Goal: Task Accomplishment & Management: Manage account settings

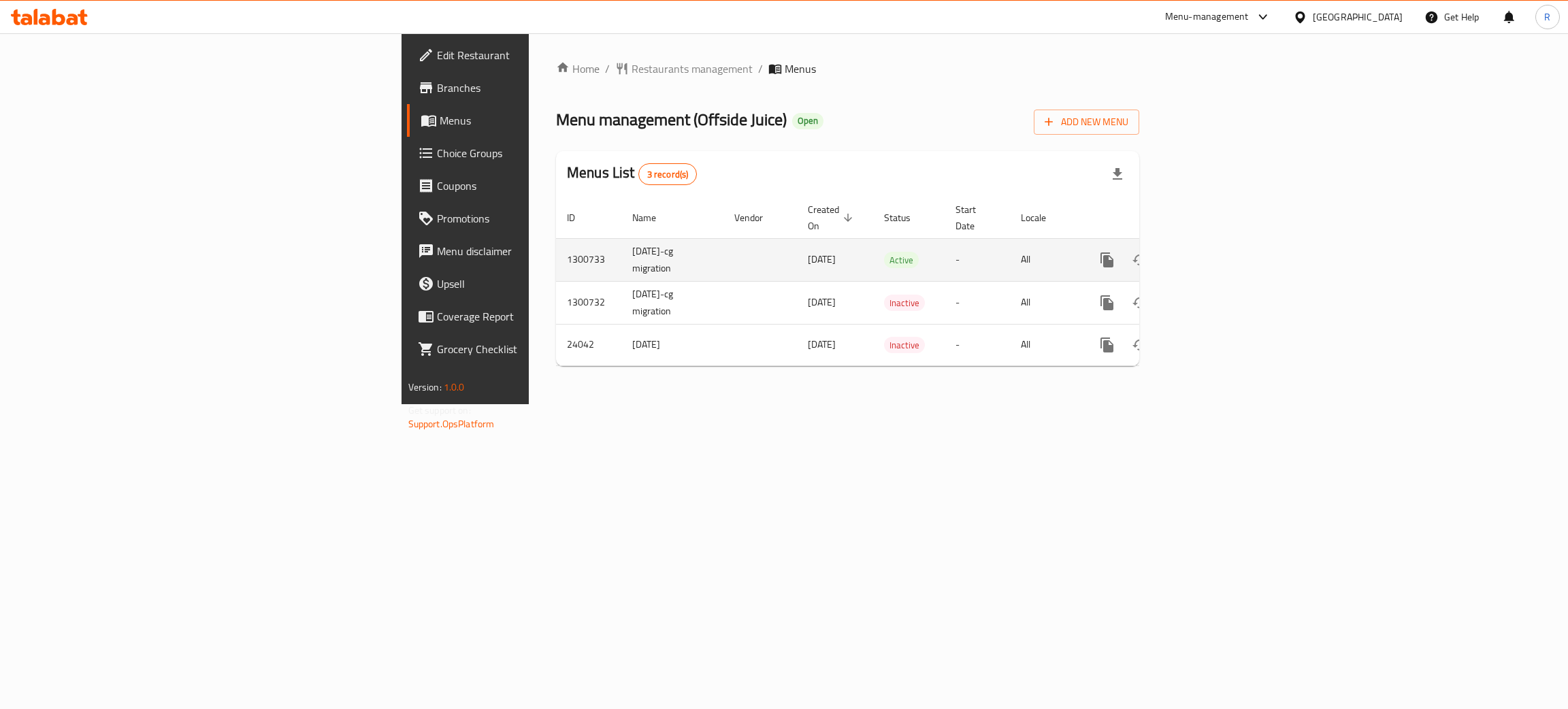
click at [1213, 251] on icon "enhanced table" at bounding box center [1205, 259] width 17 height 17
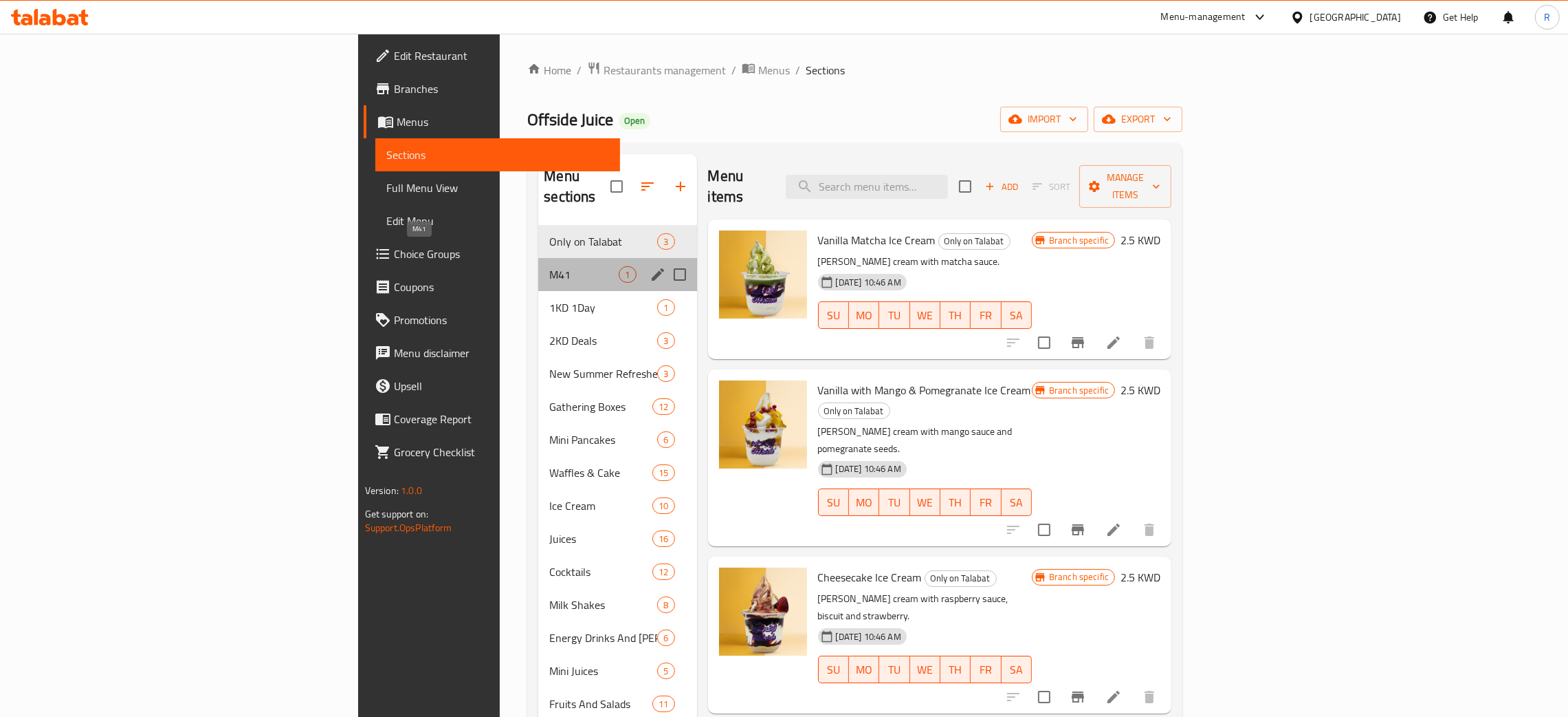
click at [550, 266] on span "M41" at bounding box center [584, 274] width 69 height 17
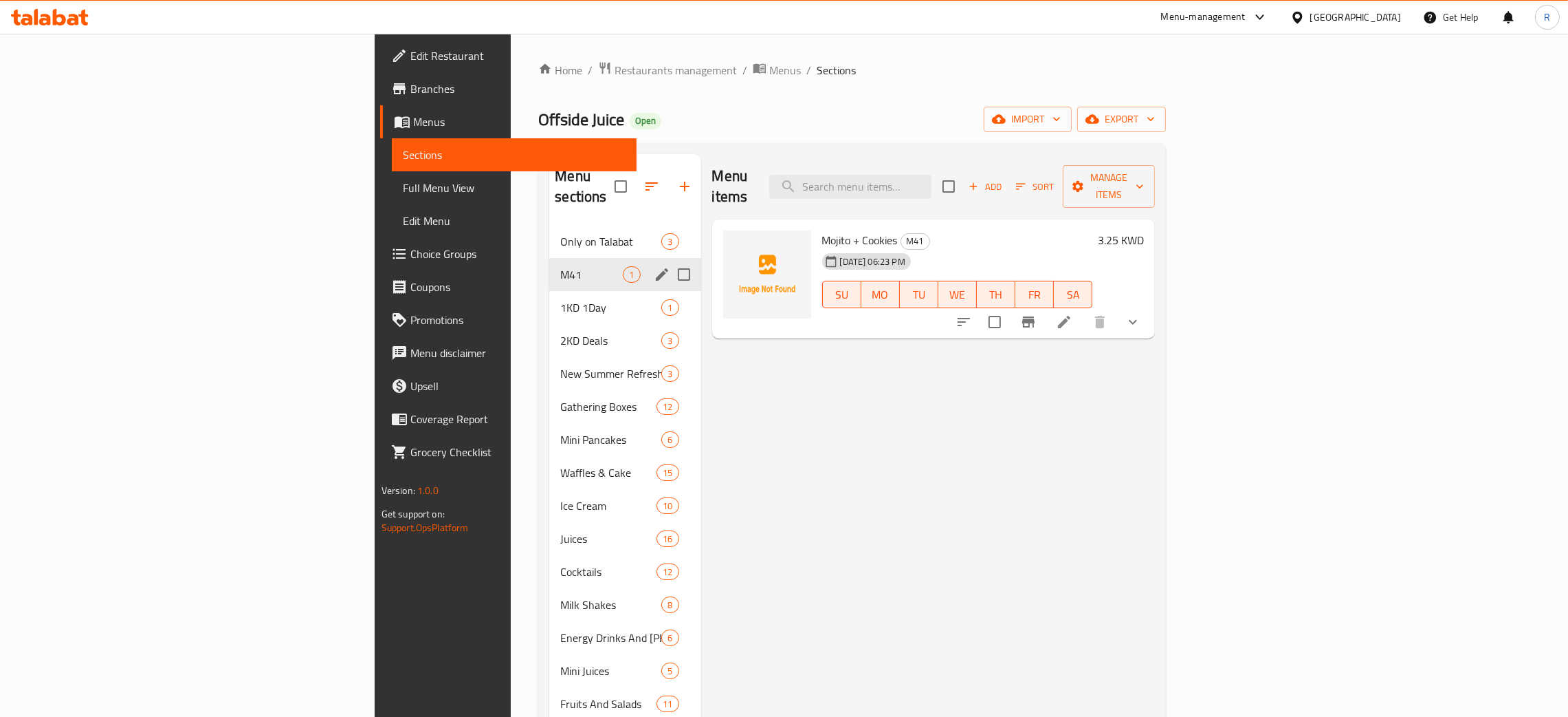
click at [550, 258] on div "M41 1" at bounding box center [625, 274] width 151 height 33
click at [560, 233] on span "Only on Talabat" at bounding box center [591, 241] width 62 height 17
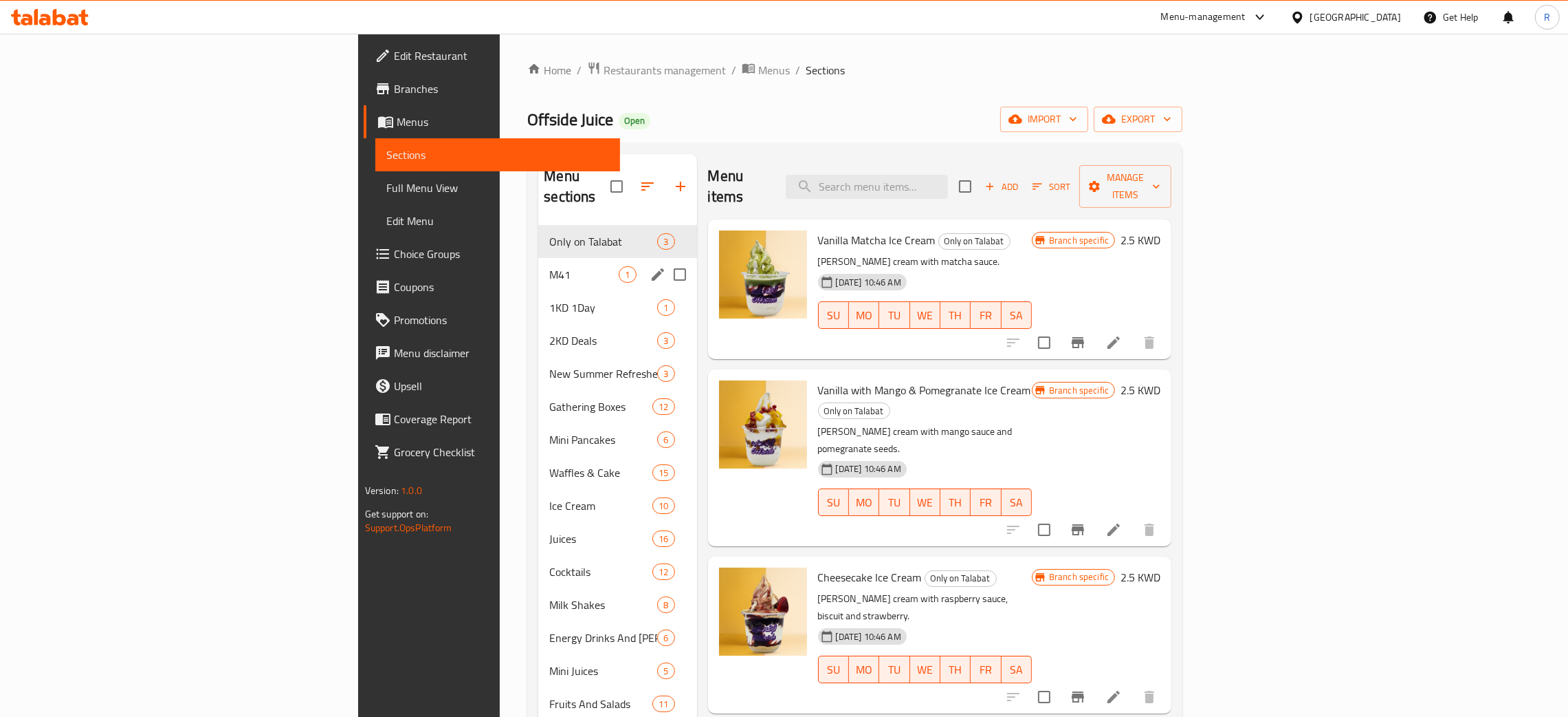
click at [550, 266] on span "M41" at bounding box center [584, 274] width 69 height 17
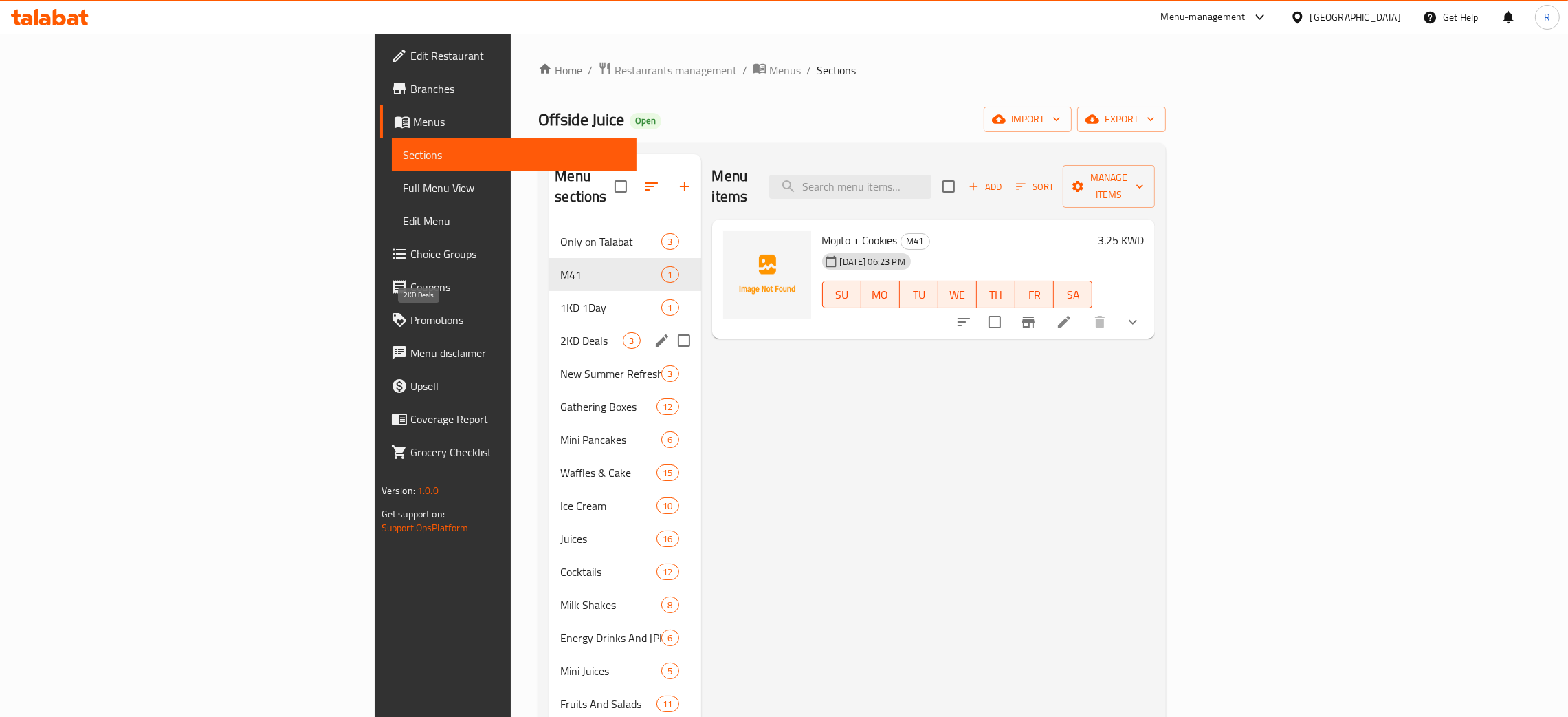
click at [560, 333] on span "2KD Deals" at bounding box center [591, 341] width 62 height 17
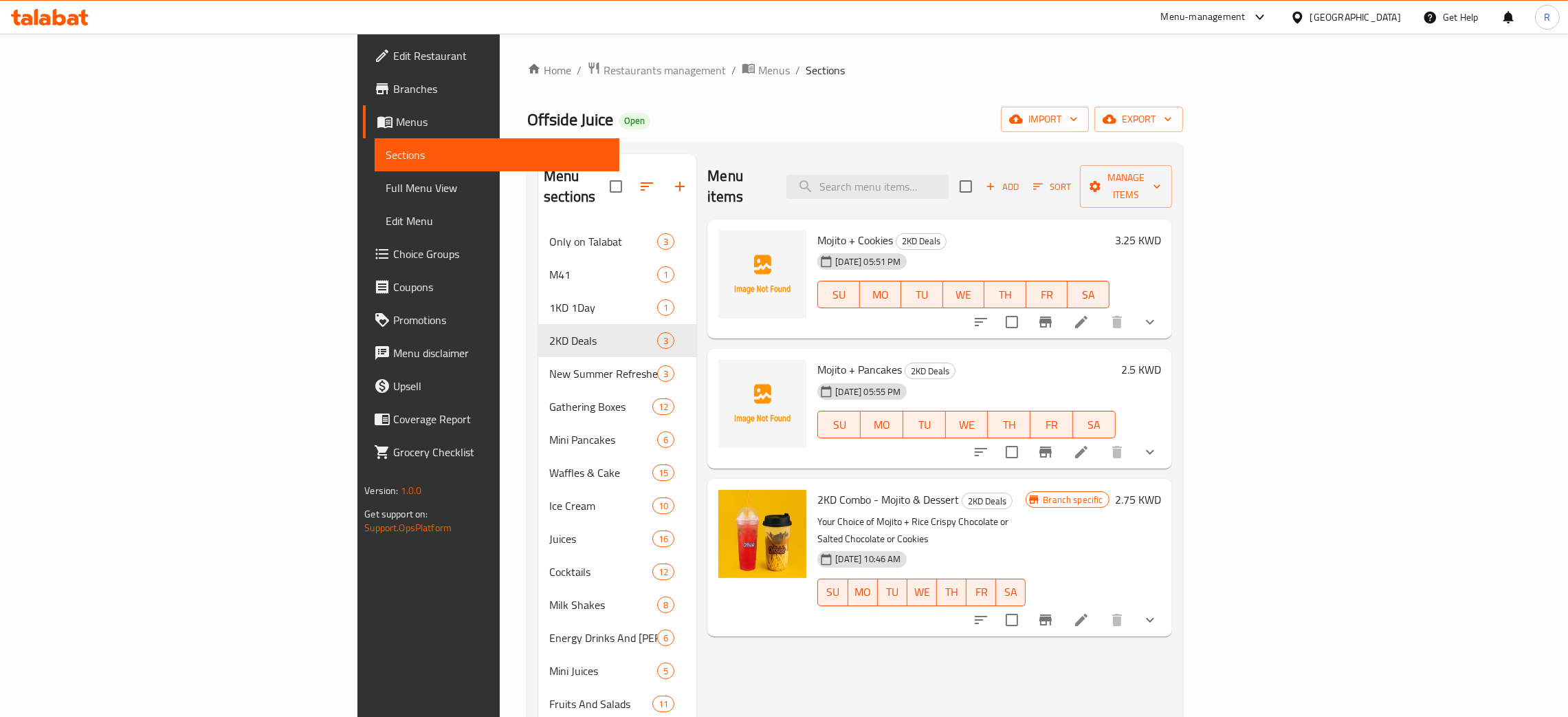
click at [817, 229] on span "Mojito + Cookies" at bounding box center [855, 240] width 76 height 21
copy h6 "Mojito + Cookies"
click at [817, 359] on span "Mojito + Pancakes" at bounding box center [859, 369] width 85 height 21
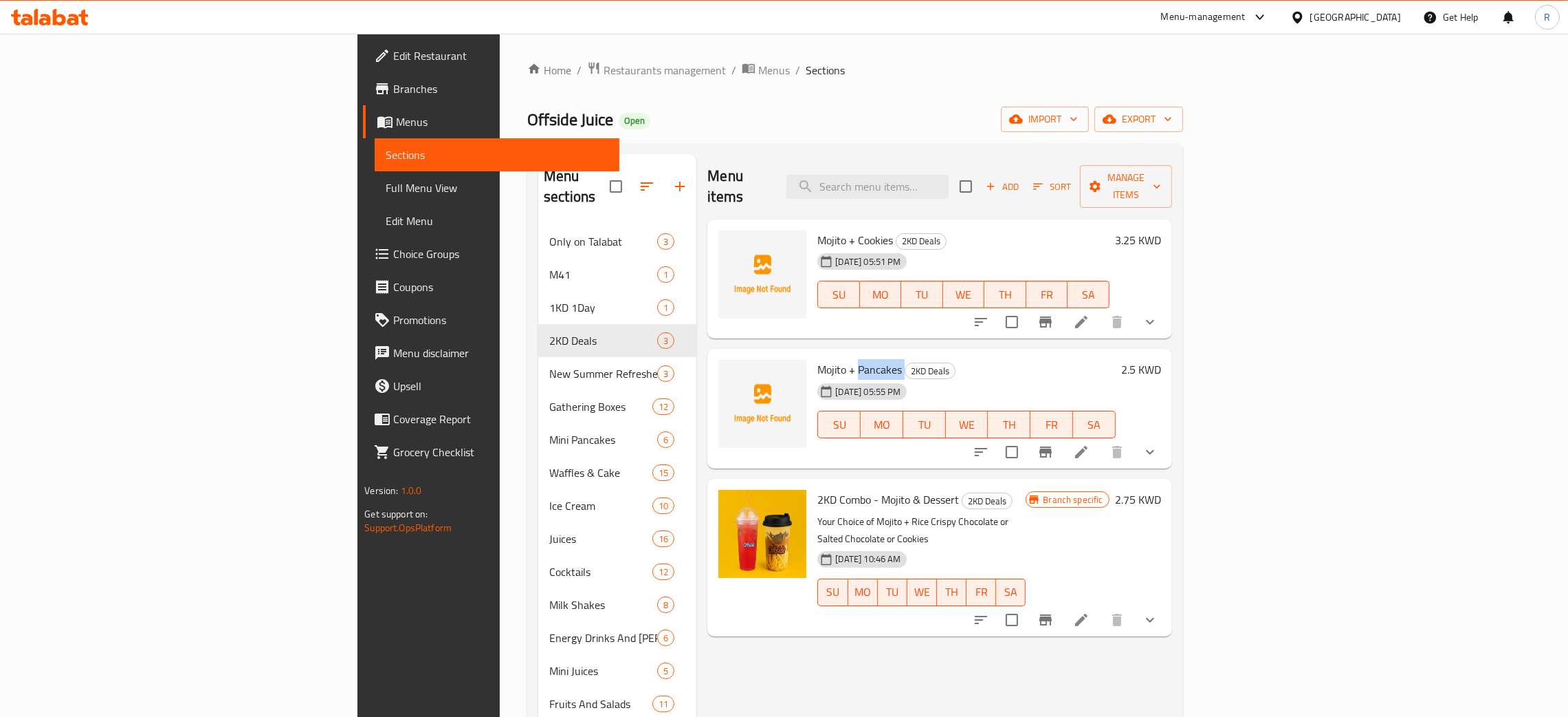
click at [817, 359] on span "Mojito + Pancakes" at bounding box center [859, 369] width 85 height 21
click at [1115, 360] on h6 "Mojito + Pancakes 2KD Deals" at bounding box center [966, 369] width 298 height 19
click at [1087, 446] on icon at bounding box center [1081, 452] width 12 height 12
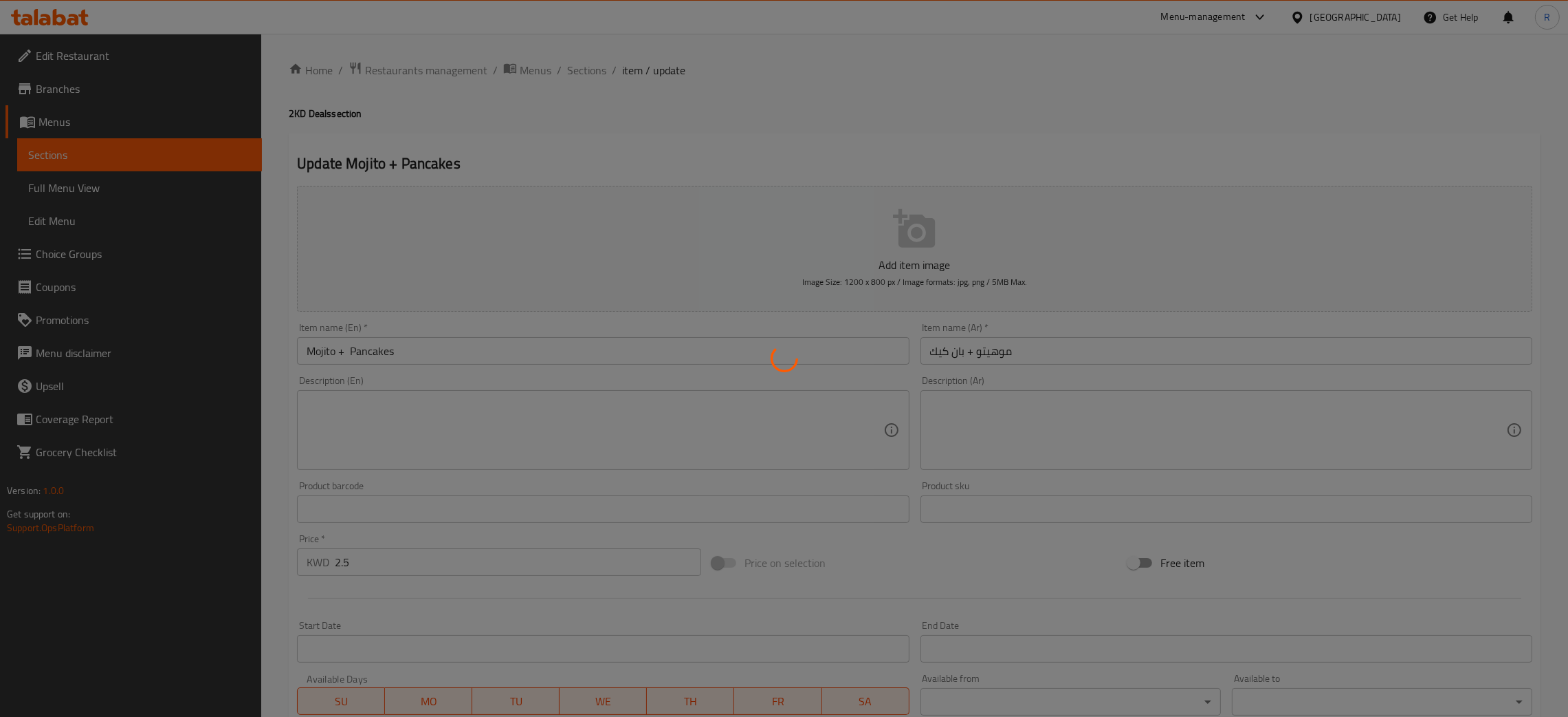
type input "اختيارك من الموهيتو 1"
type input "1"
type input "اختيارك من بان كيك"
type input "1"
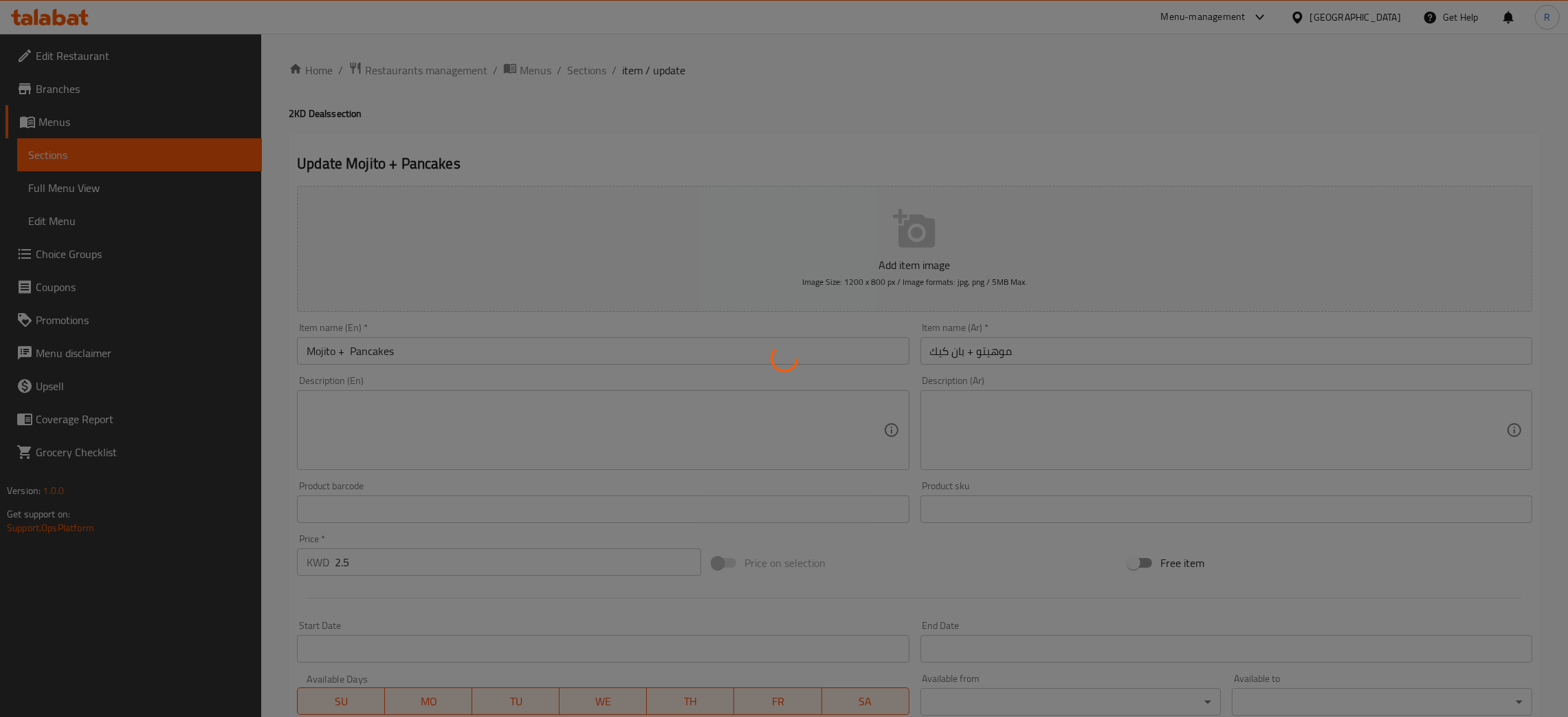
type input "1"
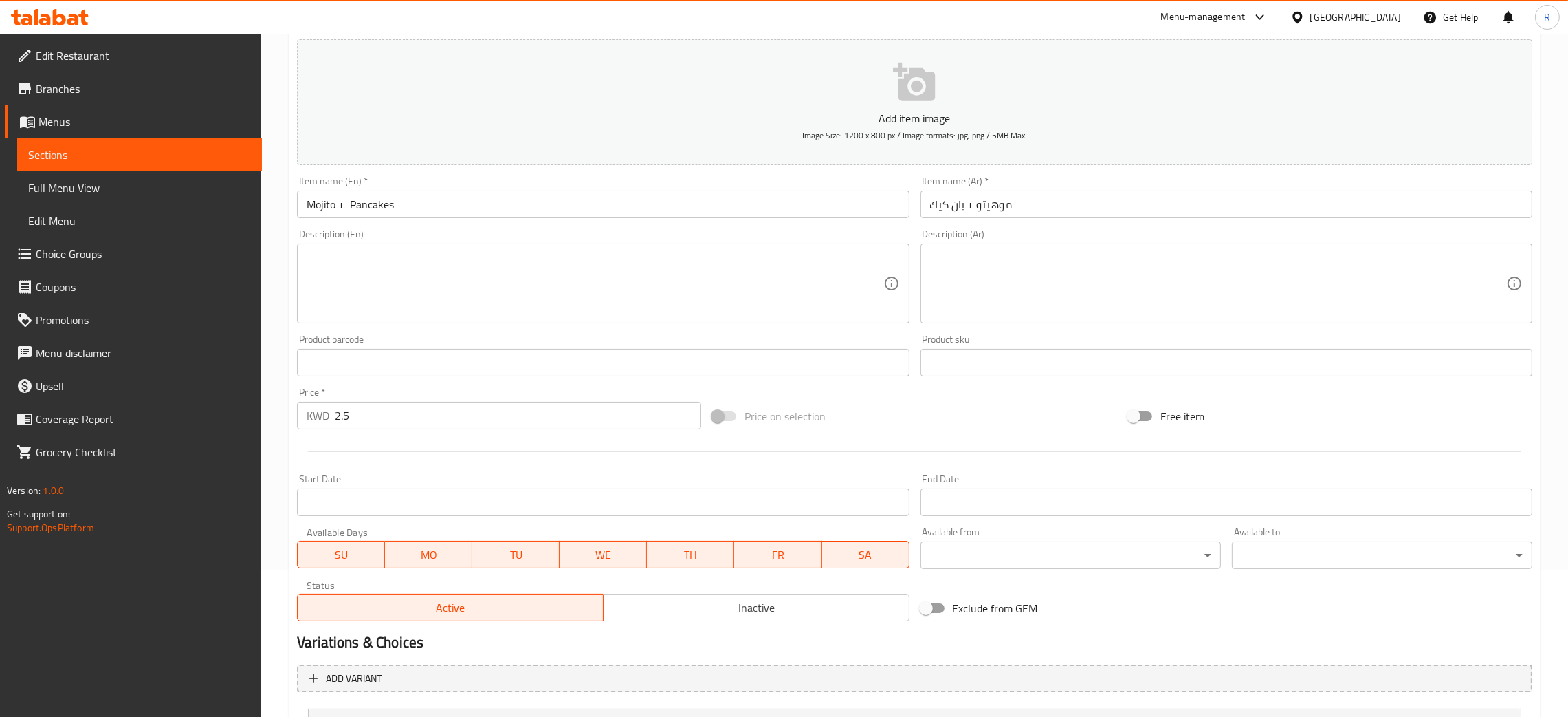
scroll to position [333, 0]
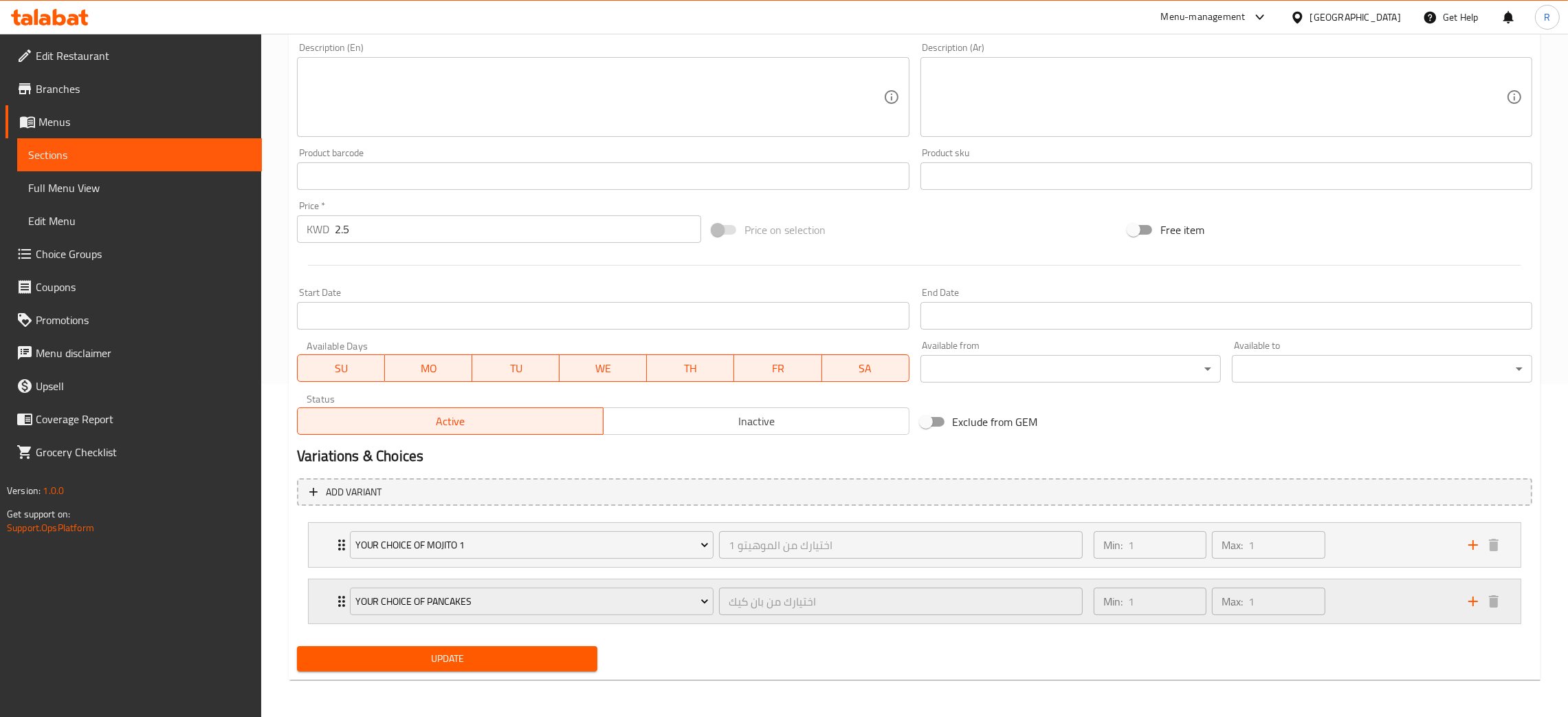
click at [1396, 598] on div "Min: 1 ​ Max: 1 ​" at bounding box center [1272, 601] width 375 height 44
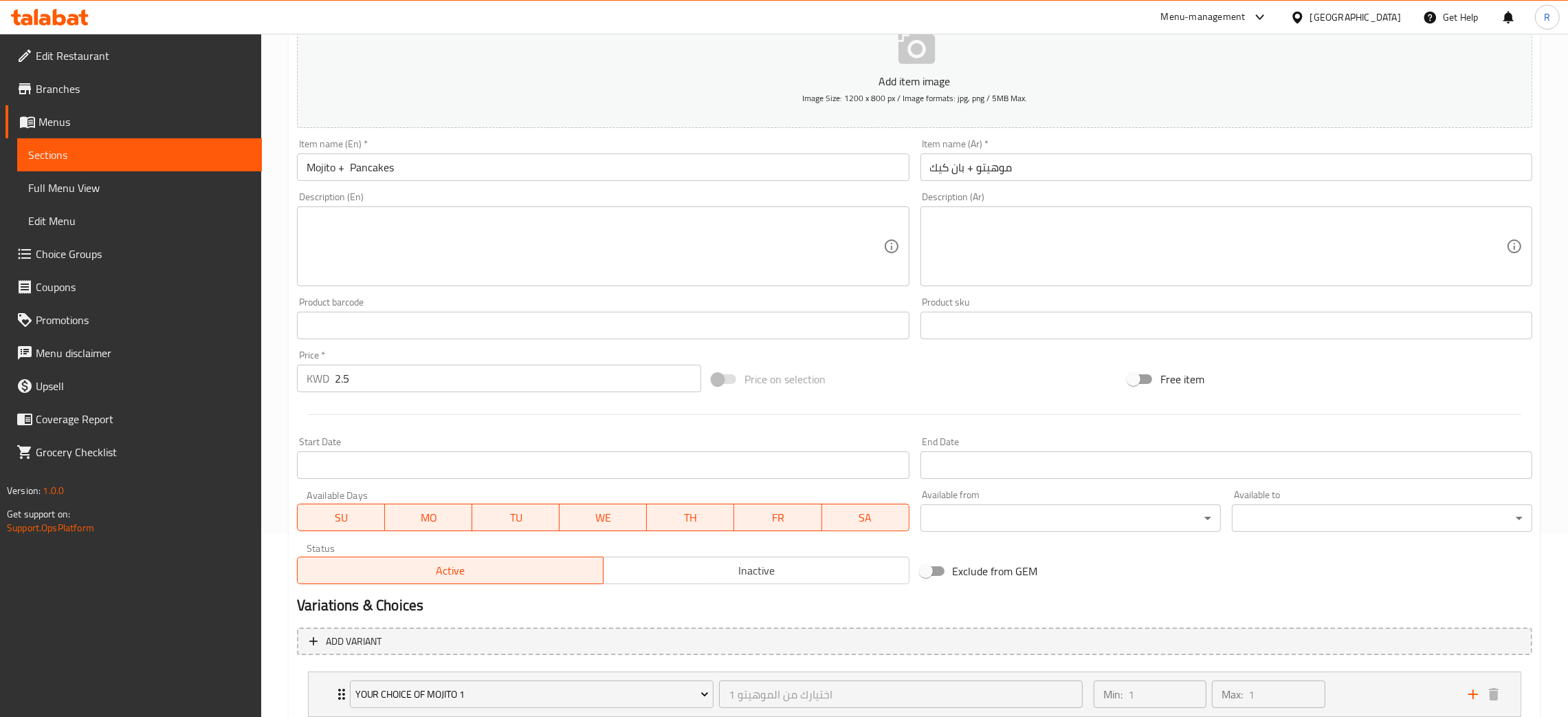
scroll to position [0, 0]
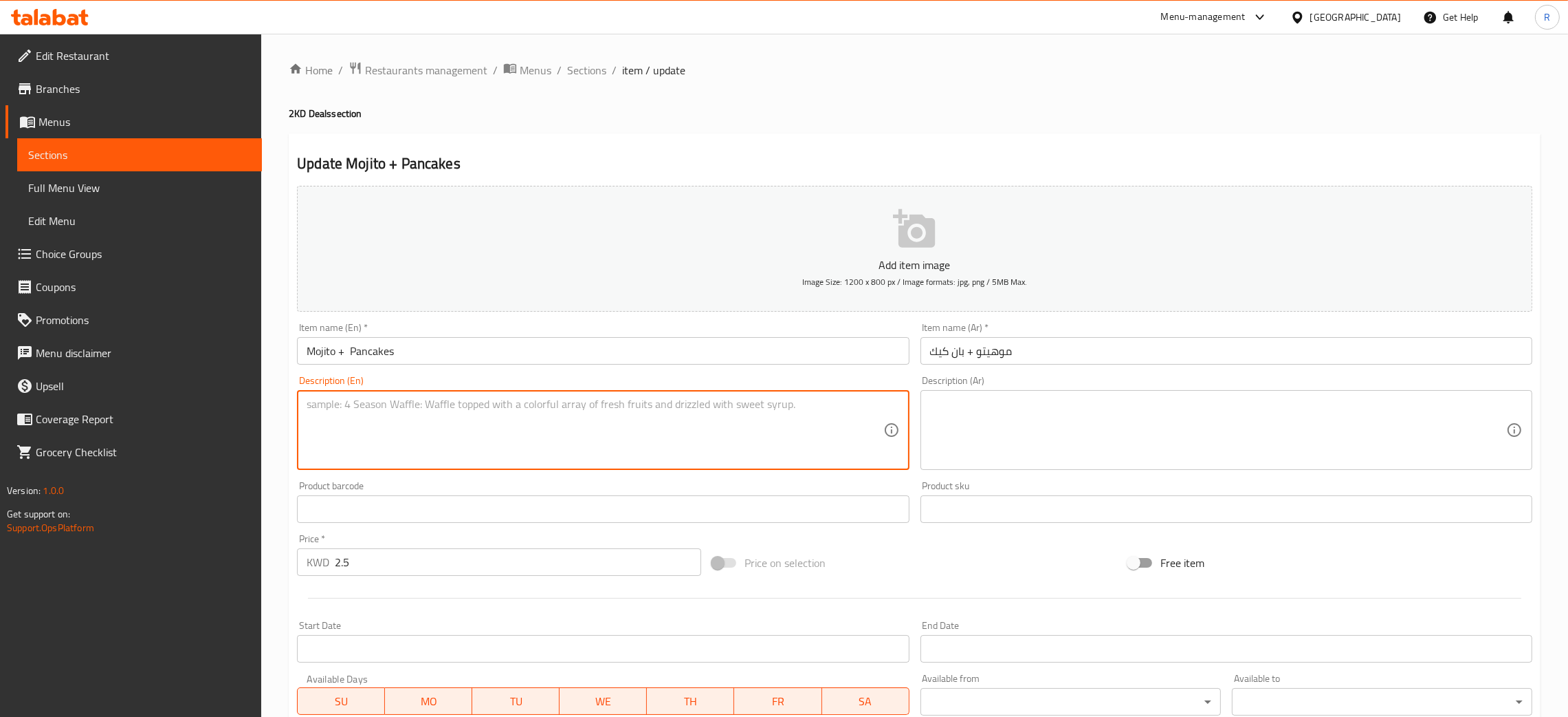
click at [482, 404] on textarea at bounding box center [594, 430] width 576 height 66
type textarea "1 Mojito plus one pancakes of your choice."
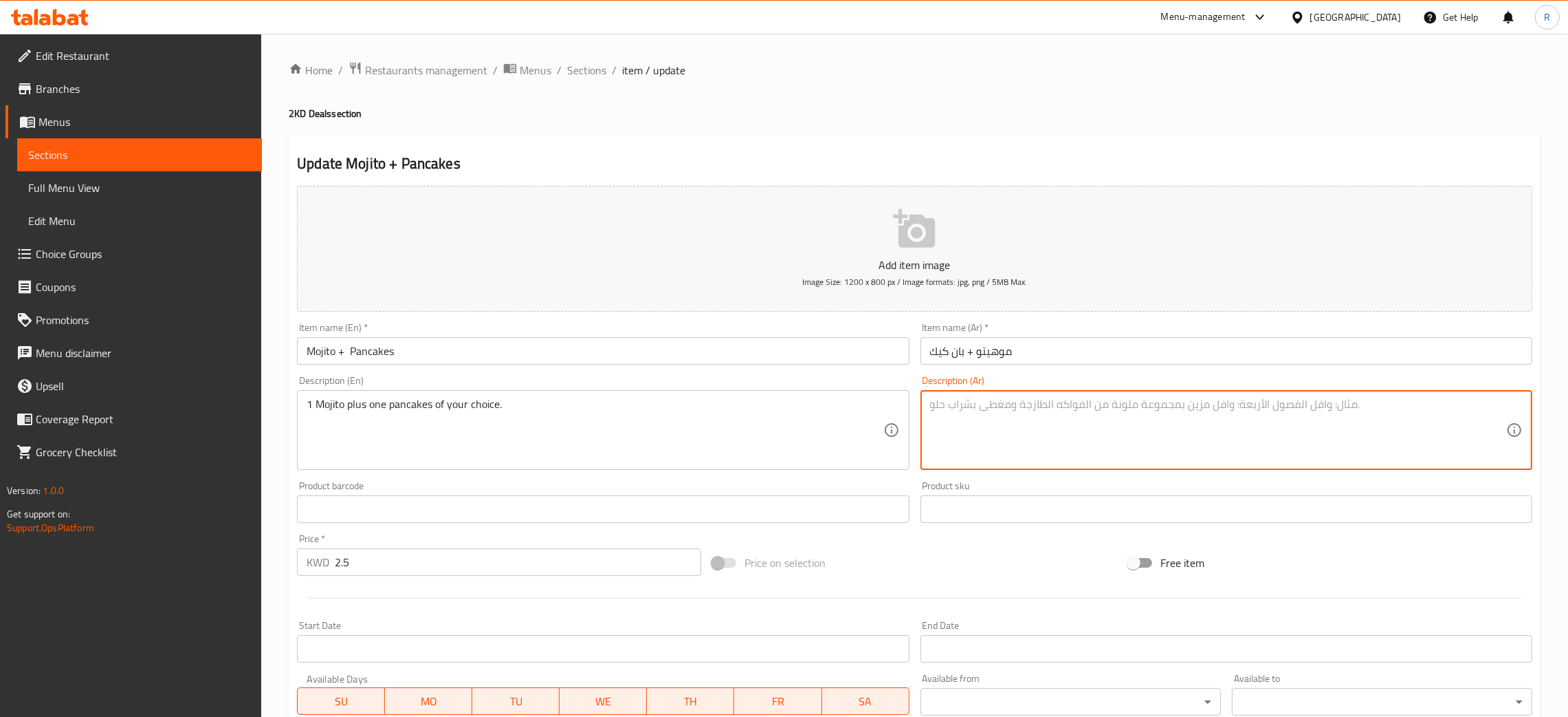
click at [989, 408] on textarea at bounding box center [1217, 430] width 576 height 66
paste textarea "1 موخيتو بالإضافة إلى فطيرة واحدة من اختيارك."
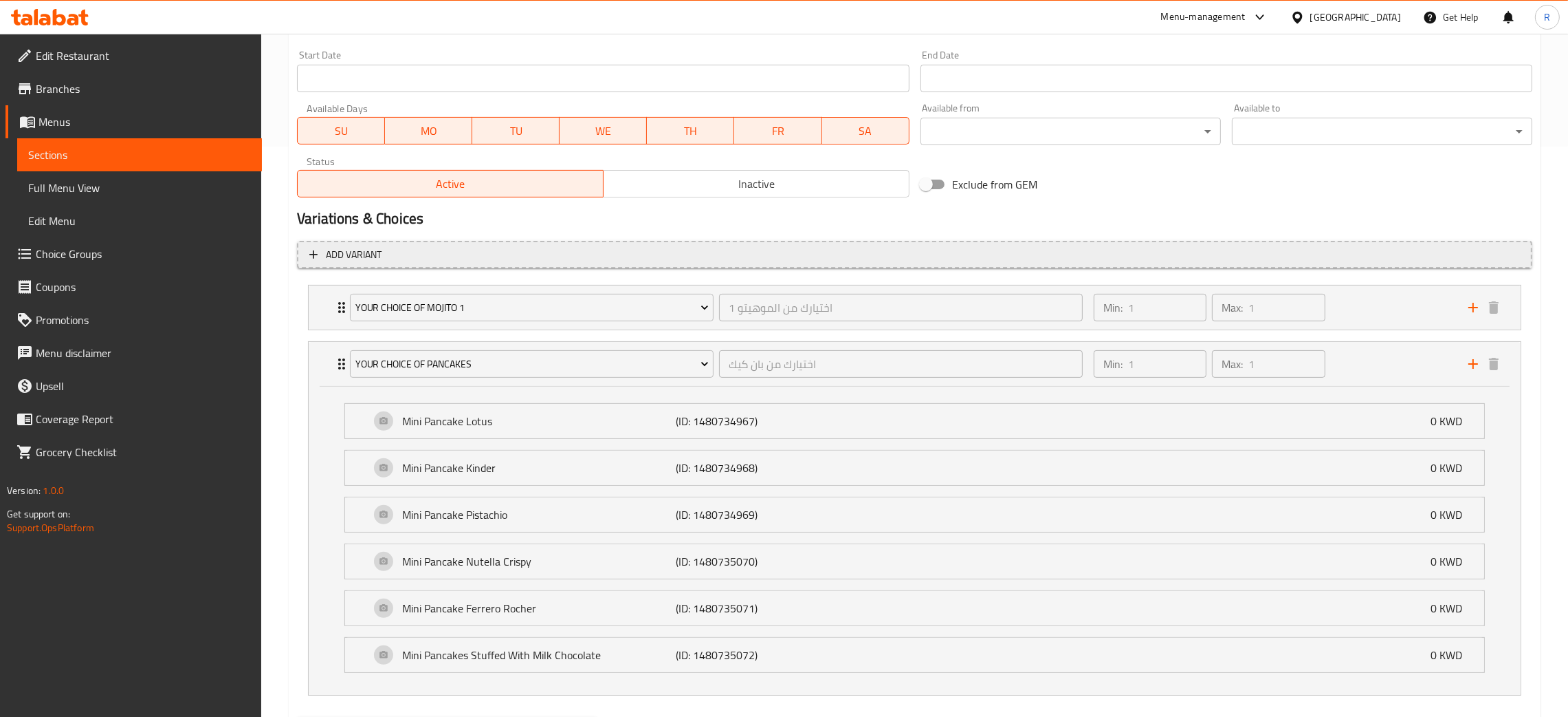
scroll to position [643, 0]
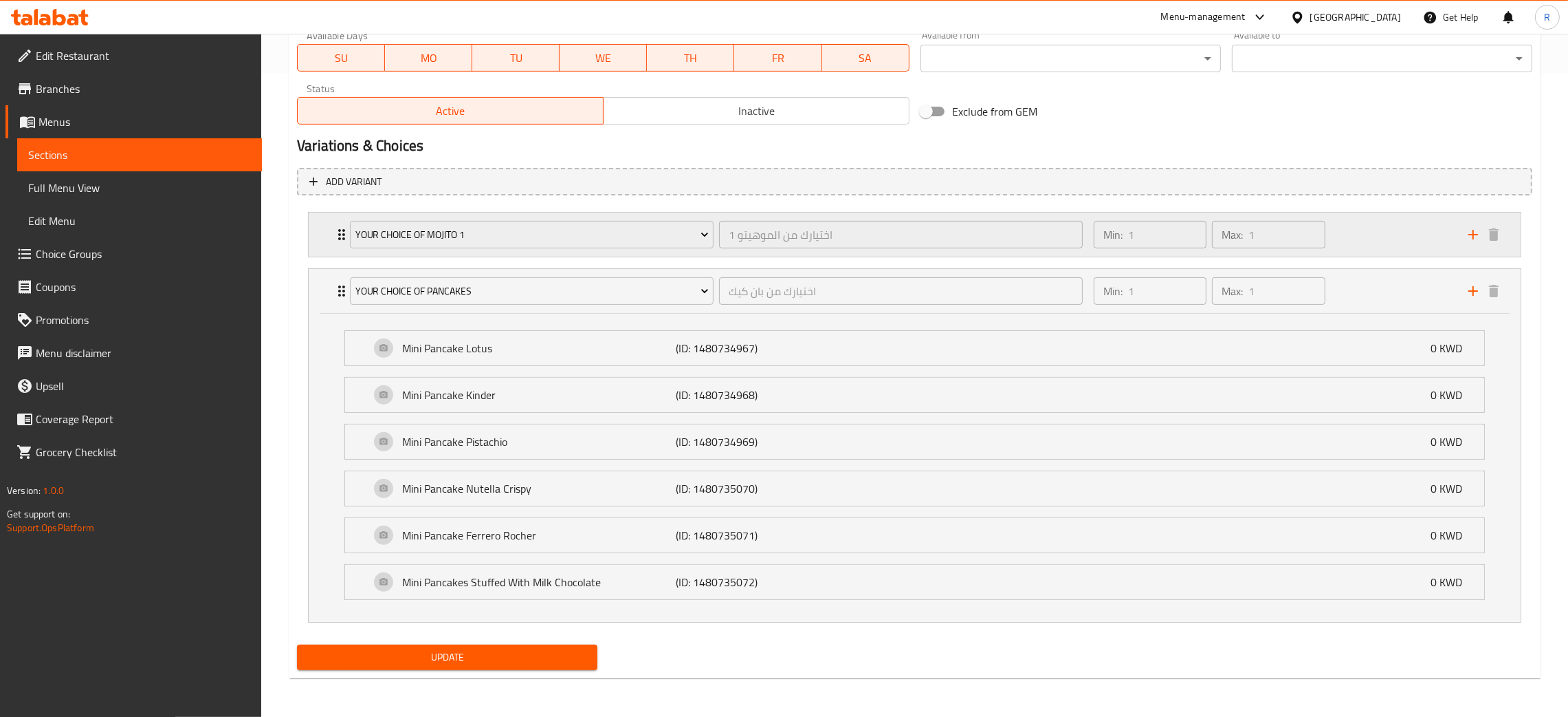
click at [1384, 233] on div "Min: 1 ​ Max: 1 ​" at bounding box center [1272, 234] width 375 height 44
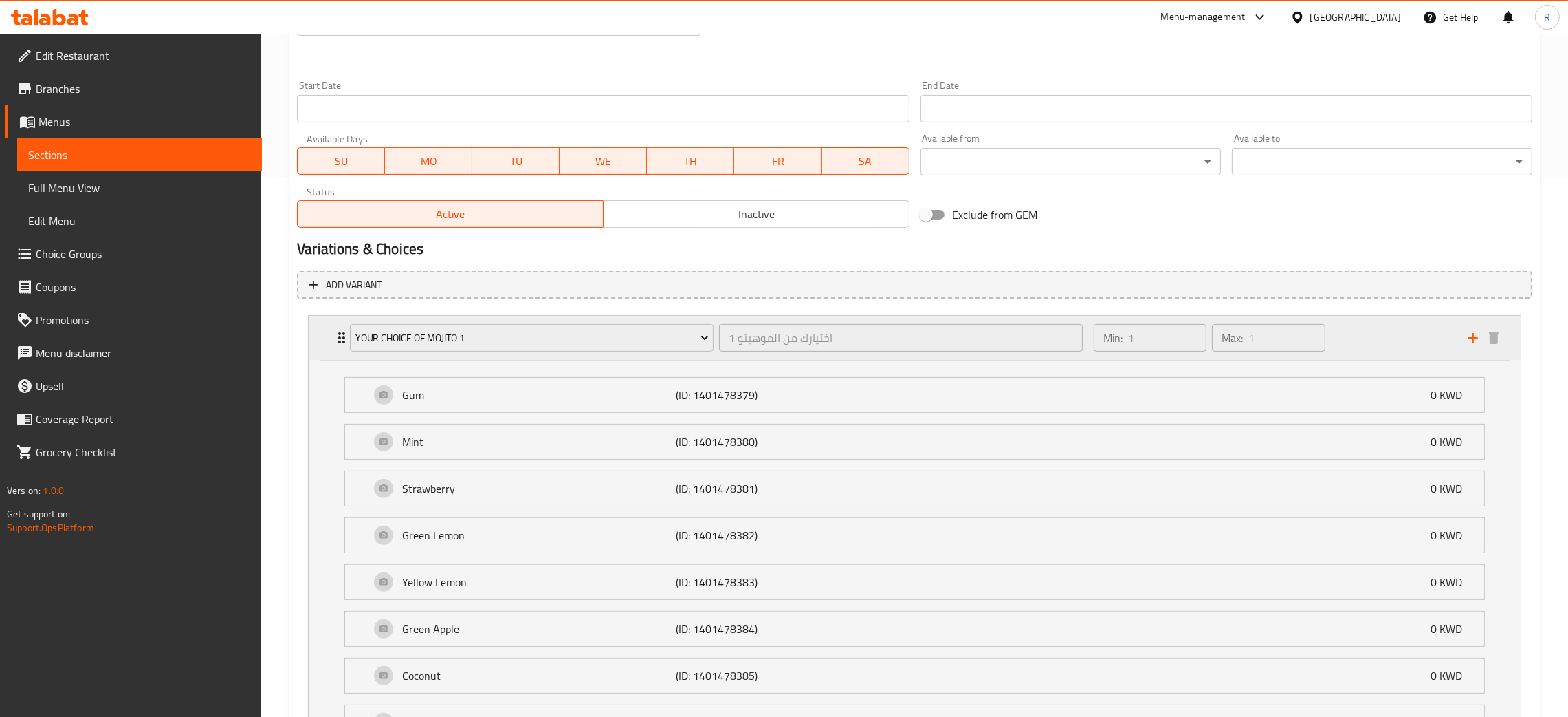
click at [1364, 323] on div "Min: 1 ​ Max: 1 ​" at bounding box center [1272, 337] width 375 height 44
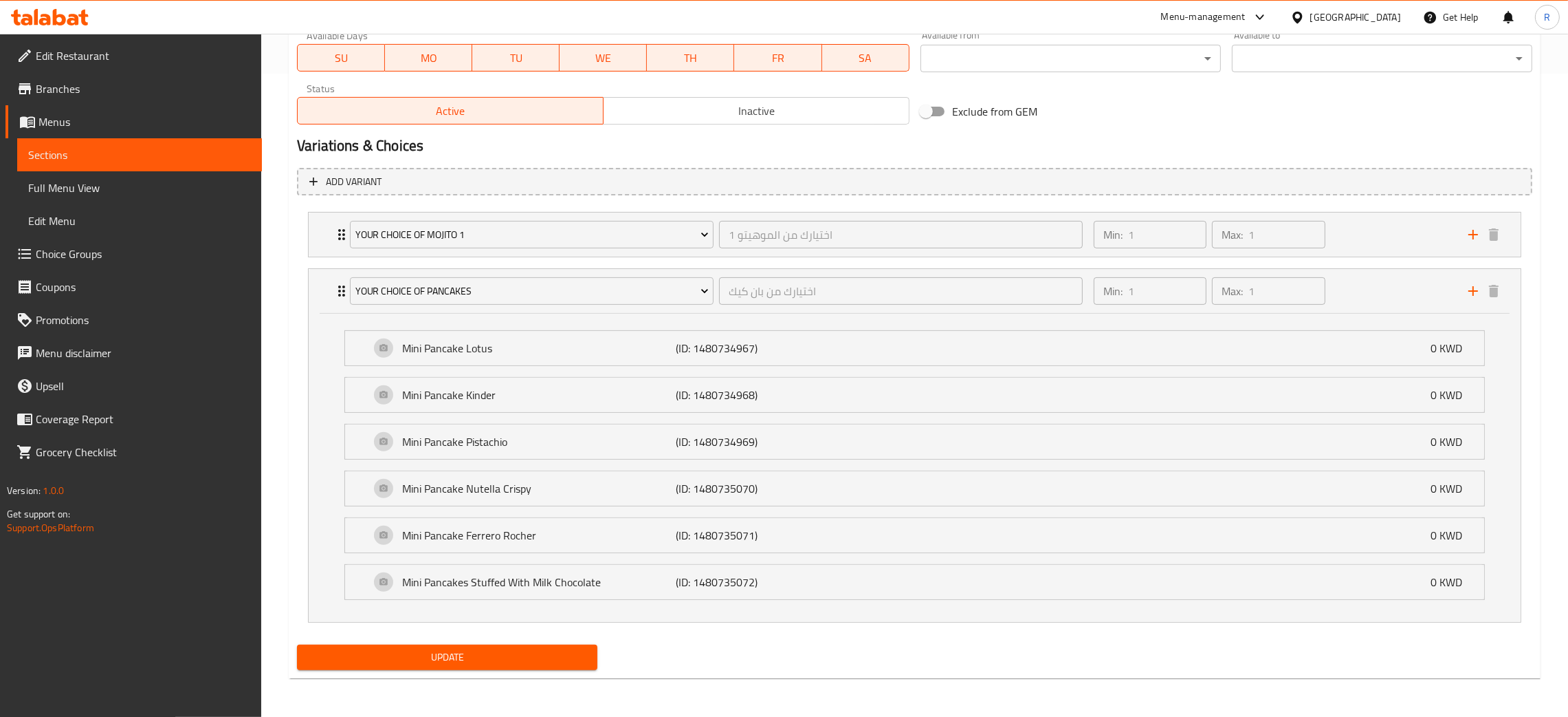
type textarea "1 موخيتو بالإضافة إلى فطيرة واحدة من اختيارك."
click at [531, 651] on span "Update" at bounding box center [447, 658] width 279 height 18
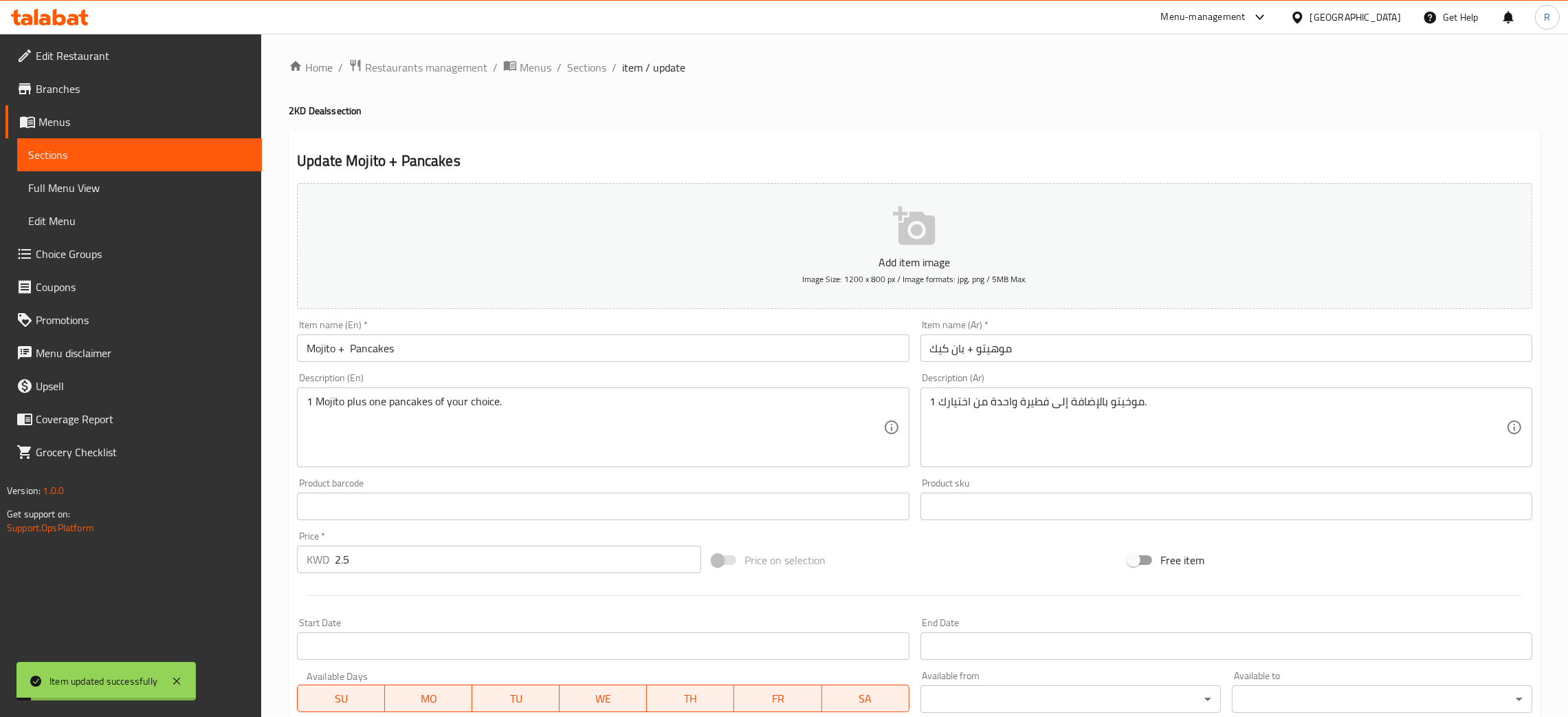
scroll to position [0, 0]
click at [576, 62] on span "Sections" at bounding box center [586, 70] width 39 height 17
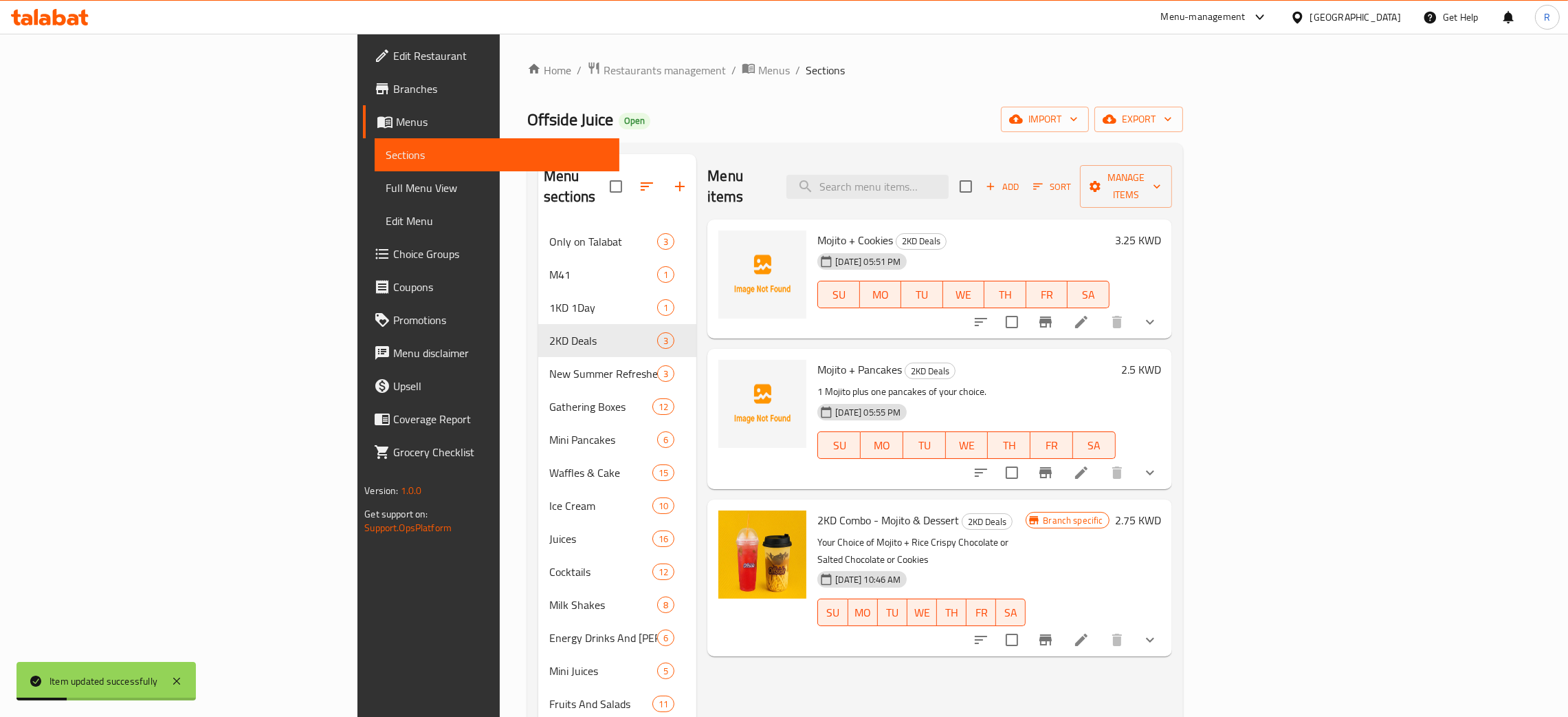
click at [817, 229] on span "Mojito + Cookies" at bounding box center [855, 240] width 76 height 21
click at [817, 359] on span "Mojito + Pancakes" at bounding box center [859, 369] width 85 height 21
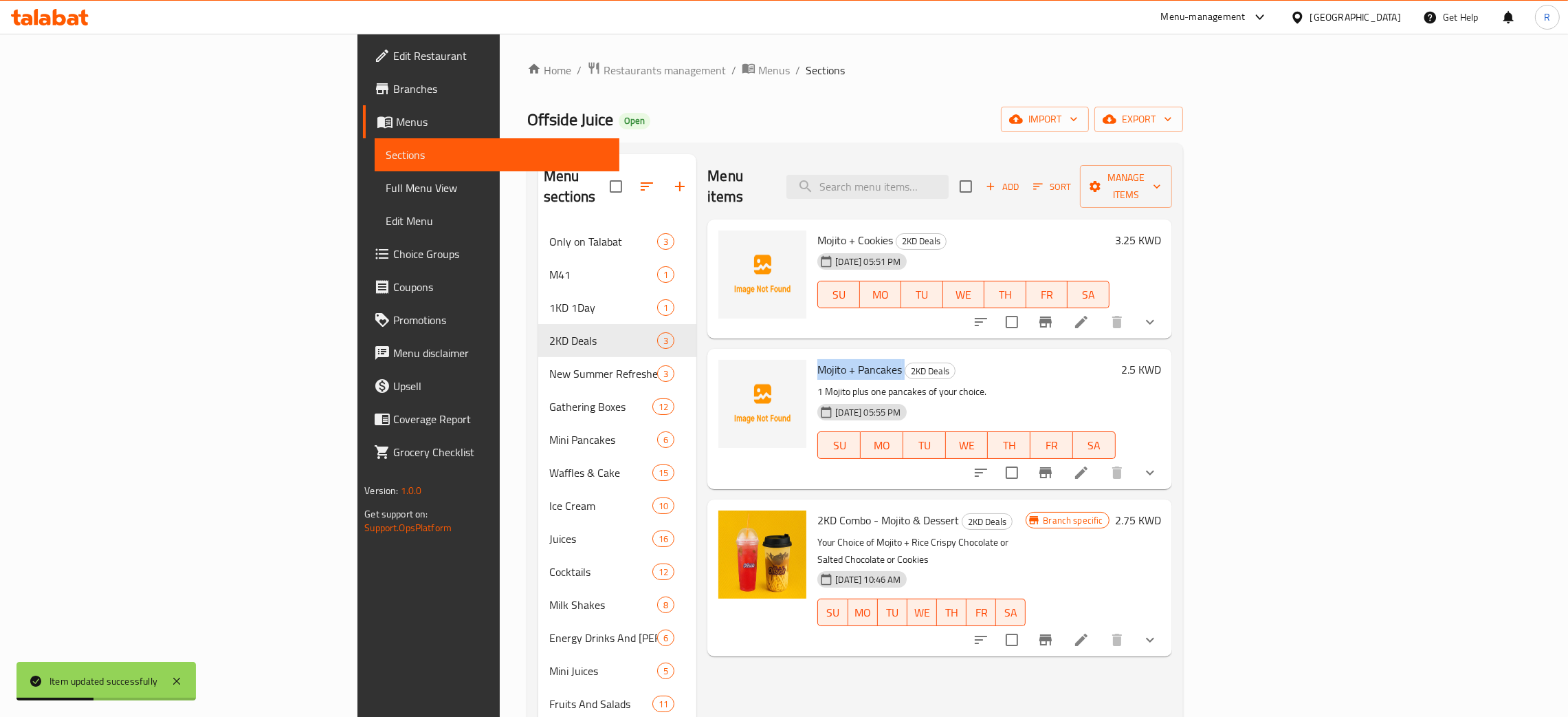
click at [817, 359] on span "Mojito + Pancakes" at bounding box center [859, 369] width 85 height 21
copy h6 "Mojito + Pancakes"
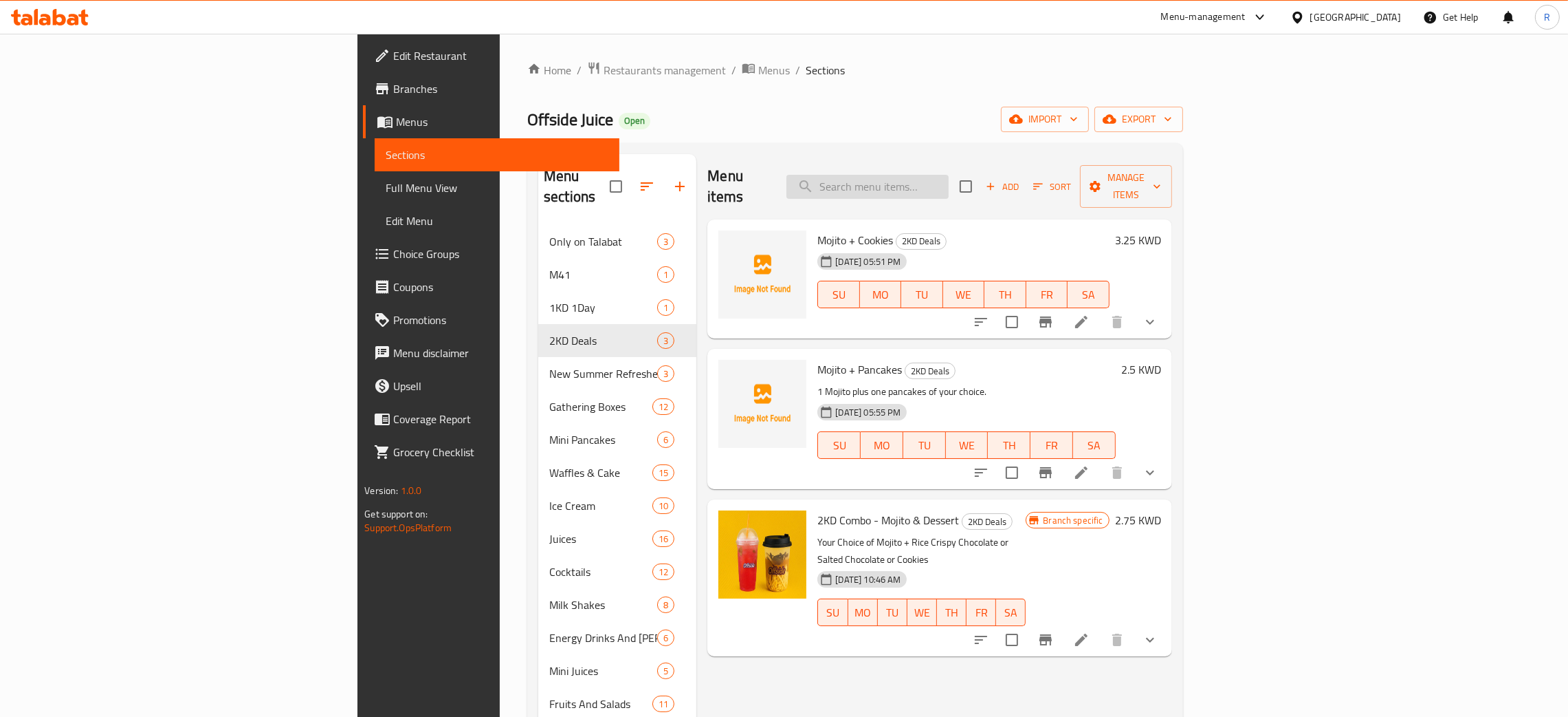
click at [949, 181] on input "search" at bounding box center [867, 187] width 162 height 24
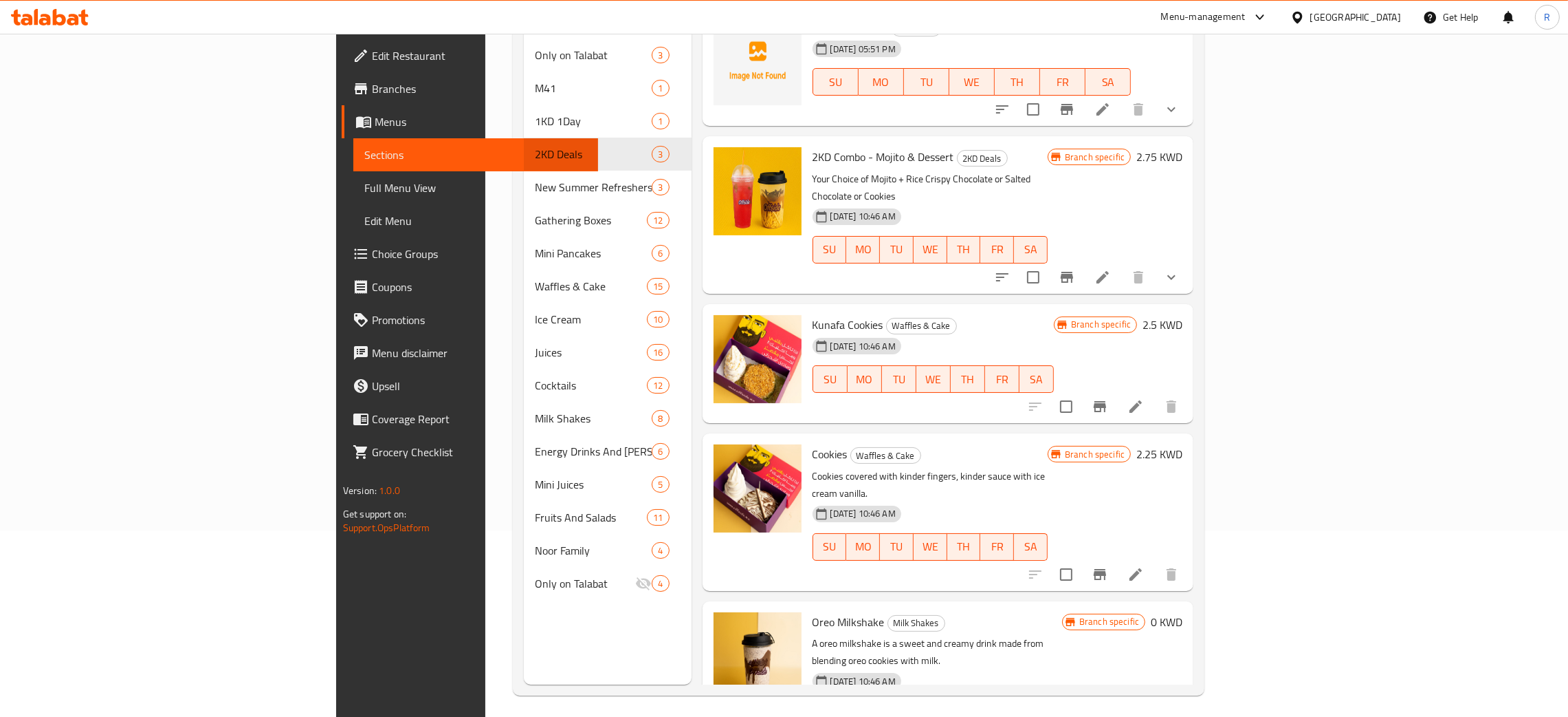
scroll to position [194, 0]
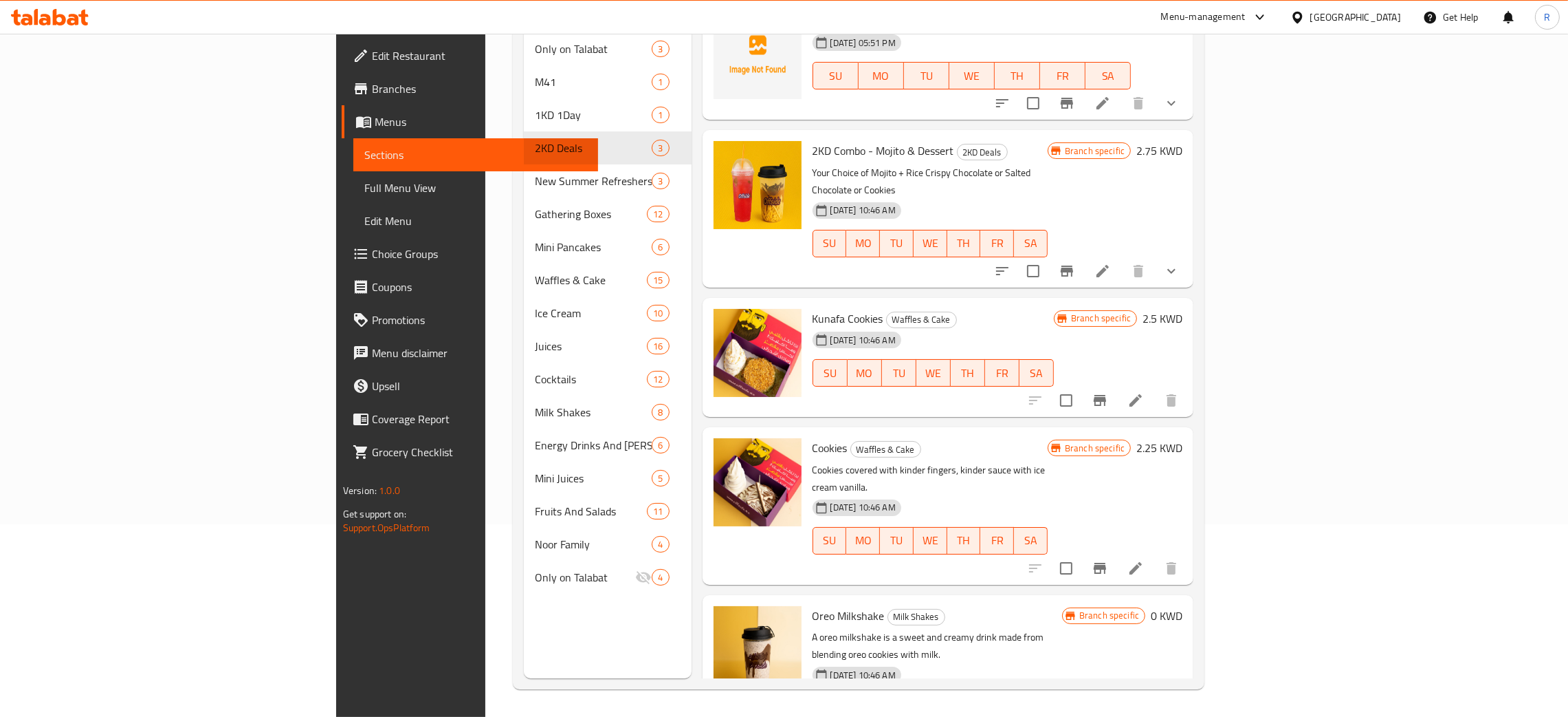
type input "cookies"
click at [812, 437] on span "Cookies" at bounding box center [830, 448] width 35 height 21
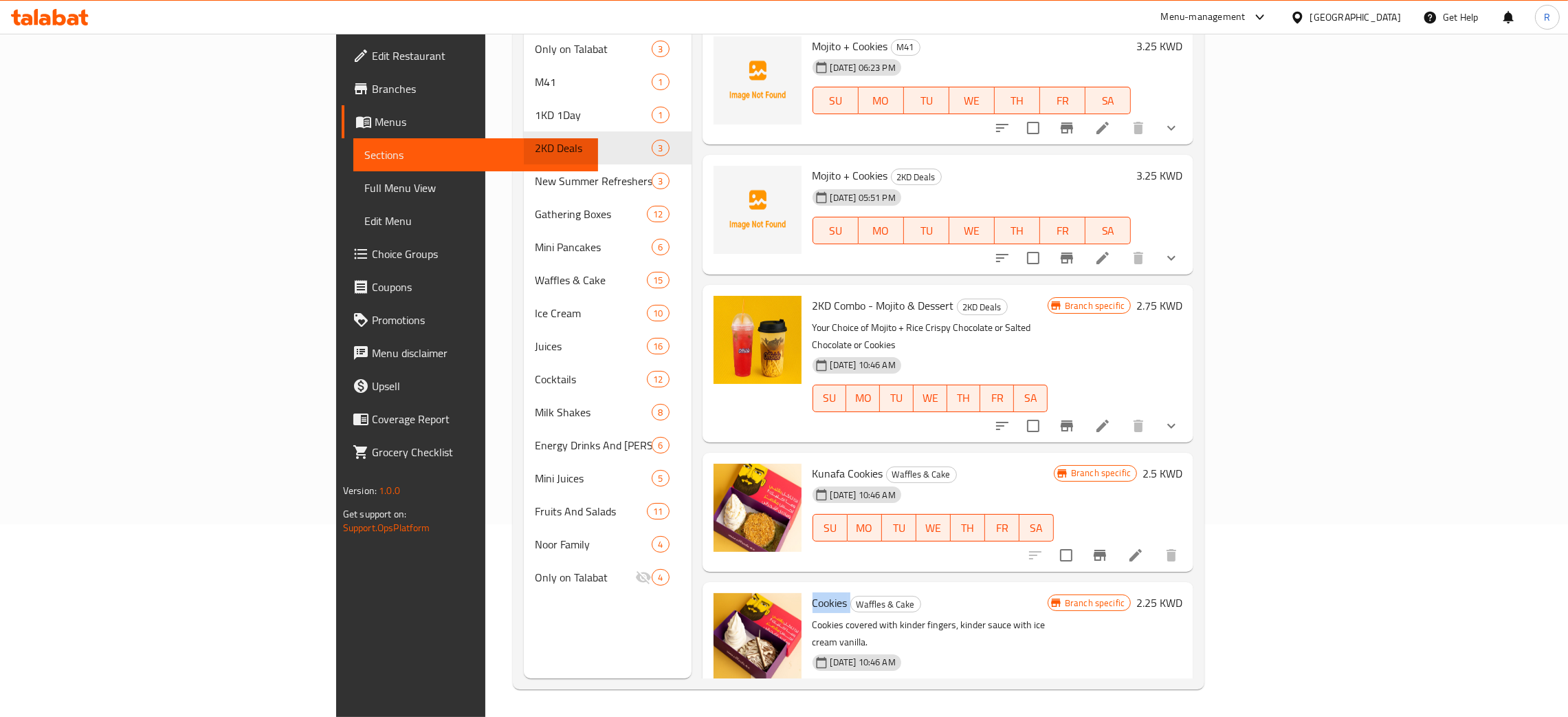
scroll to position [0, 0]
click at [839, 618] on p "Cookies covered with kinder fingers, kinder sauce with ice cream vanilla." at bounding box center [930, 635] width 235 height 34
click at [844, 618] on p "Cookies covered with kinder fingers, kinder sauce with ice cream vanilla." at bounding box center [930, 635] width 235 height 34
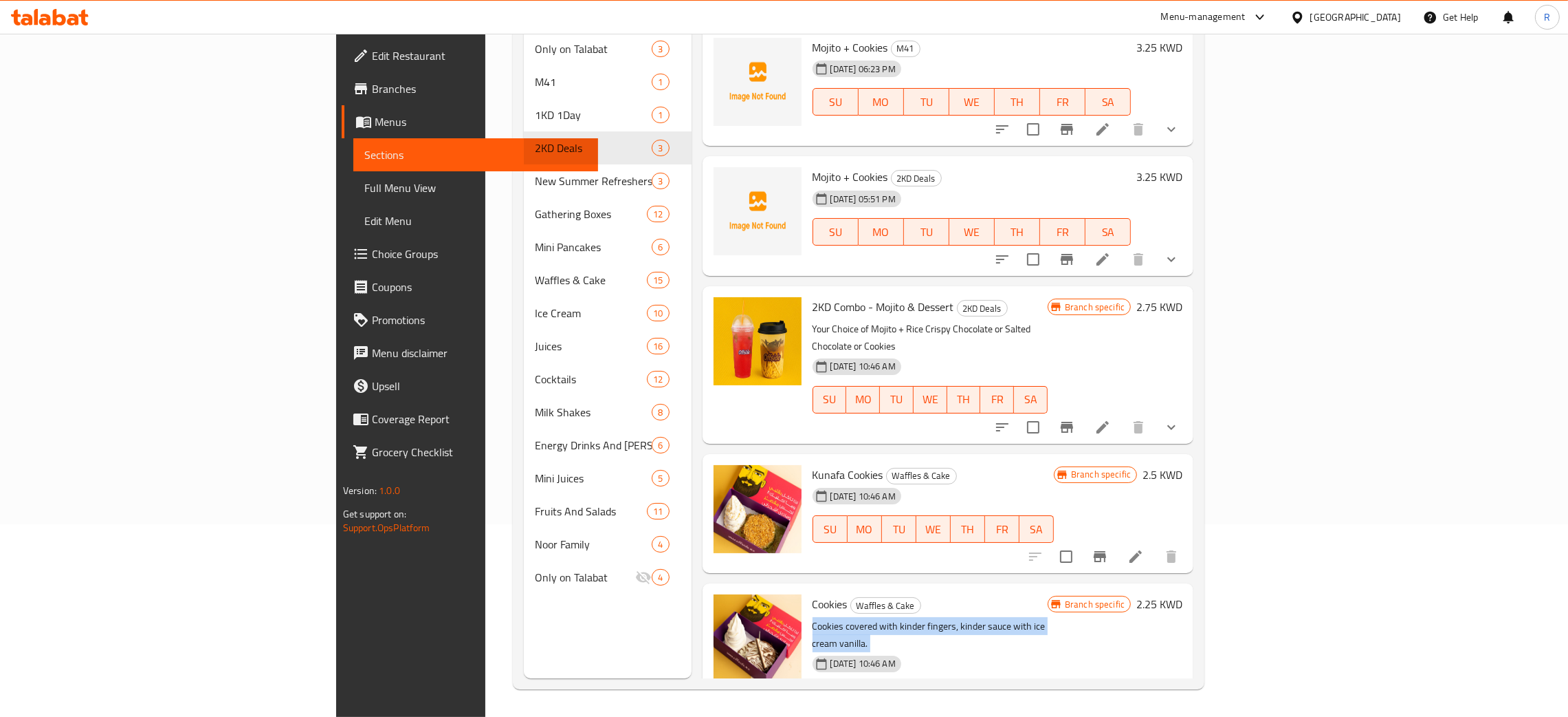
click at [844, 618] on p "Cookies covered with kinder fingers, kinder sauce with ice cream vanilla." at bounding box center [930, 635] width 235 height 34
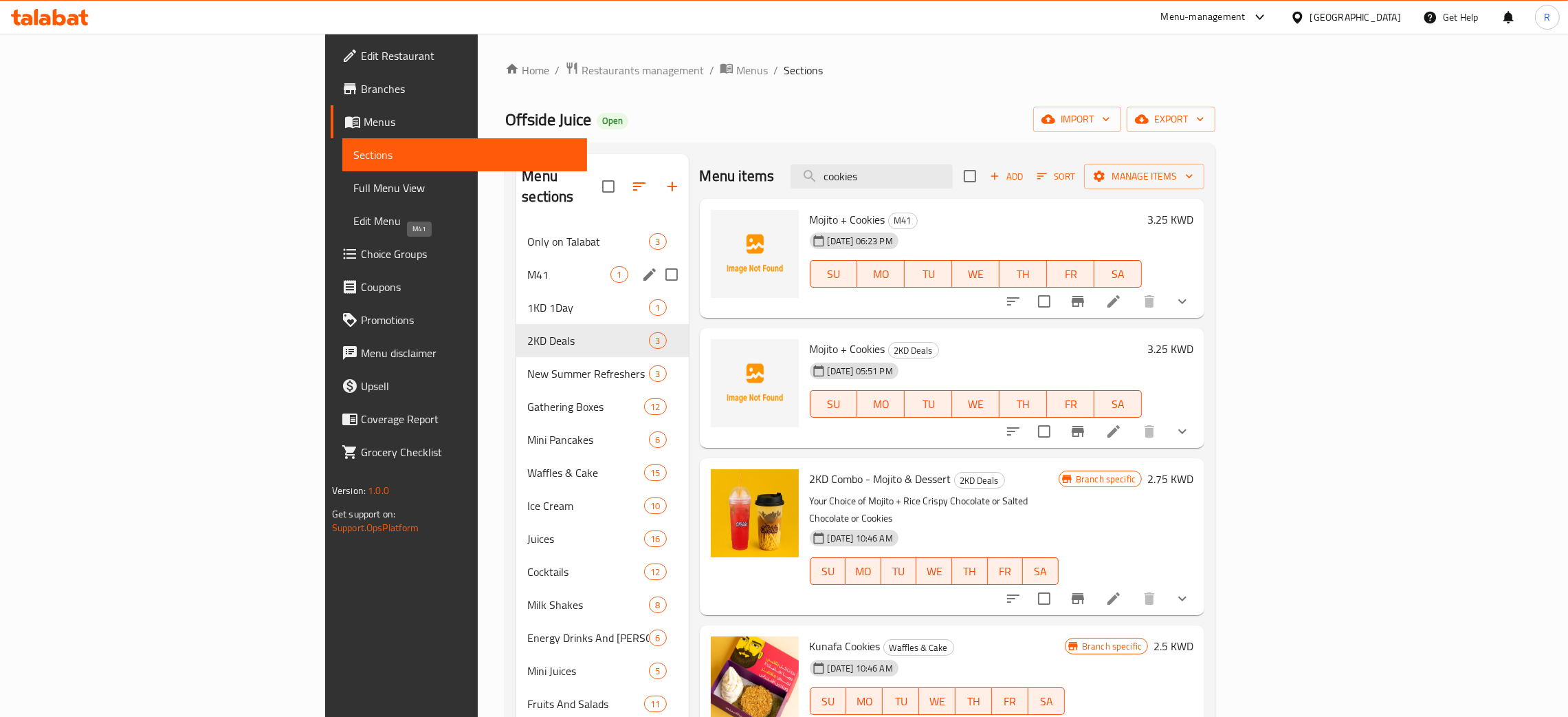
drag, startPoint x: 387, startPoint y: 252, endPoint x: 414, endPoint y: 264, distance: 29.5
click at [527, 266] on span "M41" at bounding box center [569, 274] width 83 height 17
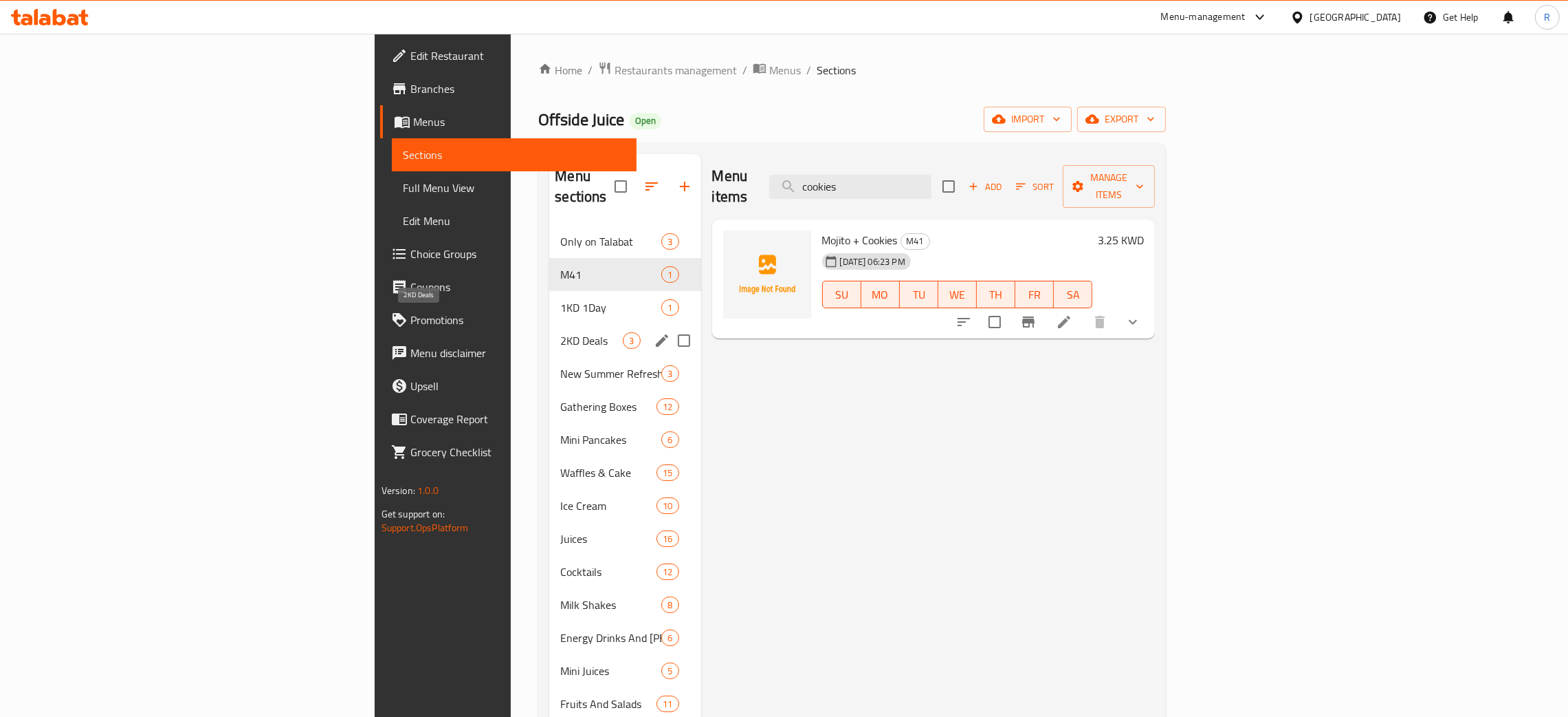
click at [550, 301] on div "1KD 1Day 1" at bounding box center [625, 307] width 151 height 33
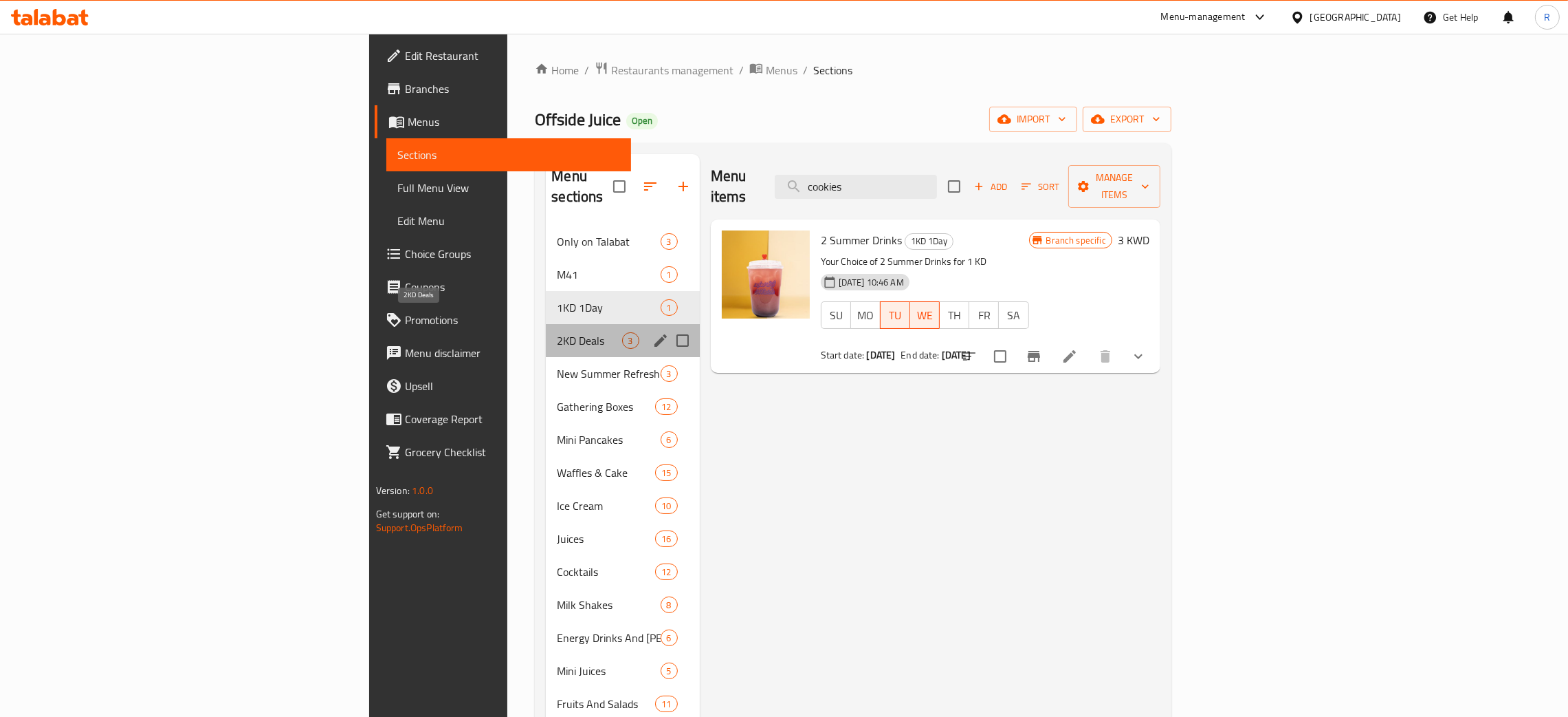
click at [557, 333] on span "2KD Deals" at bounding box center [589, 341] width 65 height 17
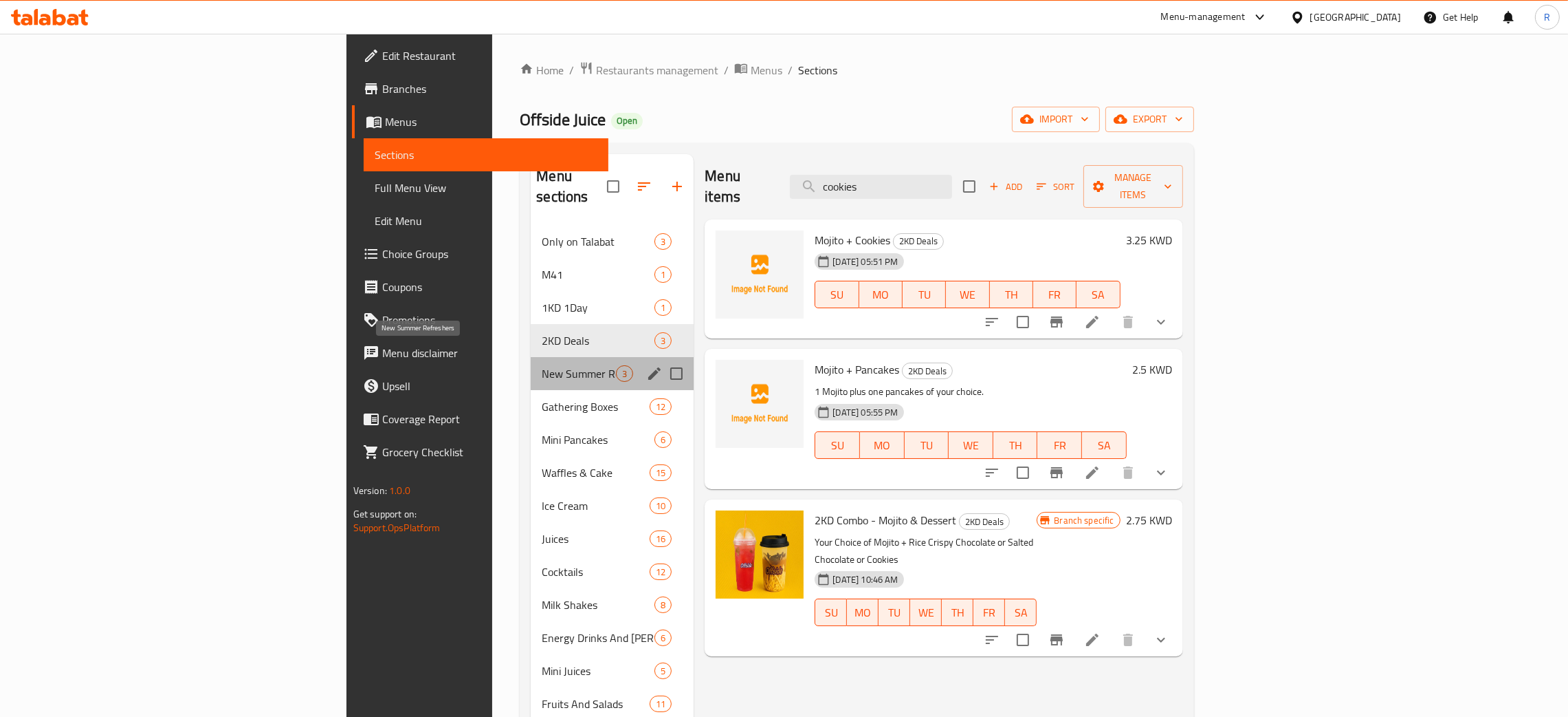
click at [542, 365] on span "New Summer Refreshers" at bounding box center [578, 373] width 74 height 17
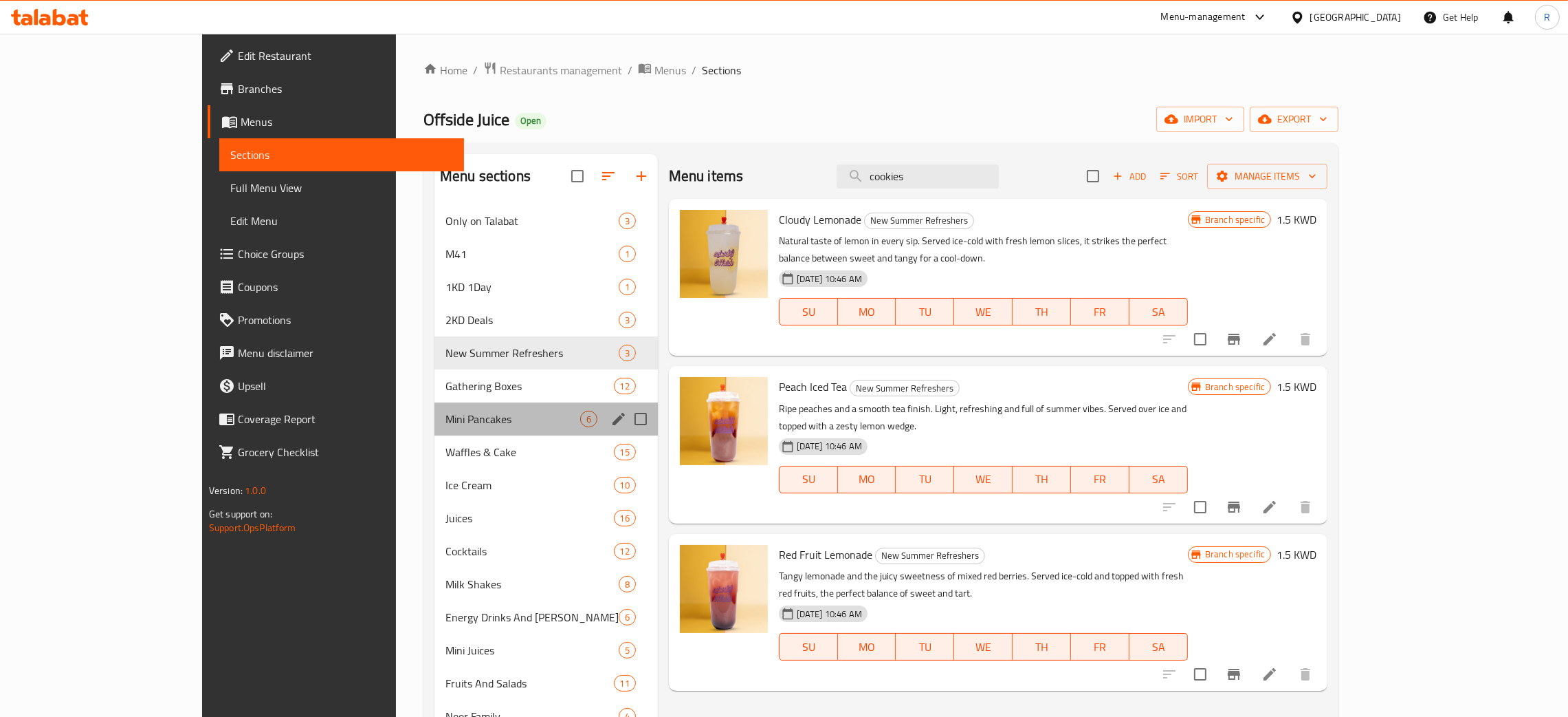
click at [435, 403] on div "Mini Pancakes 6" at bounding box center [546, 418] width 224 height 33
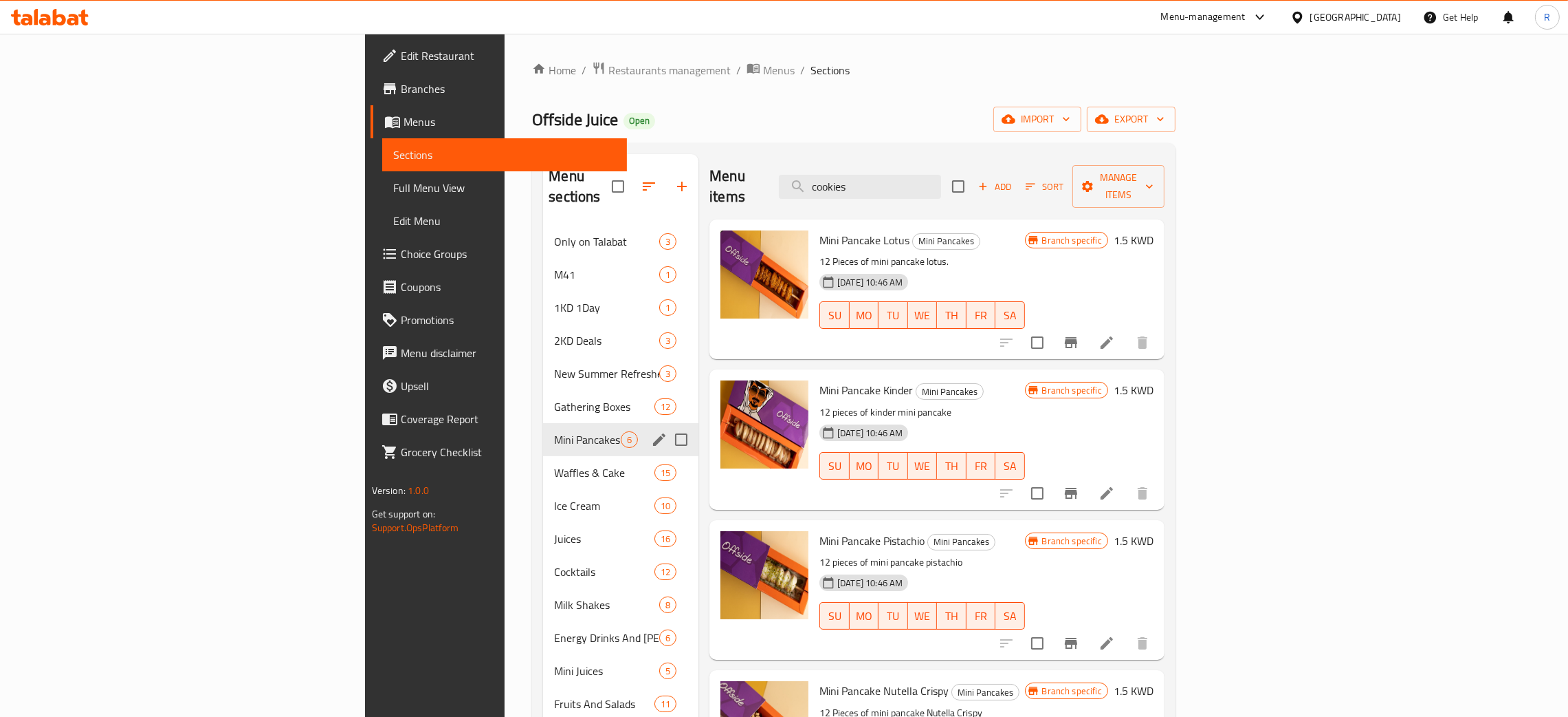
click at [554, 398] on span "Gathering Boxes" at bounding box center [605, 406] width 101 height 17
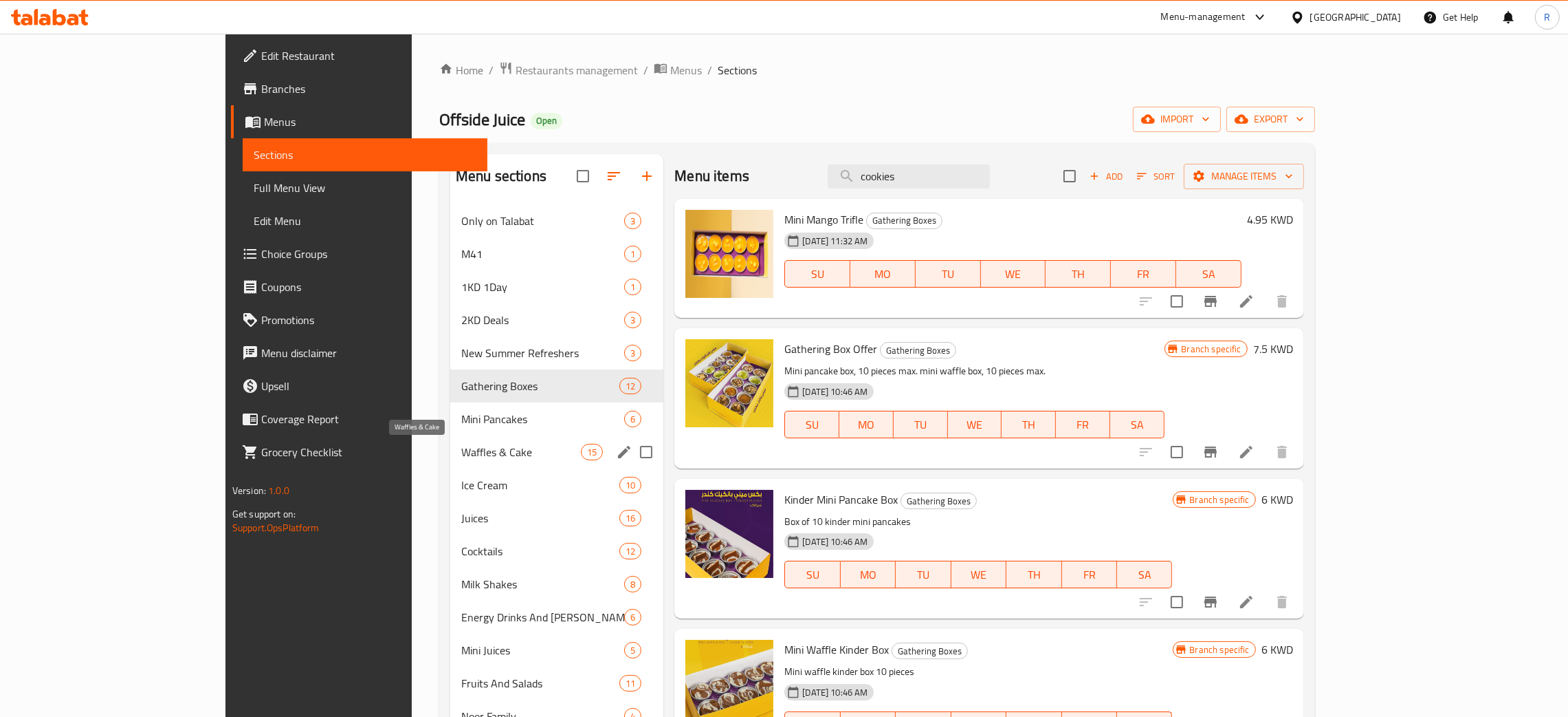
drag, startPoint x: 367, startPoint y: 458, endPoint x: 367, endPoint y: 424, distance: 34.0
click at [461, 458] on span "Waffles & Cake" at bounding box center [521, 452] width 120 height 17
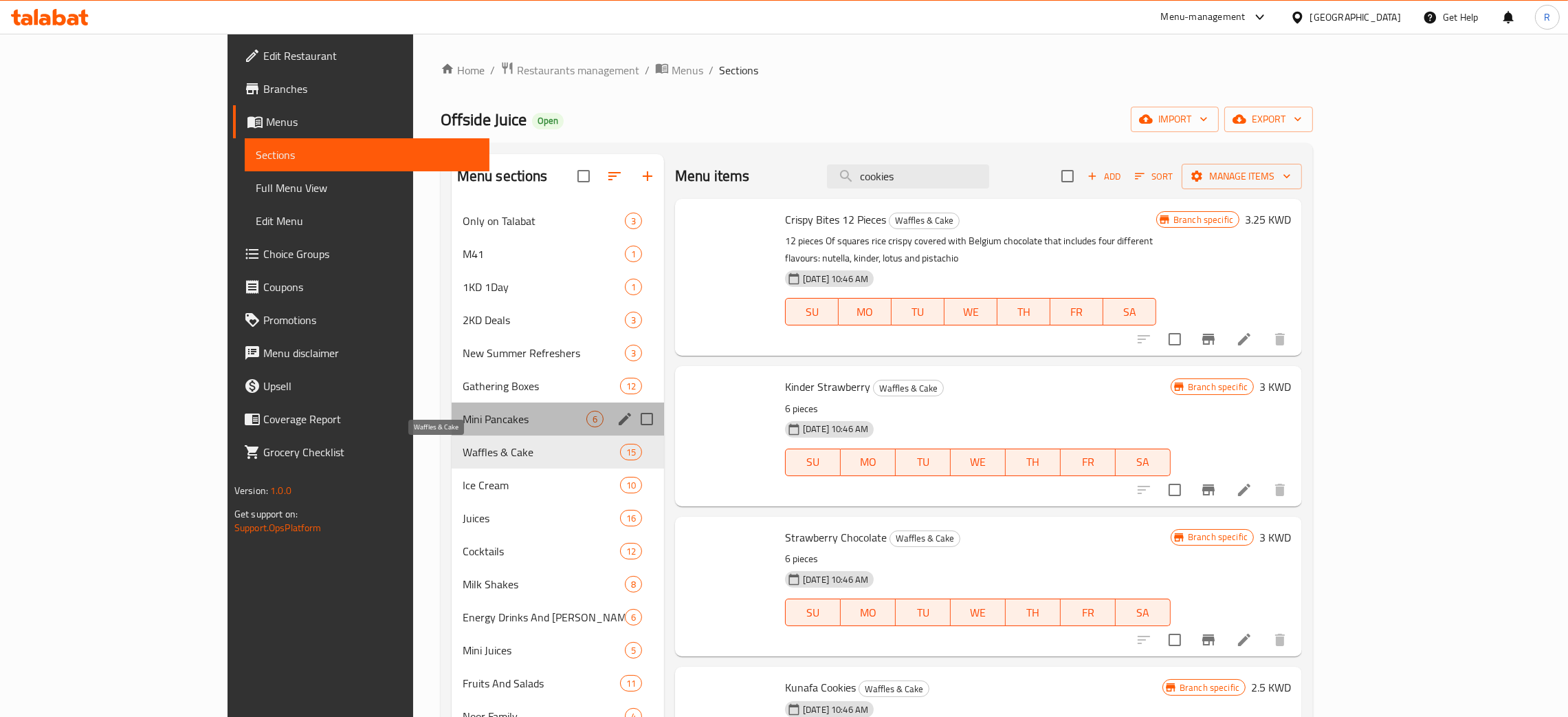
click at [462, 424] on span "Mini Pancakes" at bounding box center [524, 419] width 124 height 17
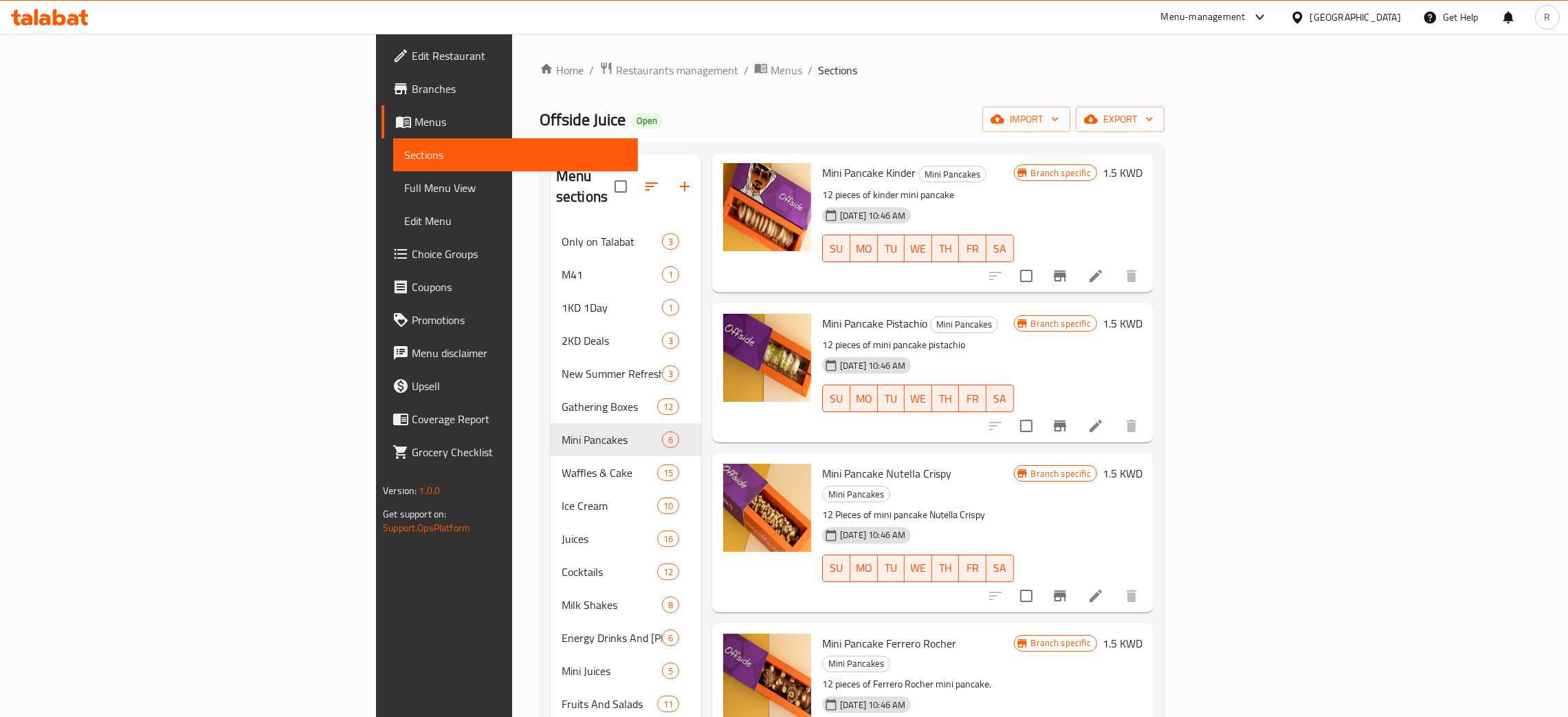
scroll to position [194, 0]
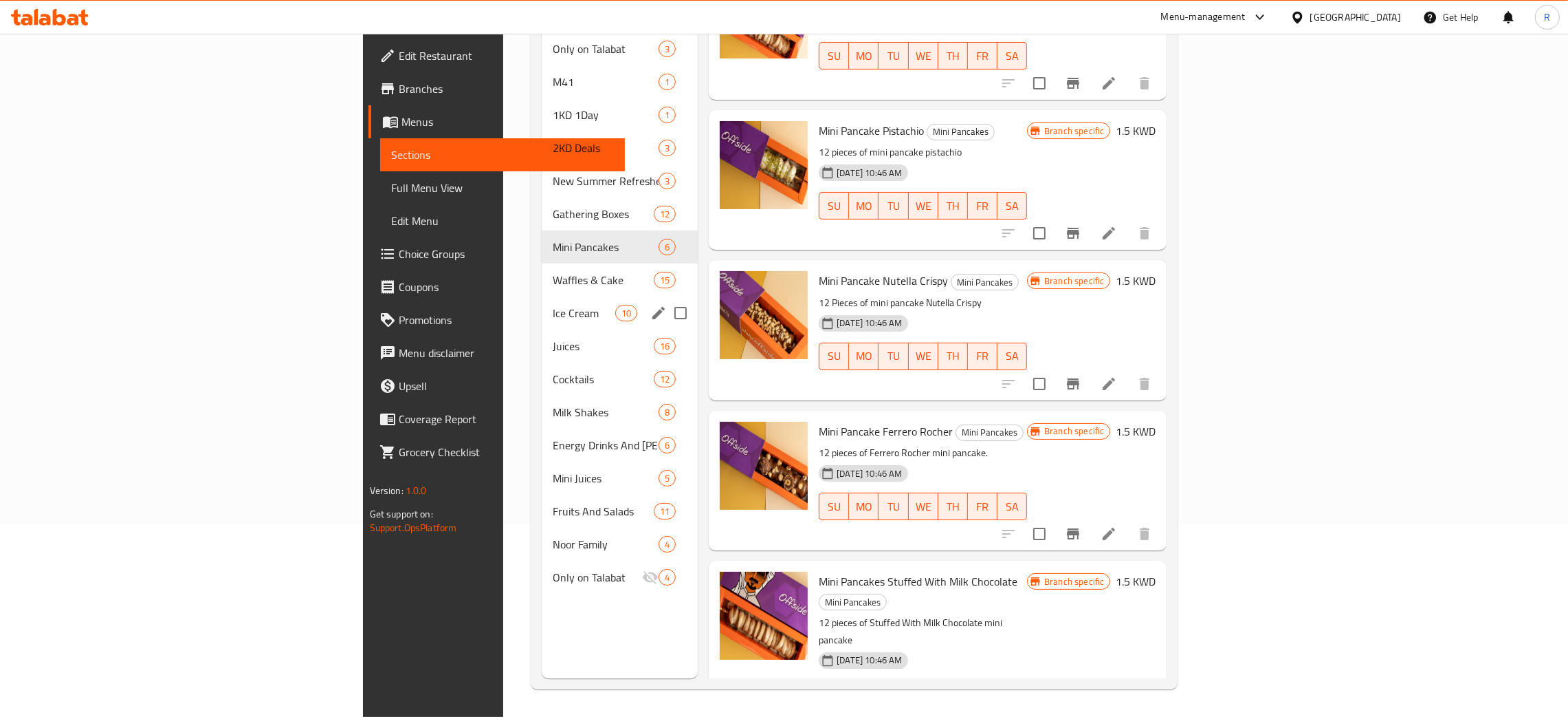
click at [553, 272] on span "Waffles & Cake" at bounding box center [603, 280] width 101 height 17
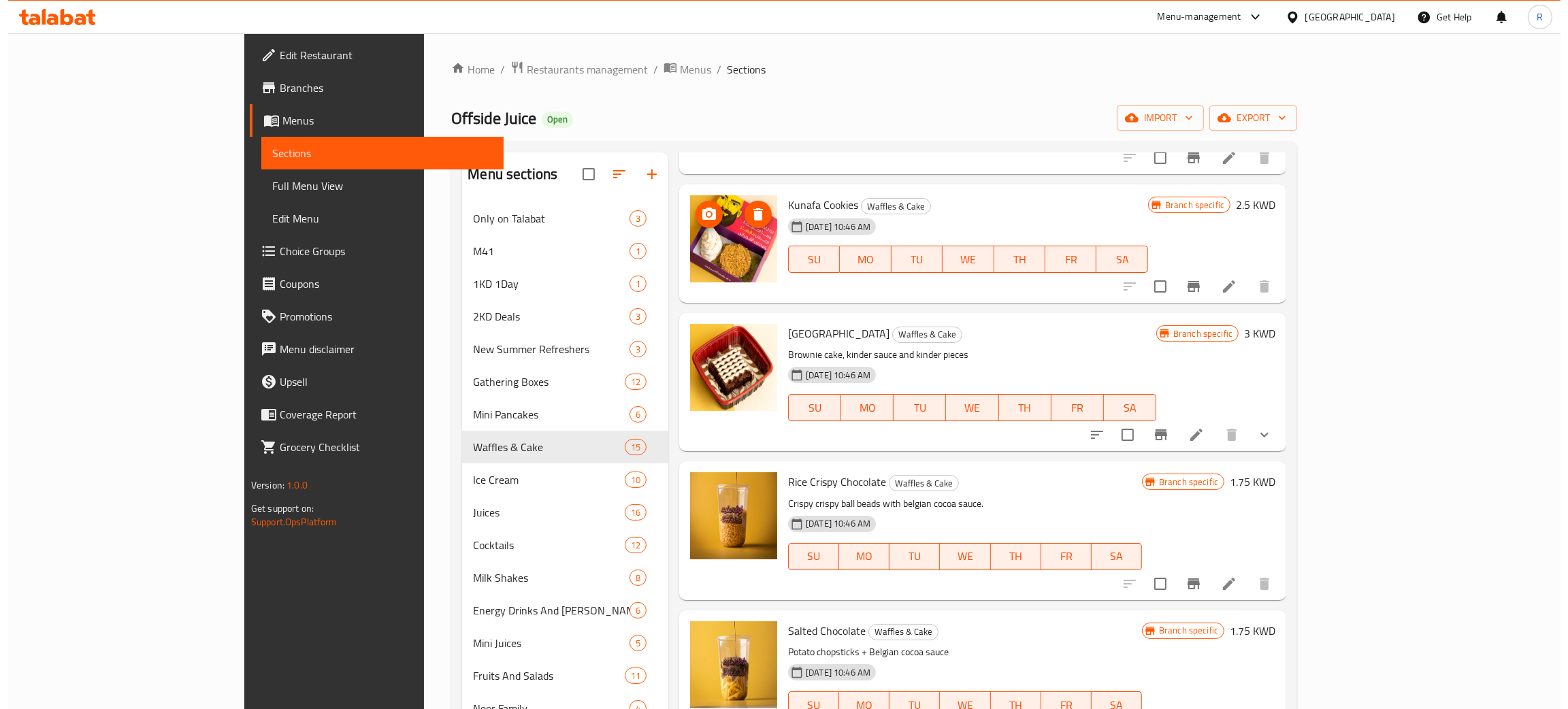
scroll to position [510, 0]
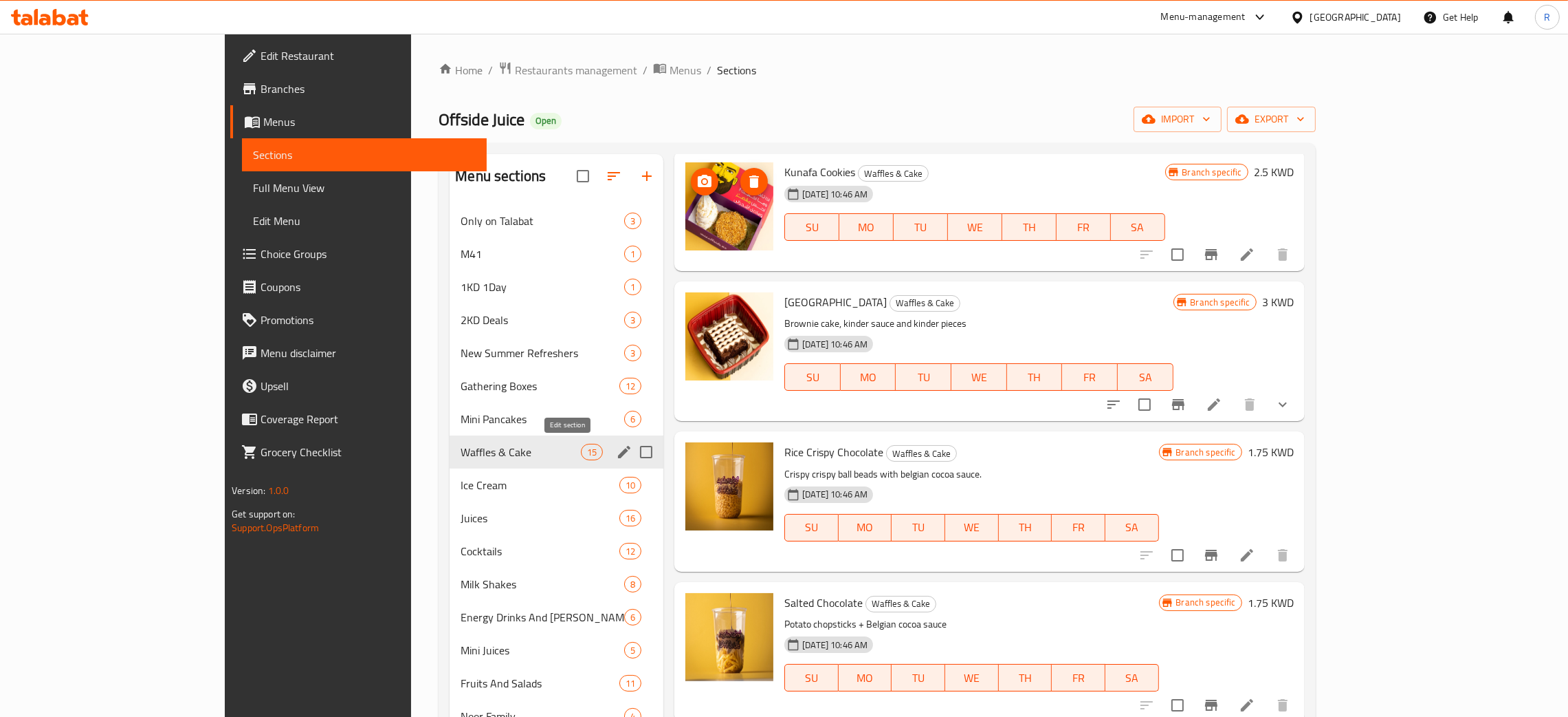
click at [616, 452] on icon "edit" at bounding box center [624, 452] width 17 height 17
click at [616, 448] on icon "edit" at bounding box center [624, 452] width 17 height 17
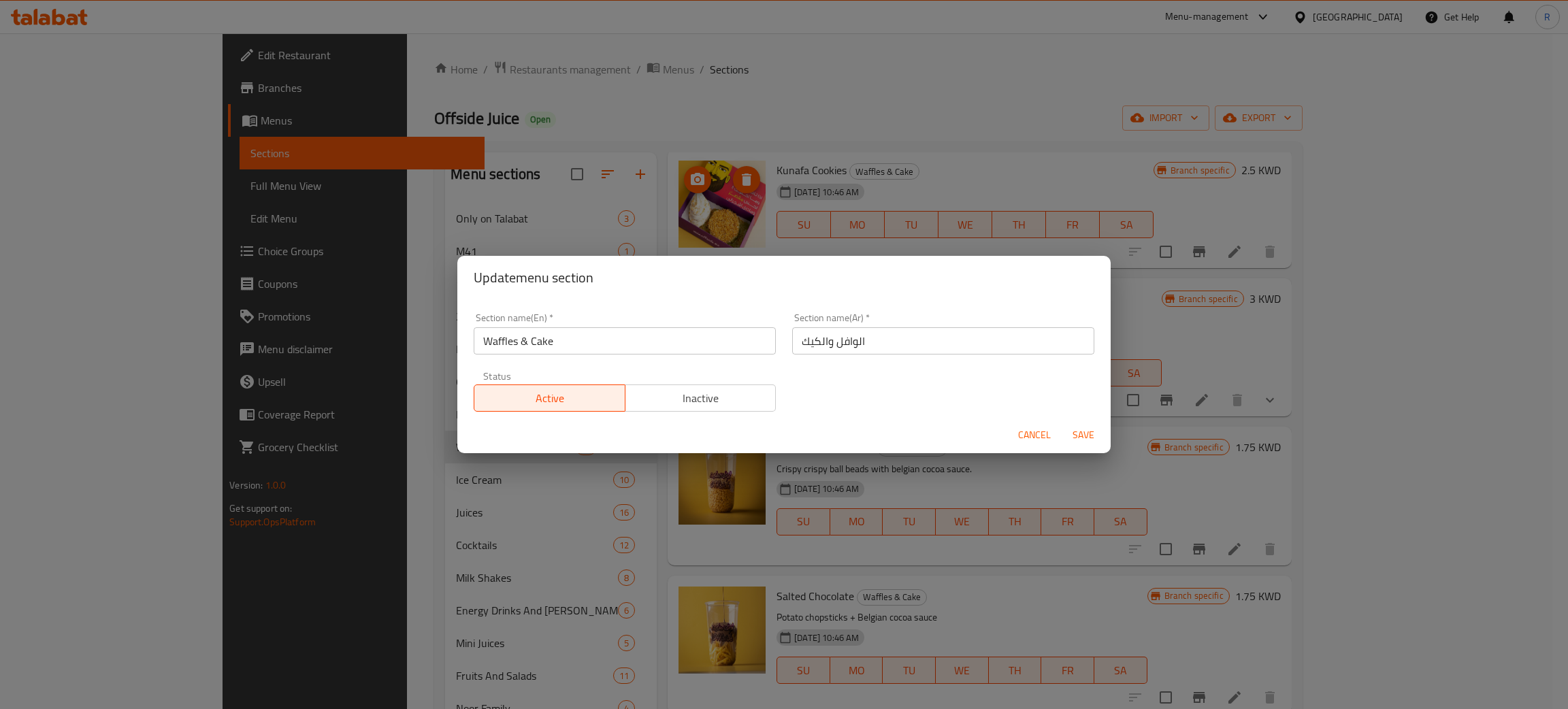
click at [565, 341] on input "Waffles & Cake" at bounding box center [625, 341] width 302 height 27
click at [565, 340] on input "Waffles & Cake" at bounding box center [625, 341] width 302 height 27
paste input "Bites"
type input "Bites"
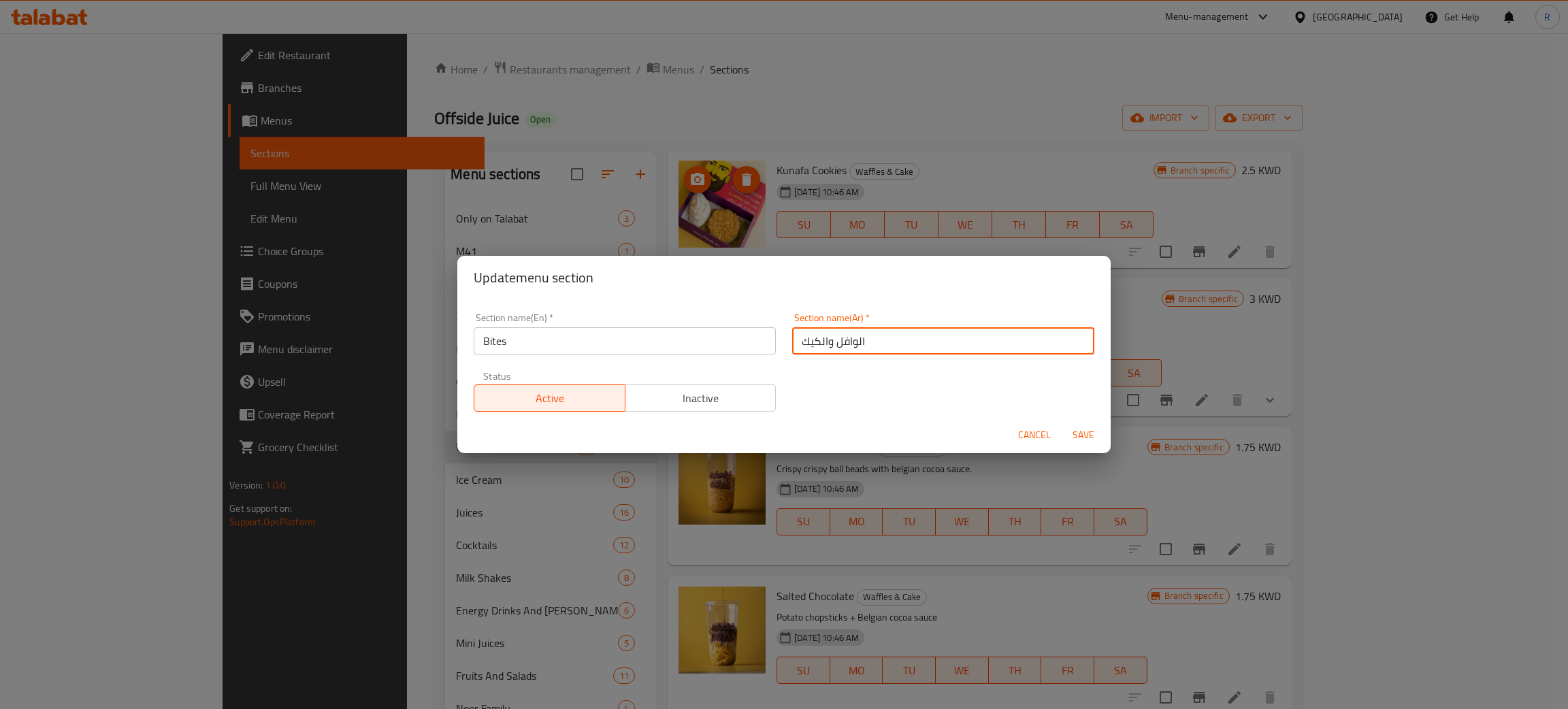
click at [875, 340] on input "الوافل والكيك" at bounding box center [943, 341] width 302 height 27
click at [875, 341] on input "الوافل والكيك" at bounding box center [943, 341] width 302 height 27
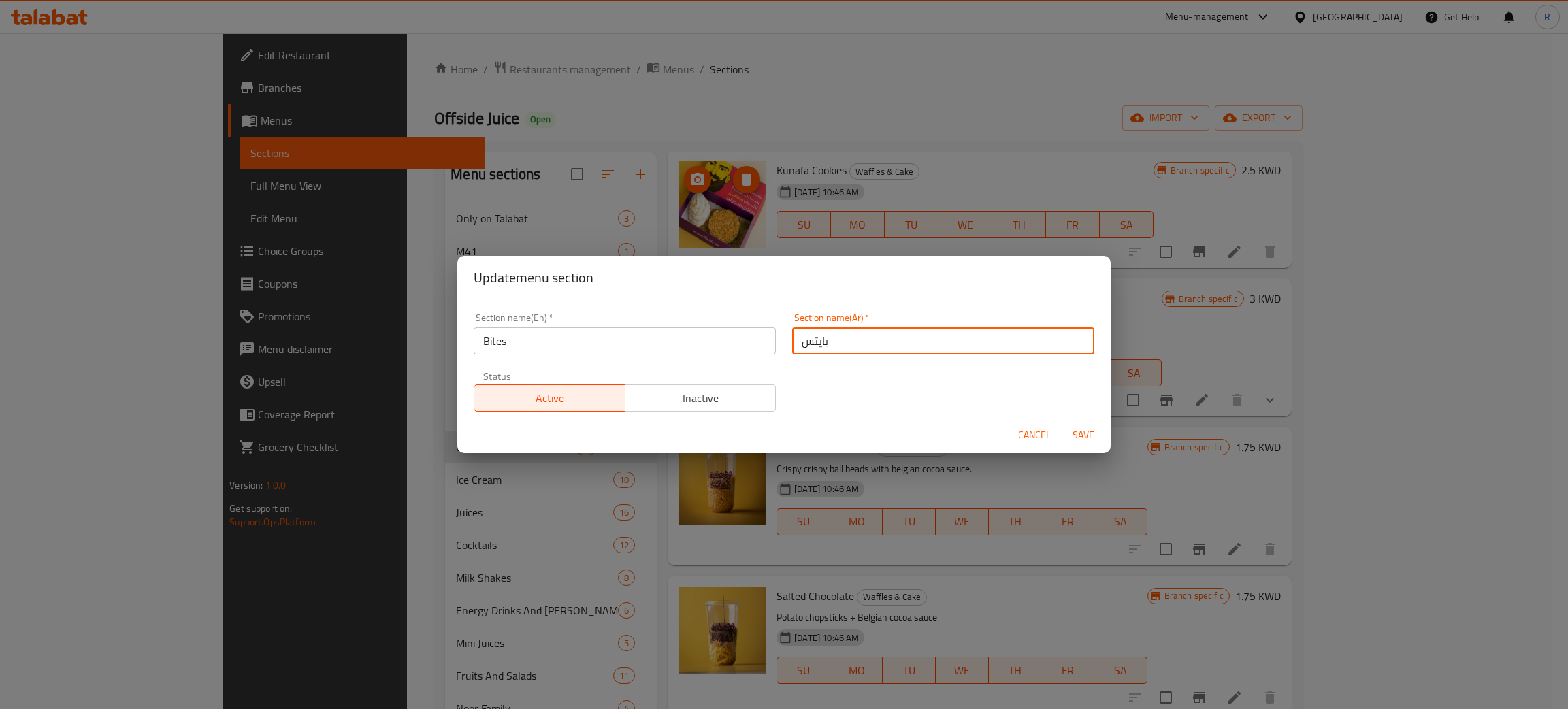
type input "بايتس"
click at [1062, 422] on button "Save" at bounding box center [1083, 435] width 43 height 25
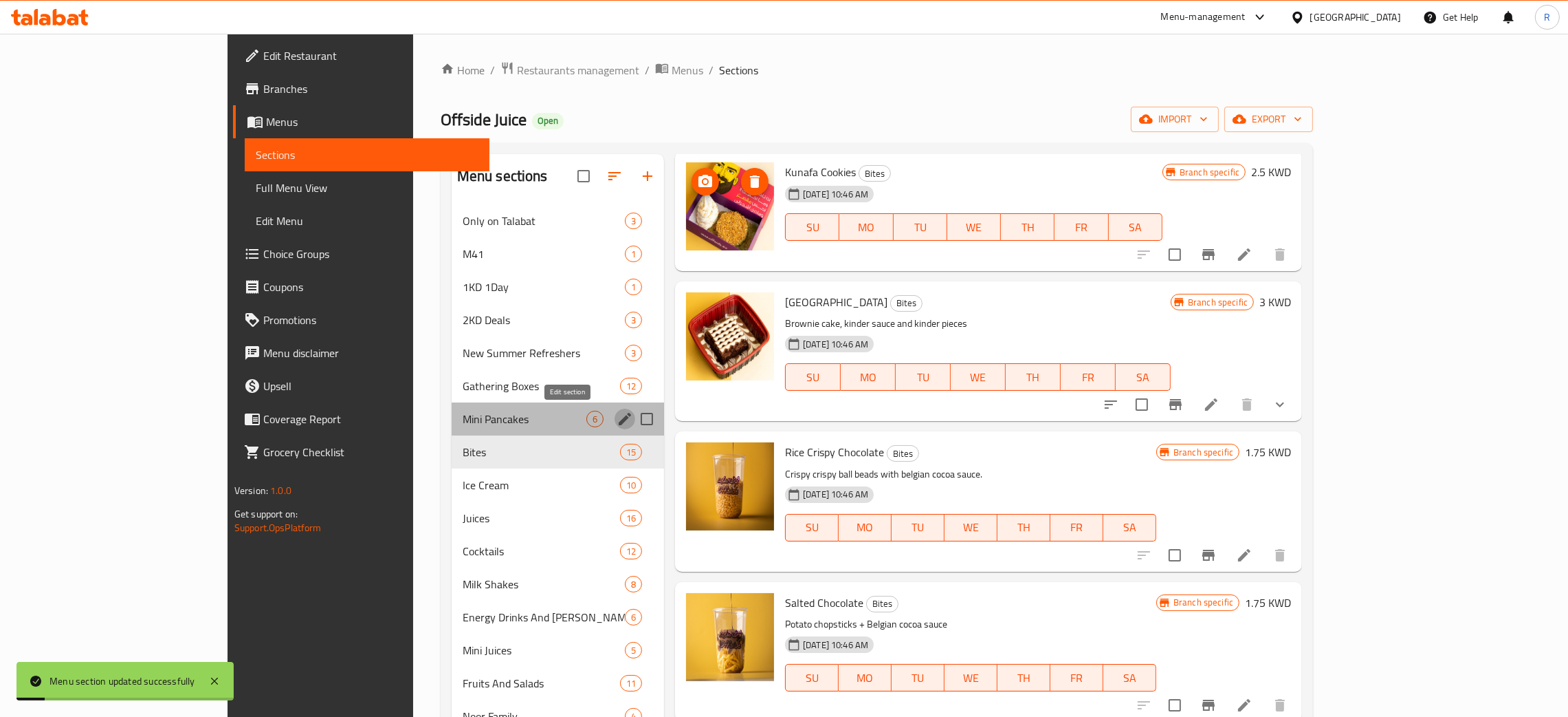
click at [619, 420] on icon "edit" at bounding box center [625, 418] width 12 height 12
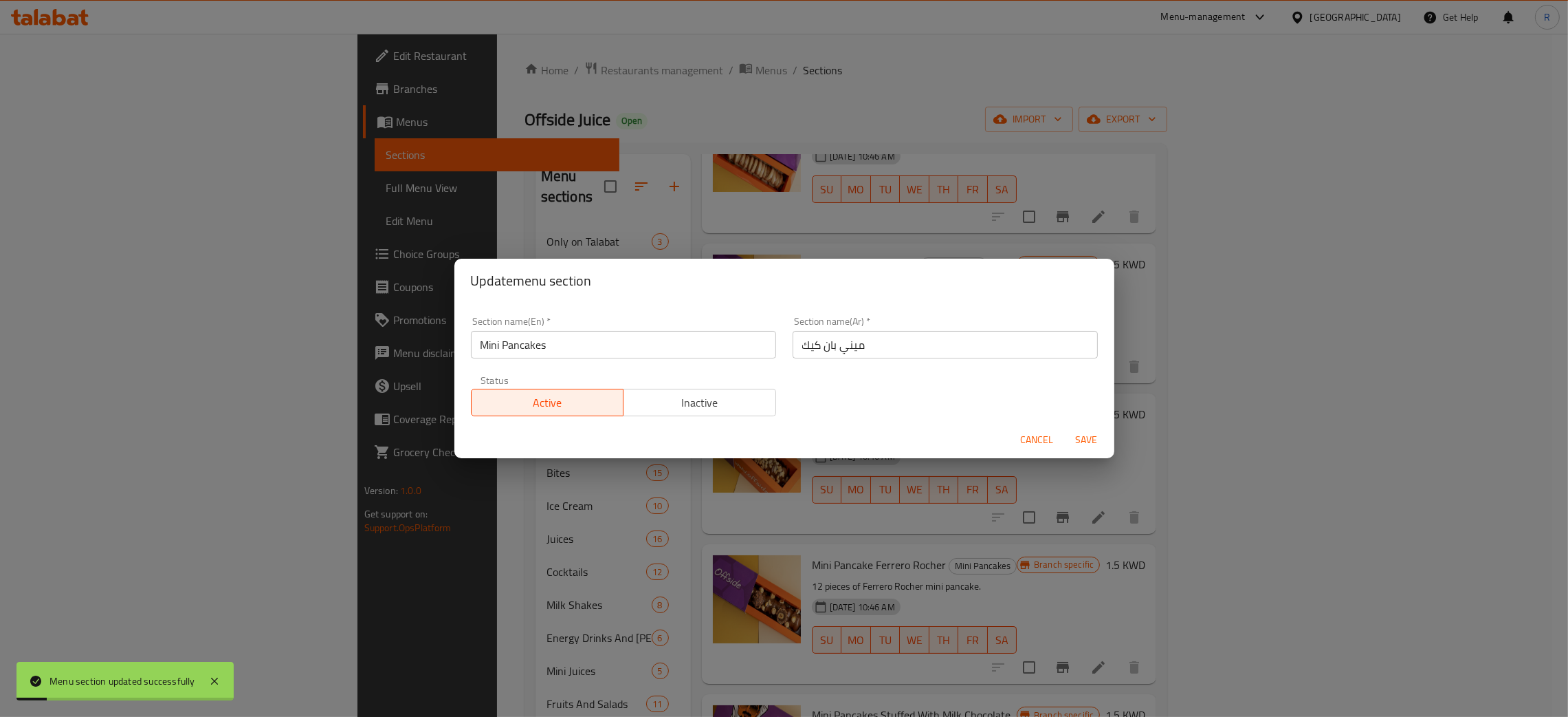
scroll to position [217, 0]
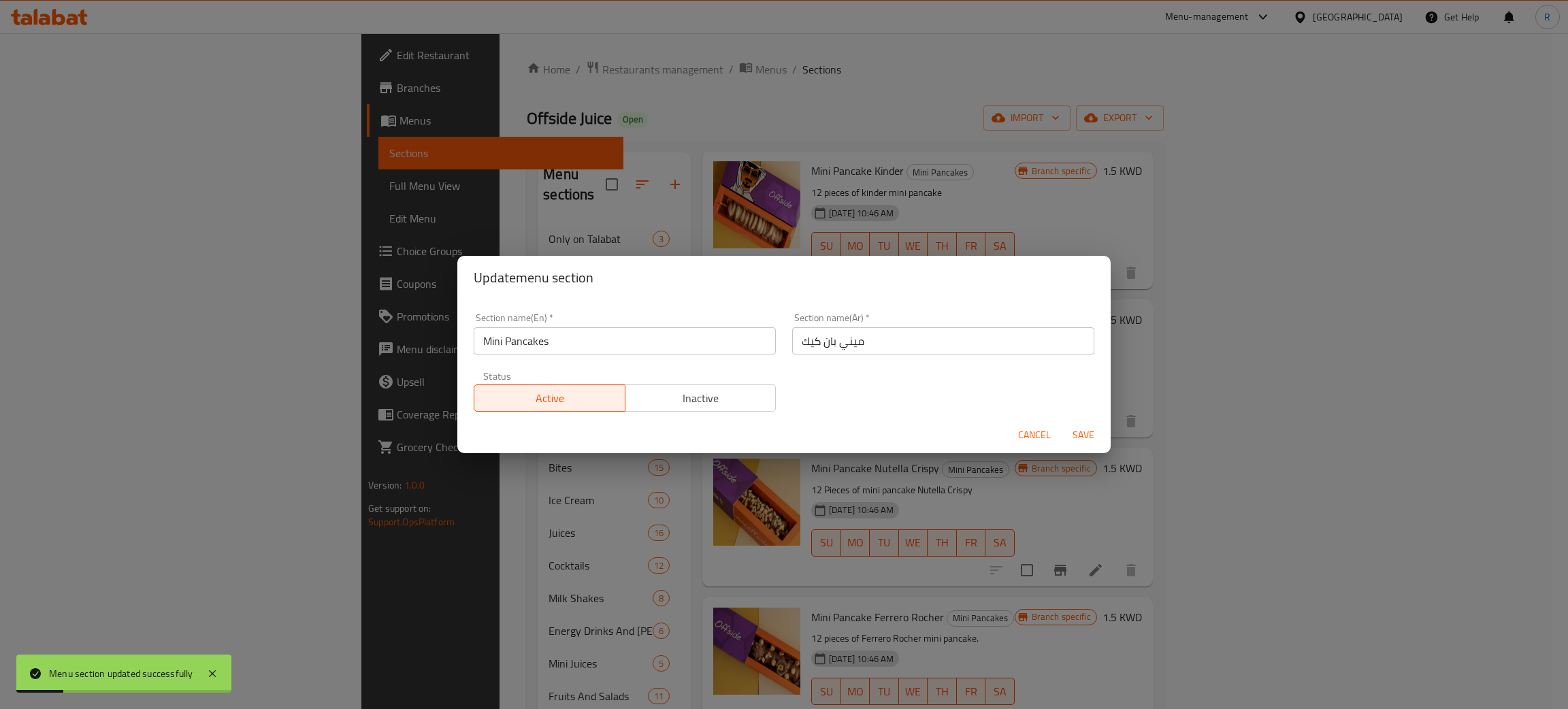
click at [473, 218] on div "Update menu section Section name(En)   * Mini Pancakes Section name(En) * Secti…" at bounding box center [784, 354] width 1568 height 709
drag, startPoint x: 1033, startPoint y: 432, endPoint x: 1011, endPoint y: 441, distance: 23.8
click at [1032, 432] on span "Cancel" at bounding box center [1033, 436] width 32 height 17
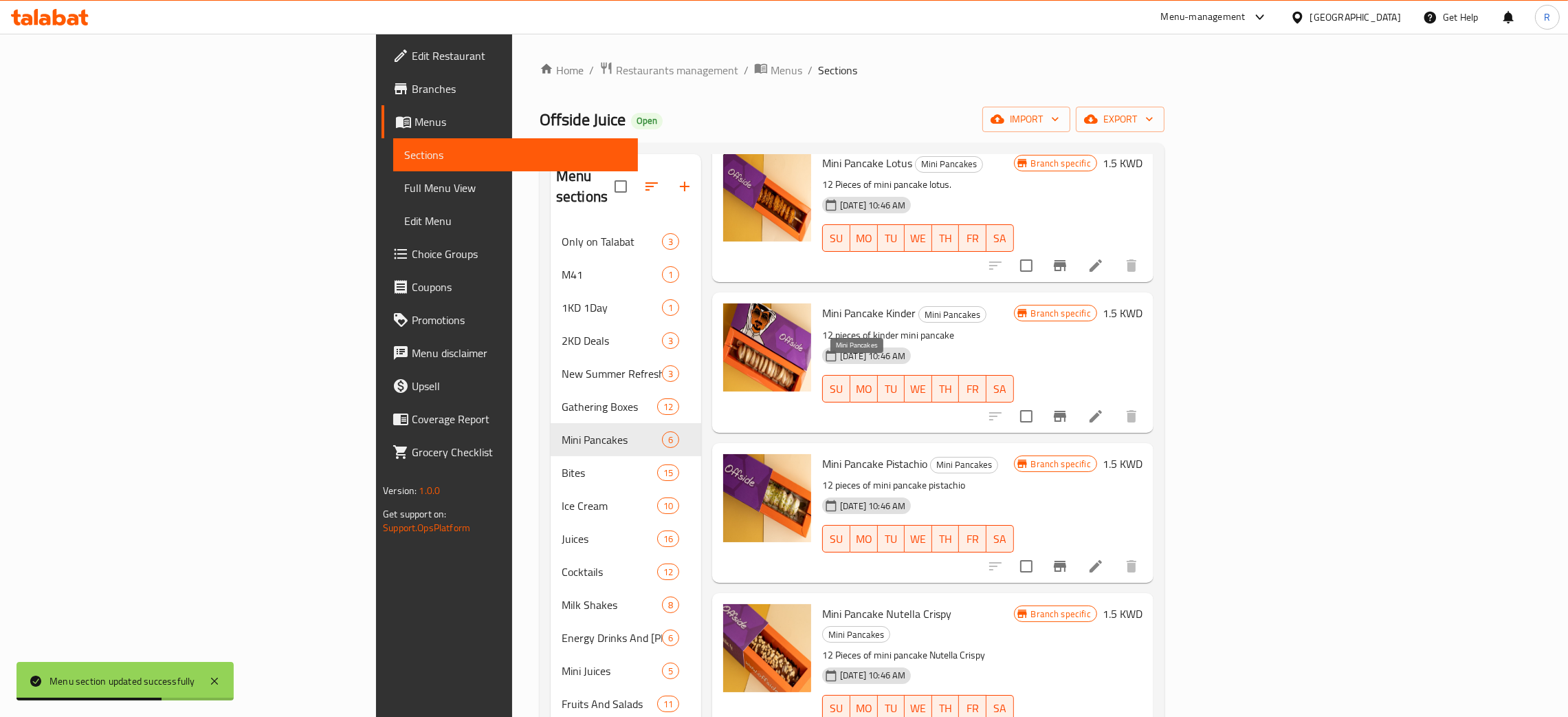
scroll to position [0, 0]
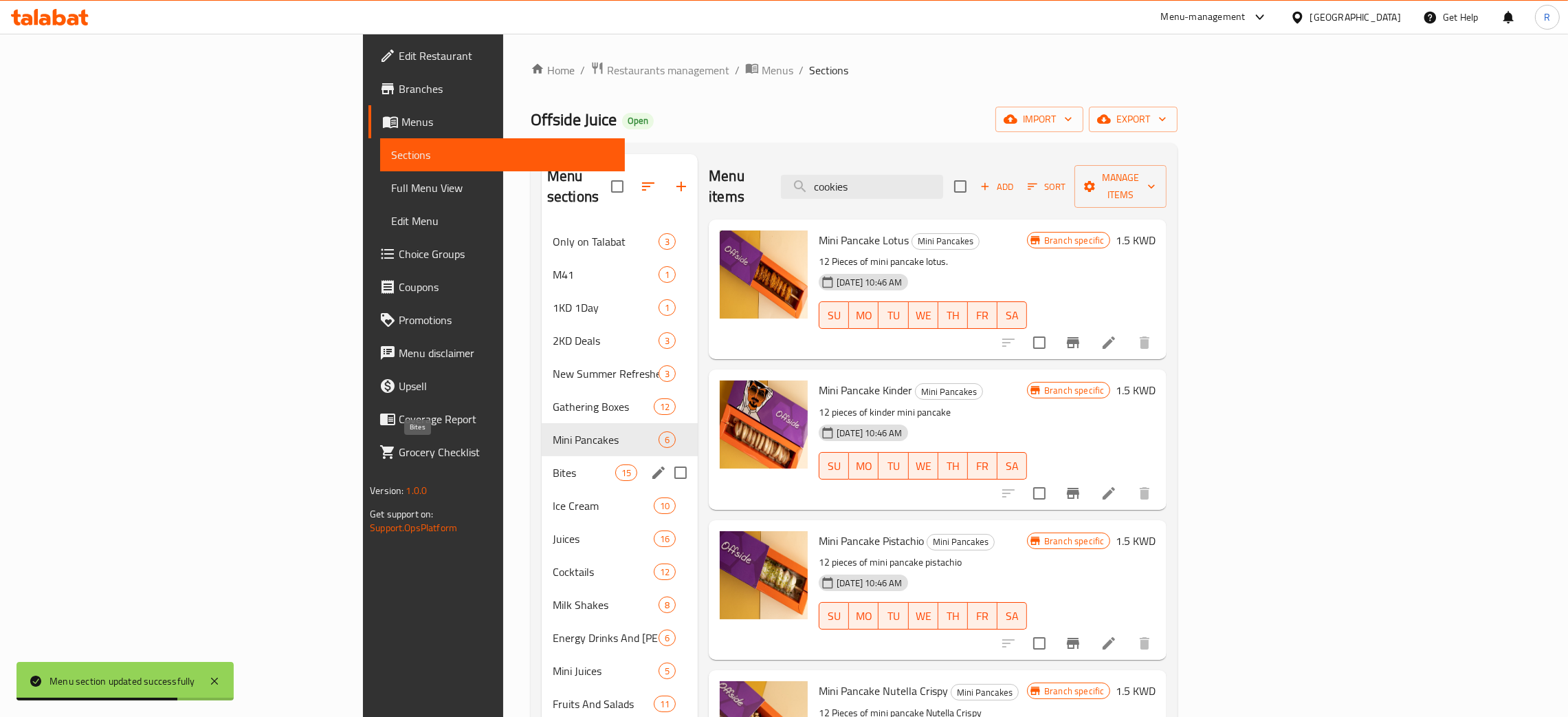
click at [553, 464] on span "Bites" at bounding box center [584, 472] width 62 height 17
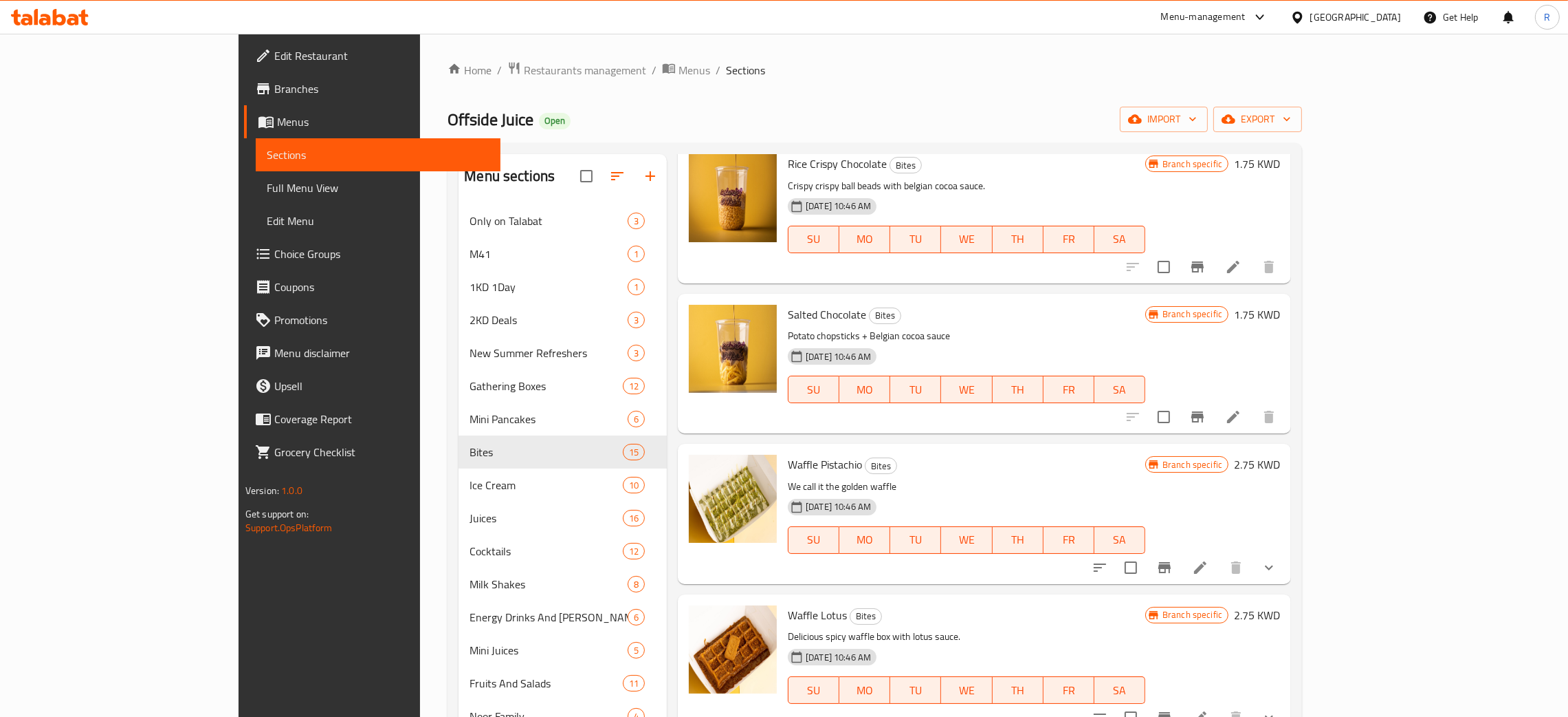
scroll to position [826, 0]
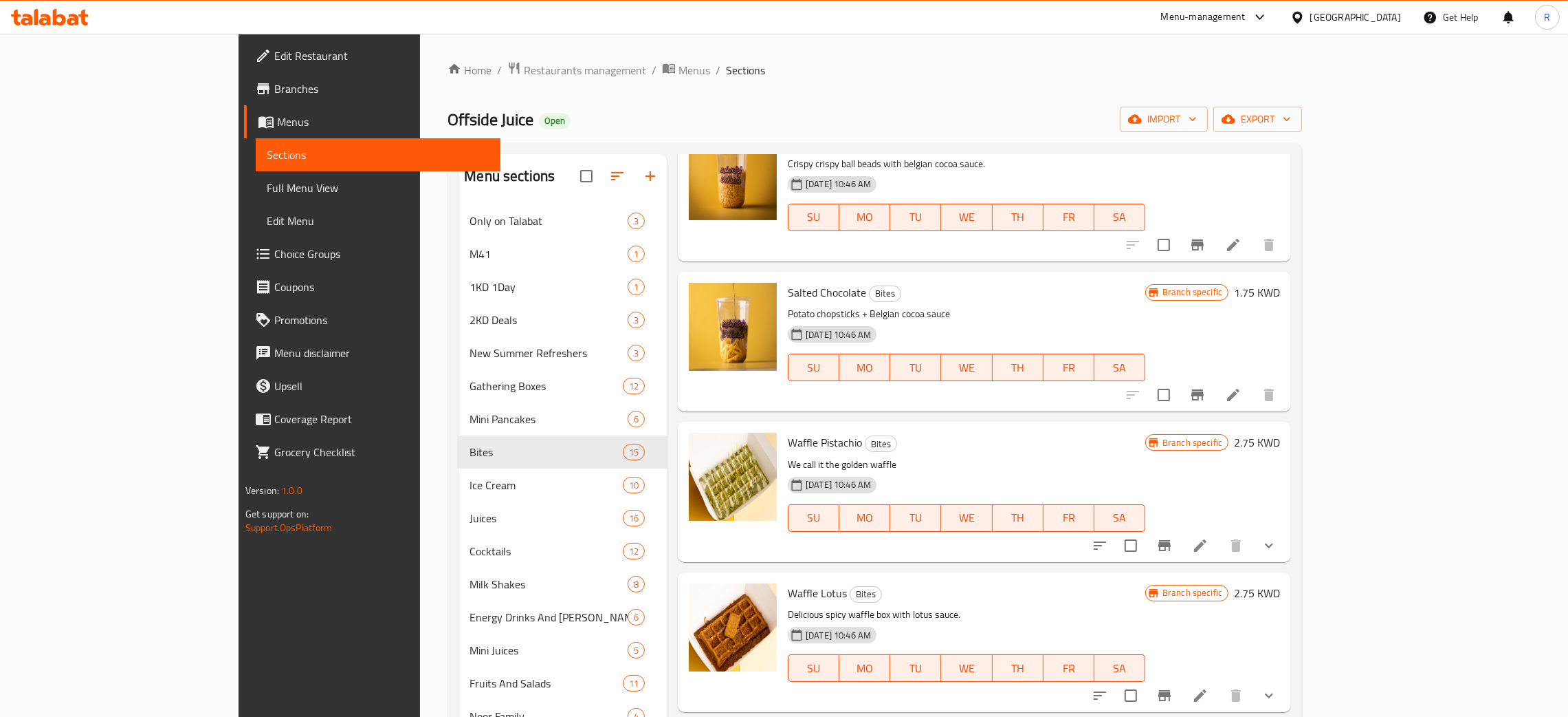
click at [1145, 531] on input "checkbox" at bounding box center [1131, 545] width 29 height 29
checkbox input "true"
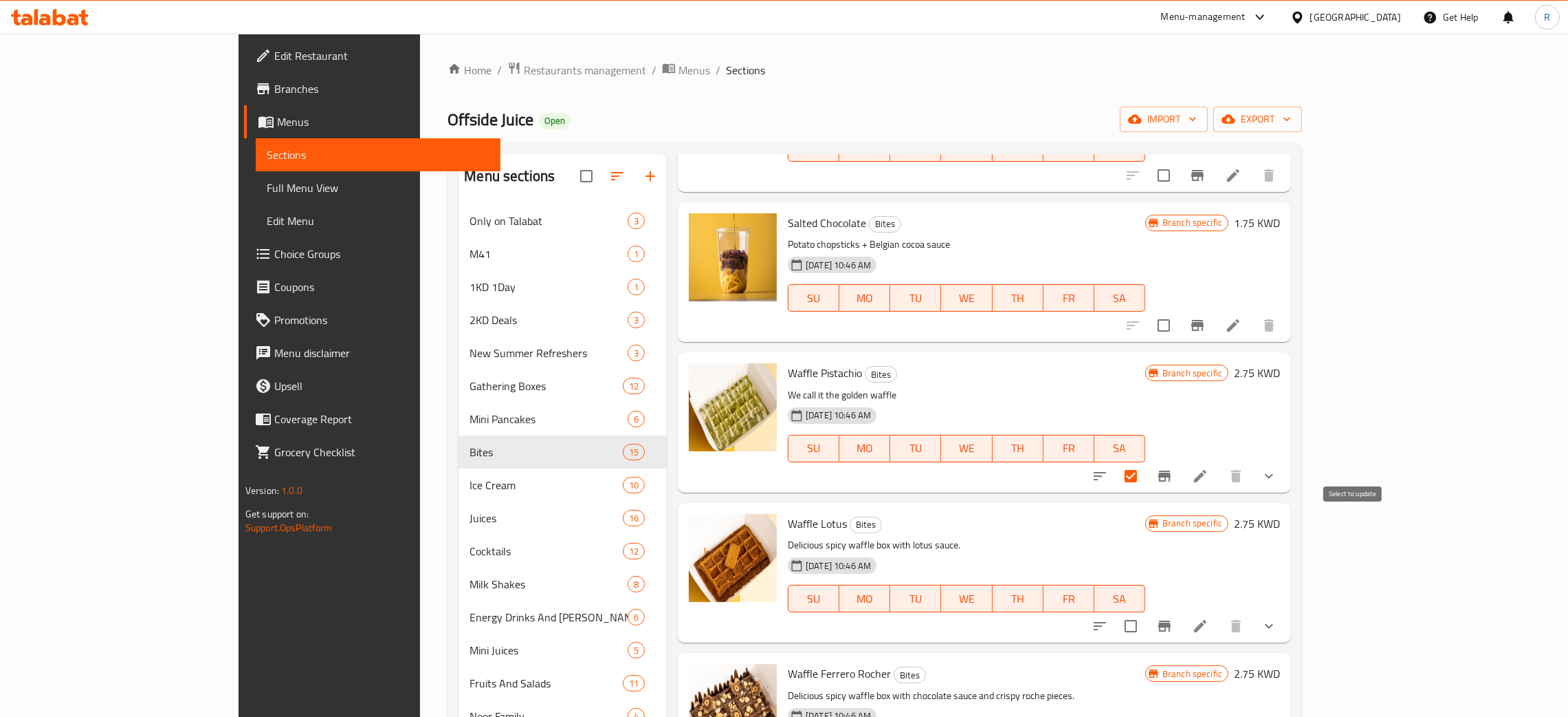
scroll to position [1031, 0]
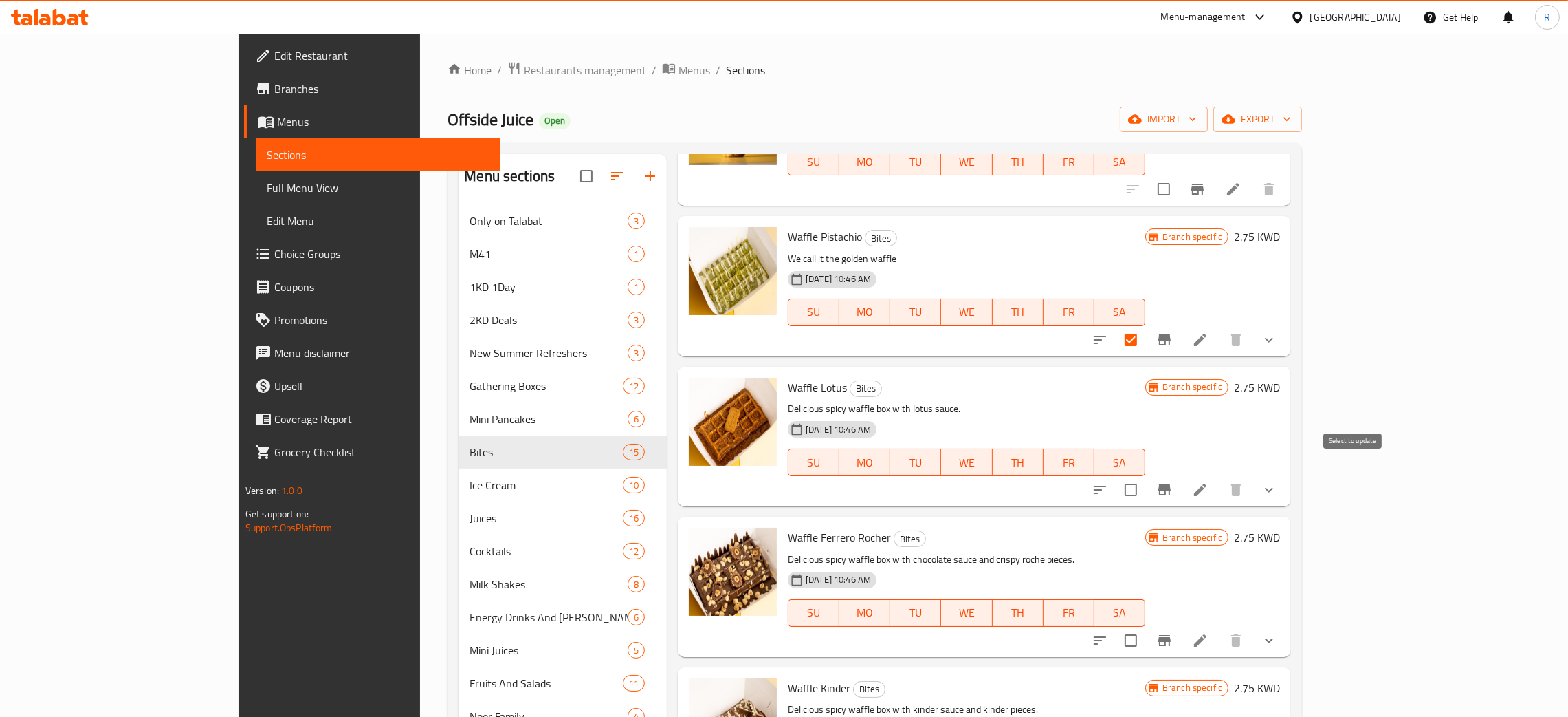
click at [1145, 476] on input "checkbox" at bounding box center [1131, 490] width 29 height 29
checkbox input "true"
click at [1145, 626] on input "checkbox" at bounding box center [1131, 640] width 29 height 29
checkbox input "true"
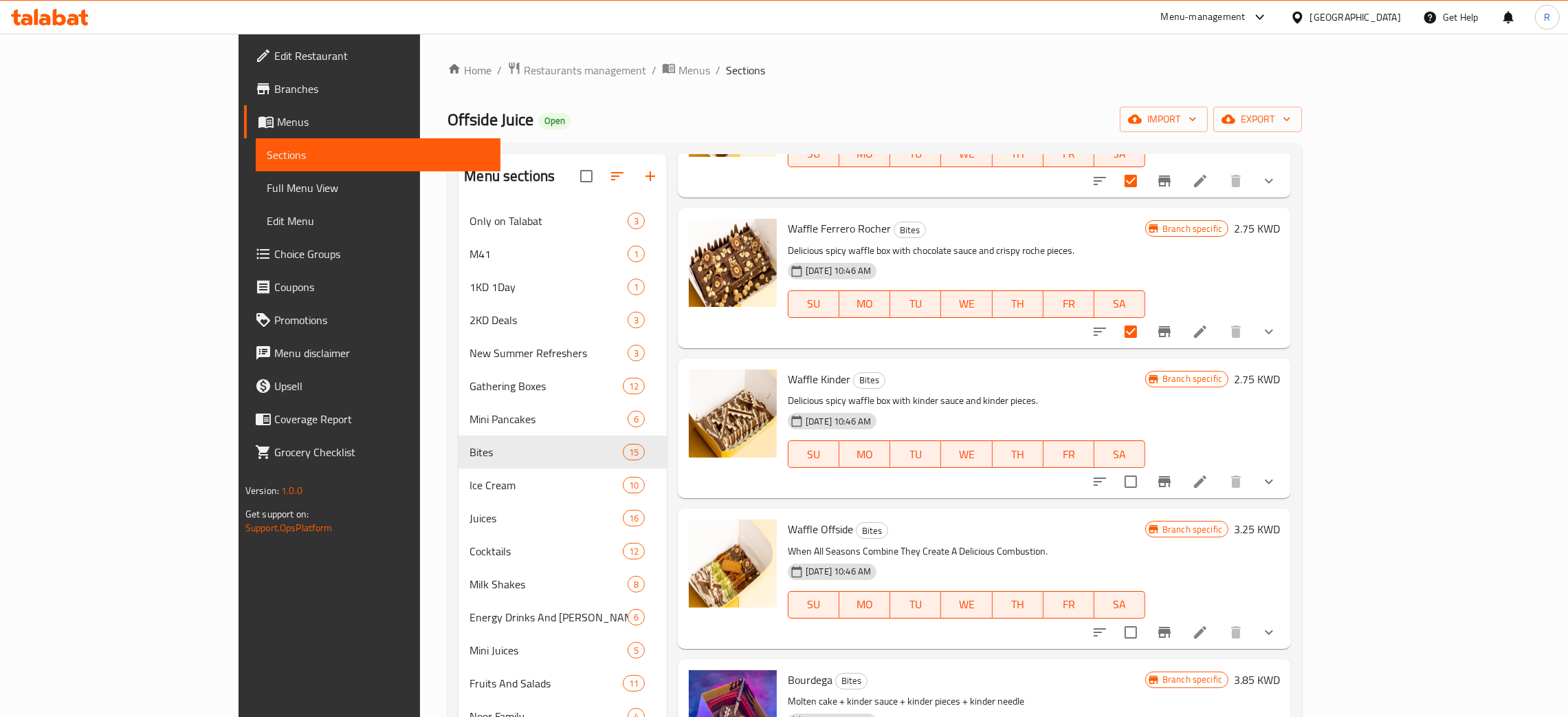
scroll to position [1340, 0]
click at [1145, 475] on input "checkbox" at bounding box center [1131, 480] width 29 height 29
checkbox input "true"
click at [1145, 617] on input "checkbox" at bounding box center [1131, 631] width 29 height 29
checkbox input "true"
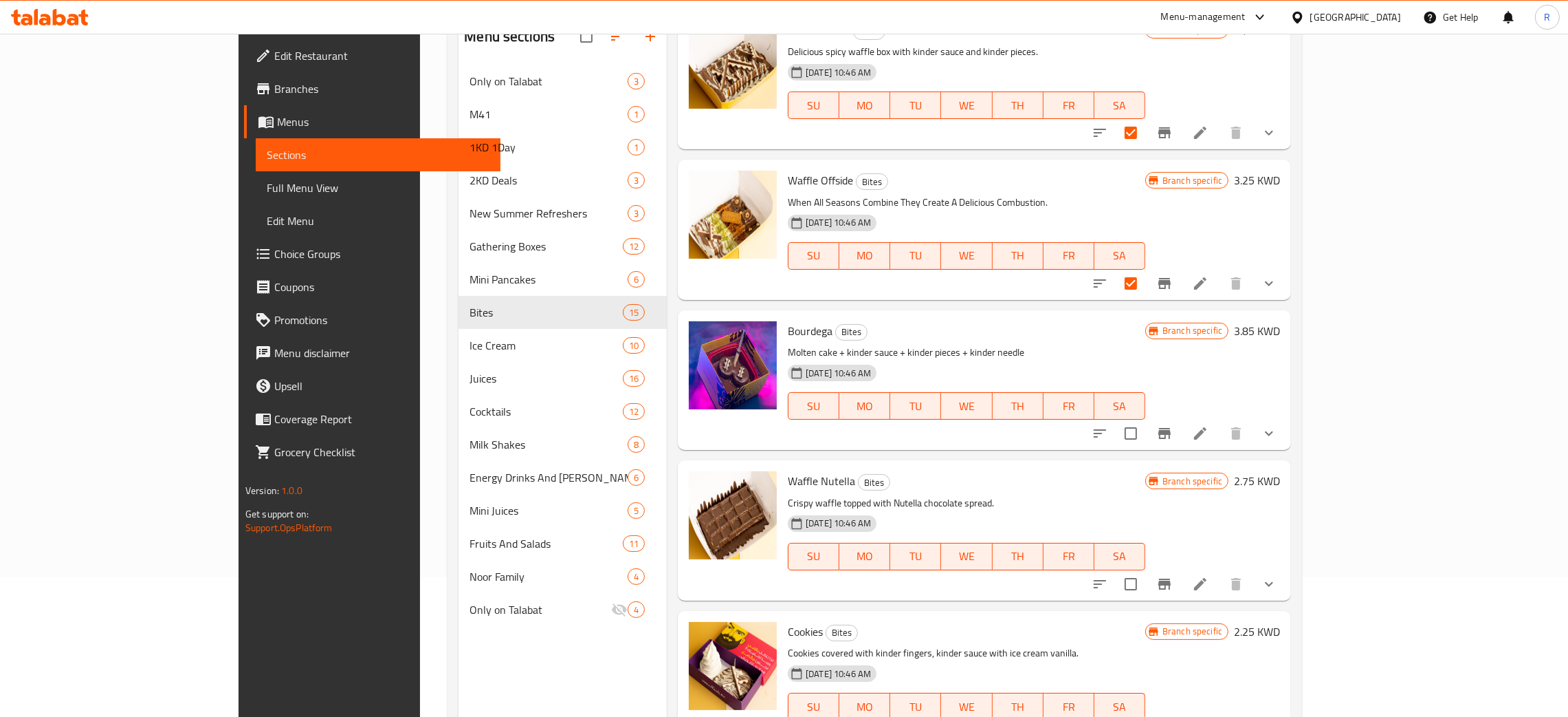
scroll to position [194, 0]
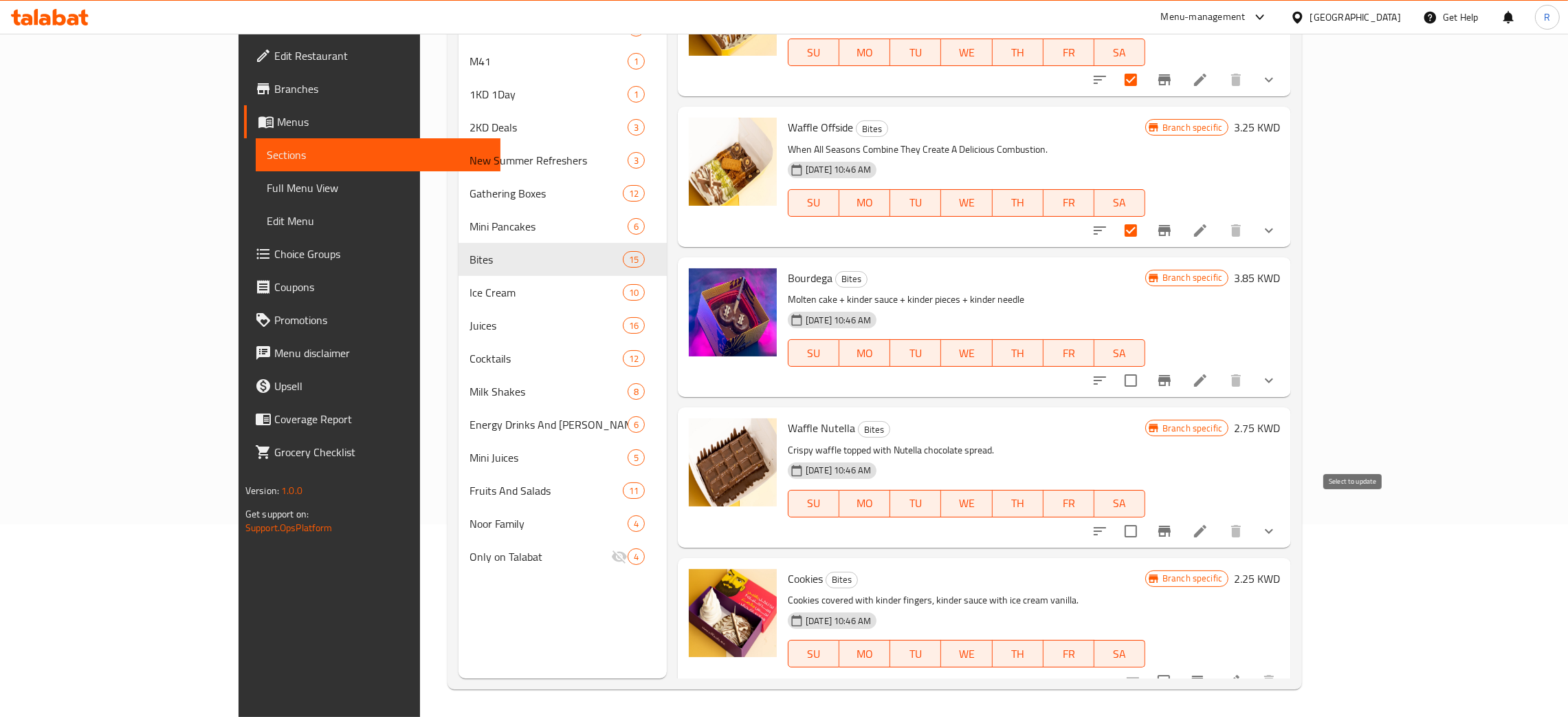
click at [1145, 516] on input "checkbox" at bounding box center [1131, 531] width 29 height 29
checkbox input "true"
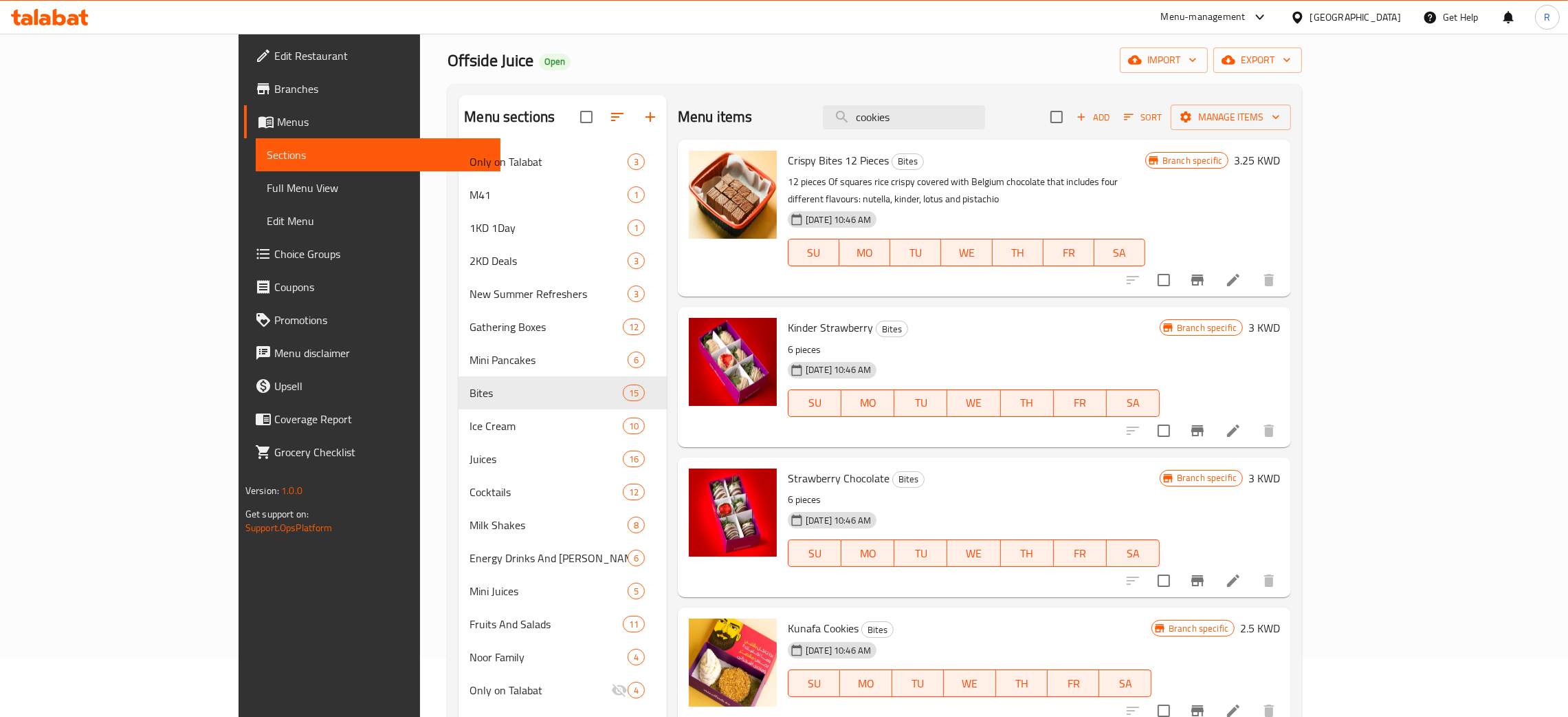
scroll to position [0, 0]
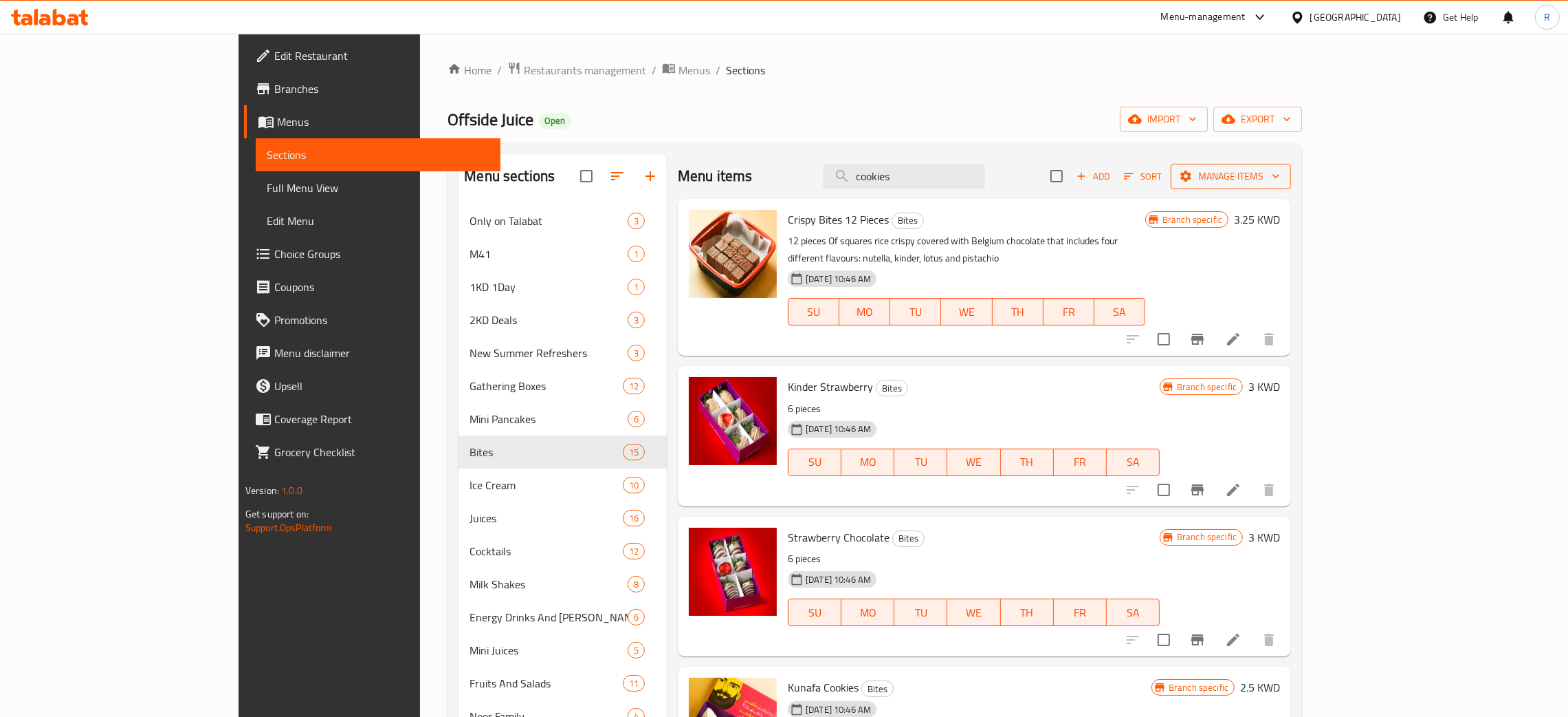
click at [1280, 175] on span "Manage items" at bounding box center [1230, 177] width 98 height 18
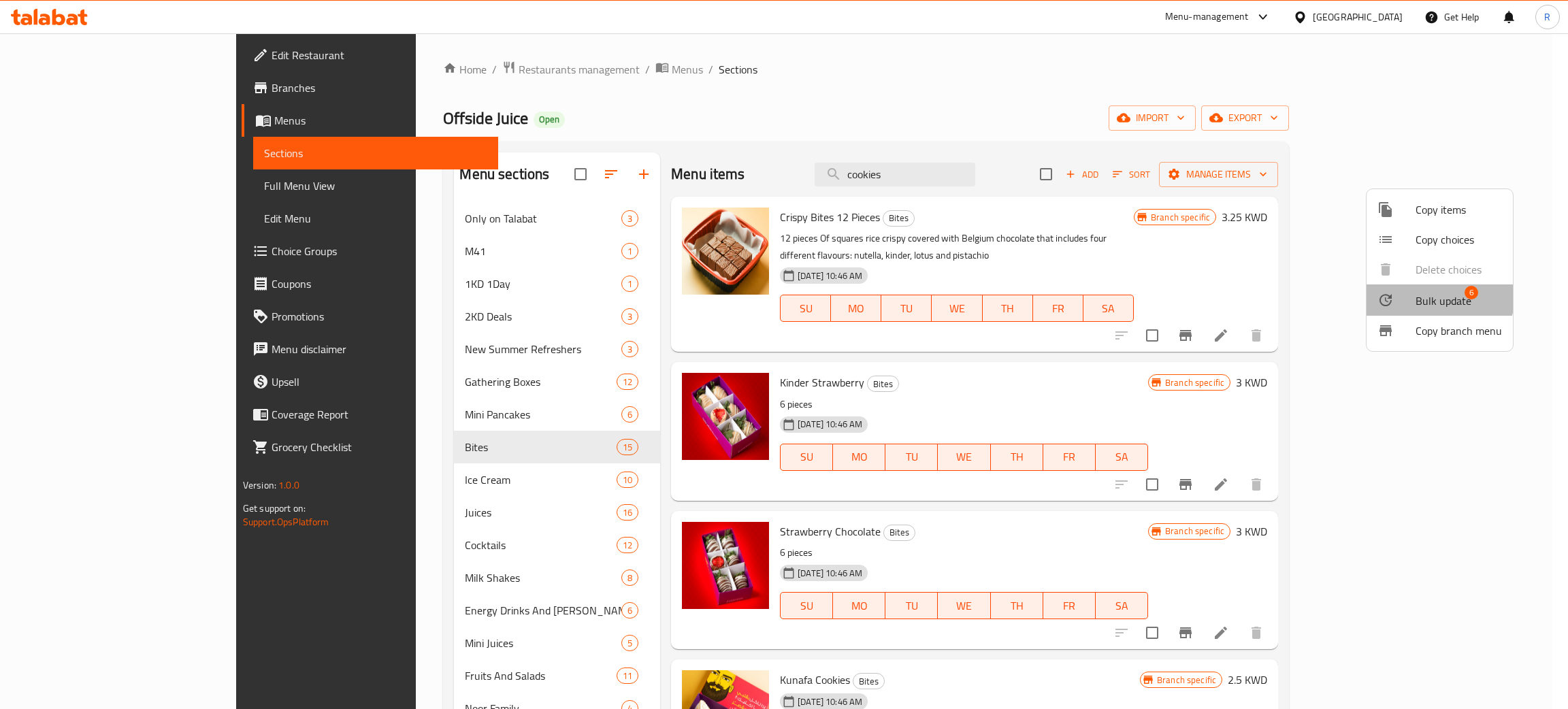
click at [1418, 292] on span "Bulk update" at bounding box center [1443, 300] width 56 height 17
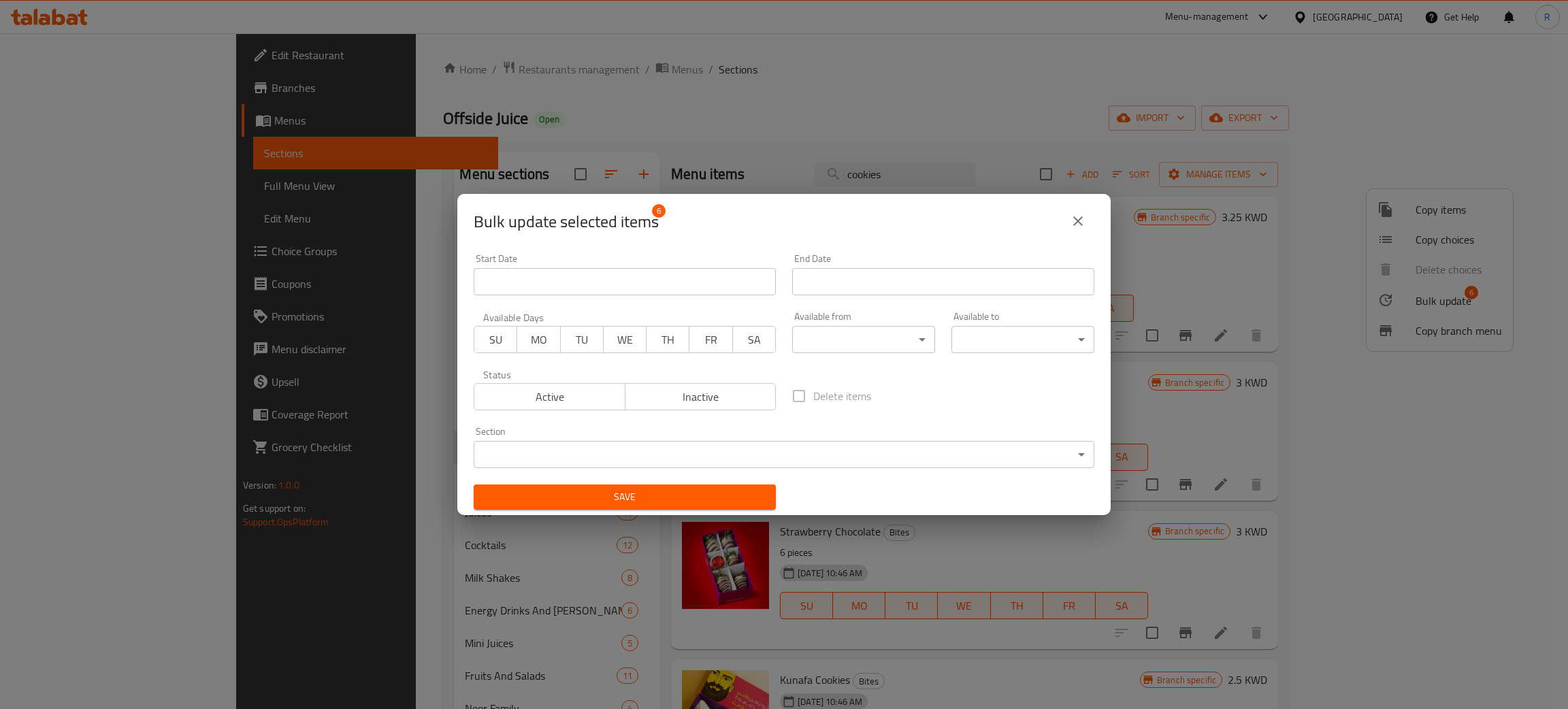
click at [553, 456] on body "​ Menu-management [GEOGRAPHIC_DATA] Get Help R Edit Restaurant Branches Menus S…" at bounding box center [784, 371] width 1568 height 676
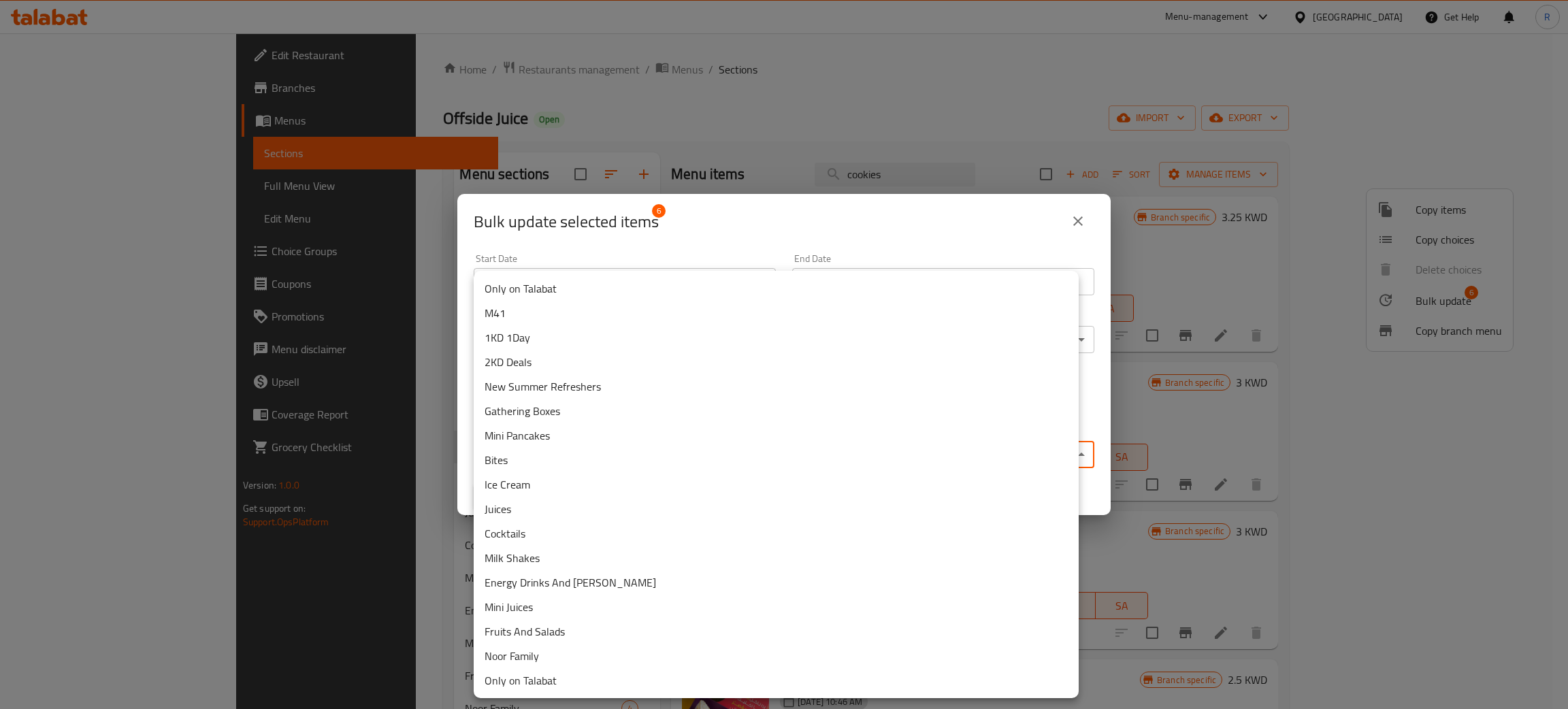
click at [517, 432] on li "Mini Pancakes" at bounding box center [776, 435] width 605 height 25
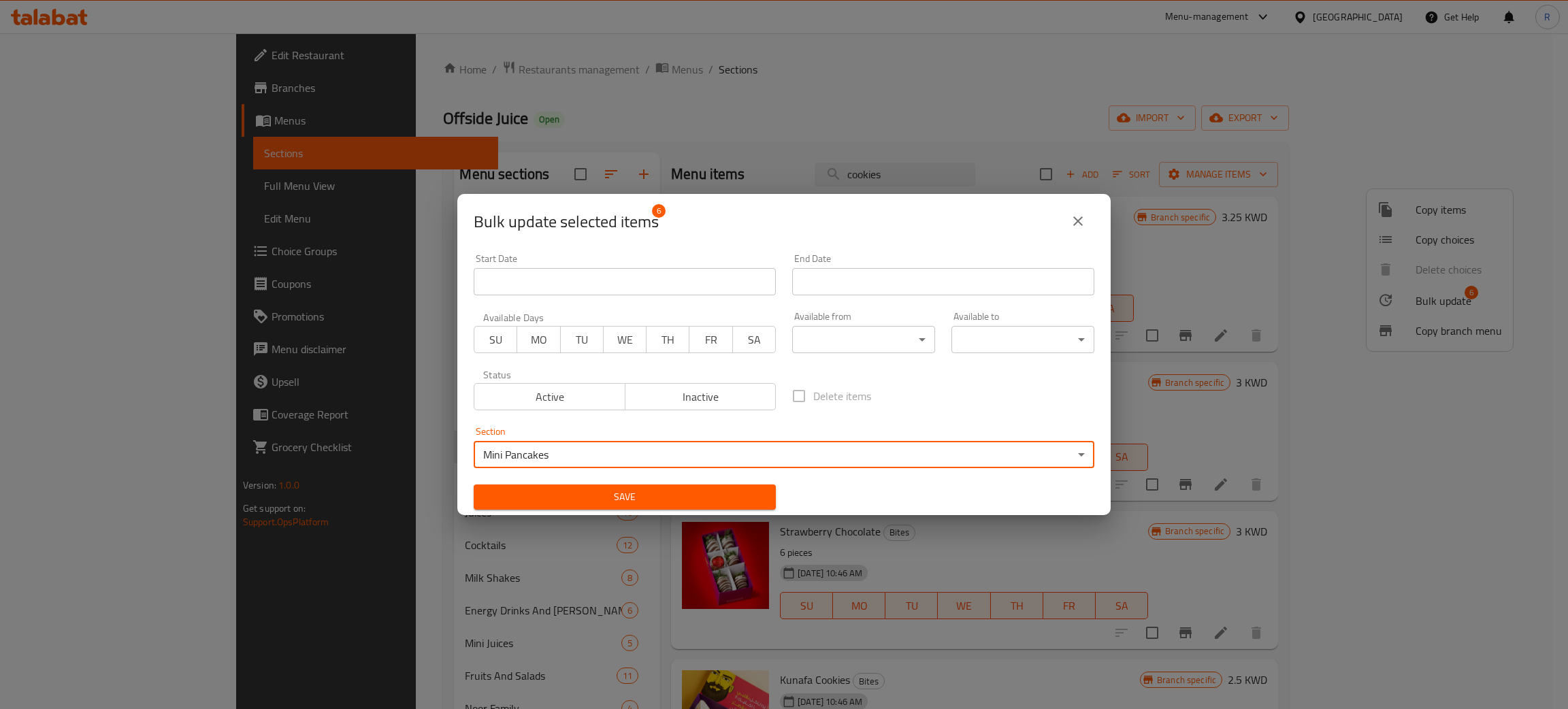
click at [710, 496] on span "Save" at bounding box center [625, 497] width 281 height 17
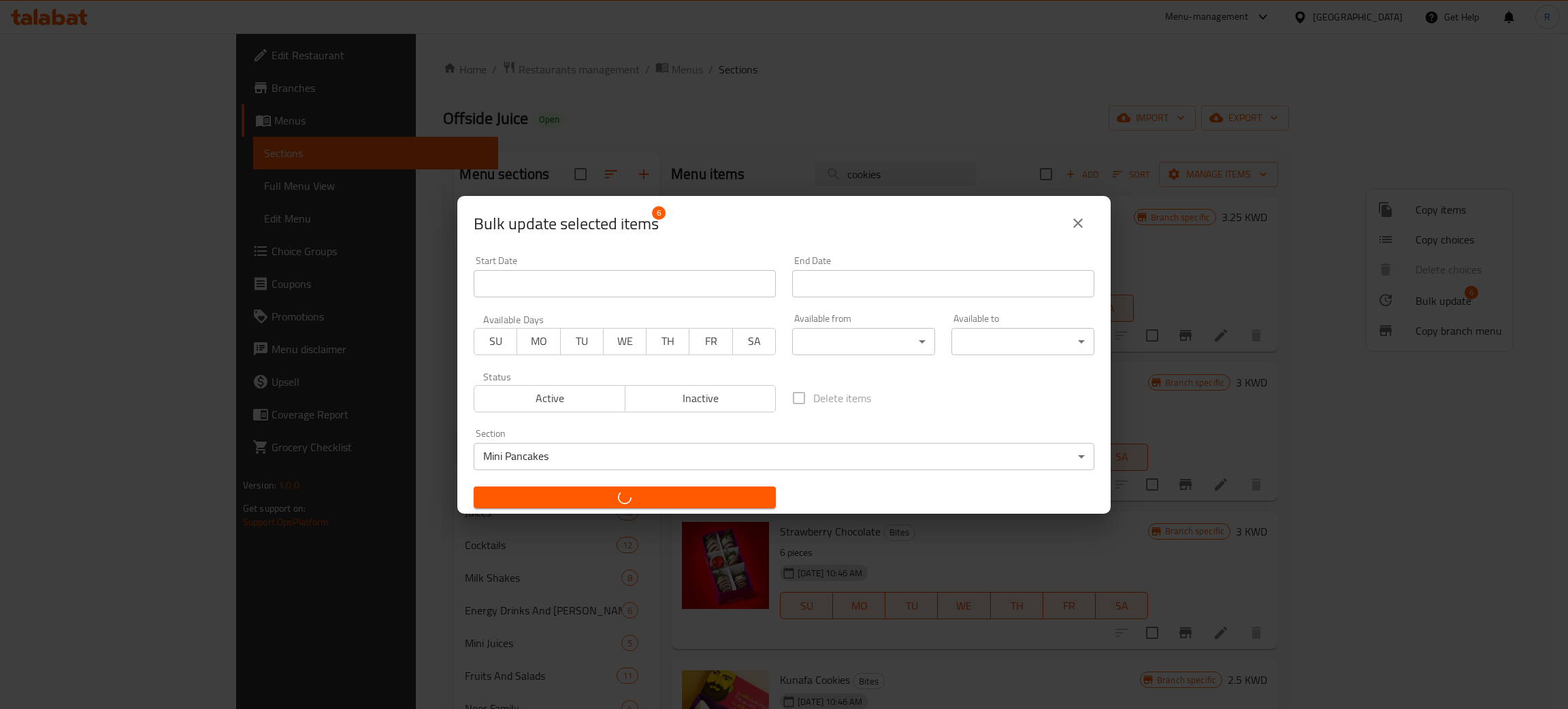
checkbox input "false"
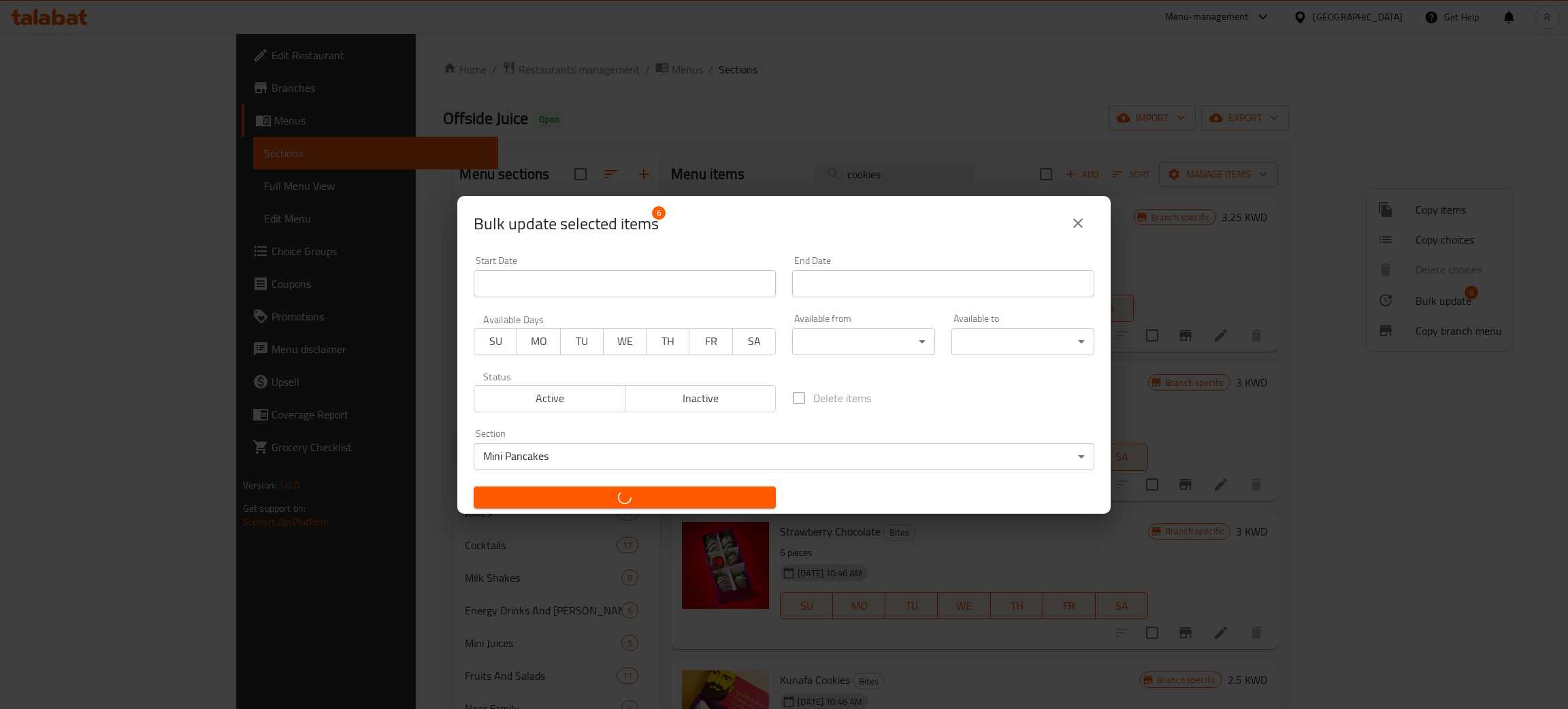
checkbox input "false"
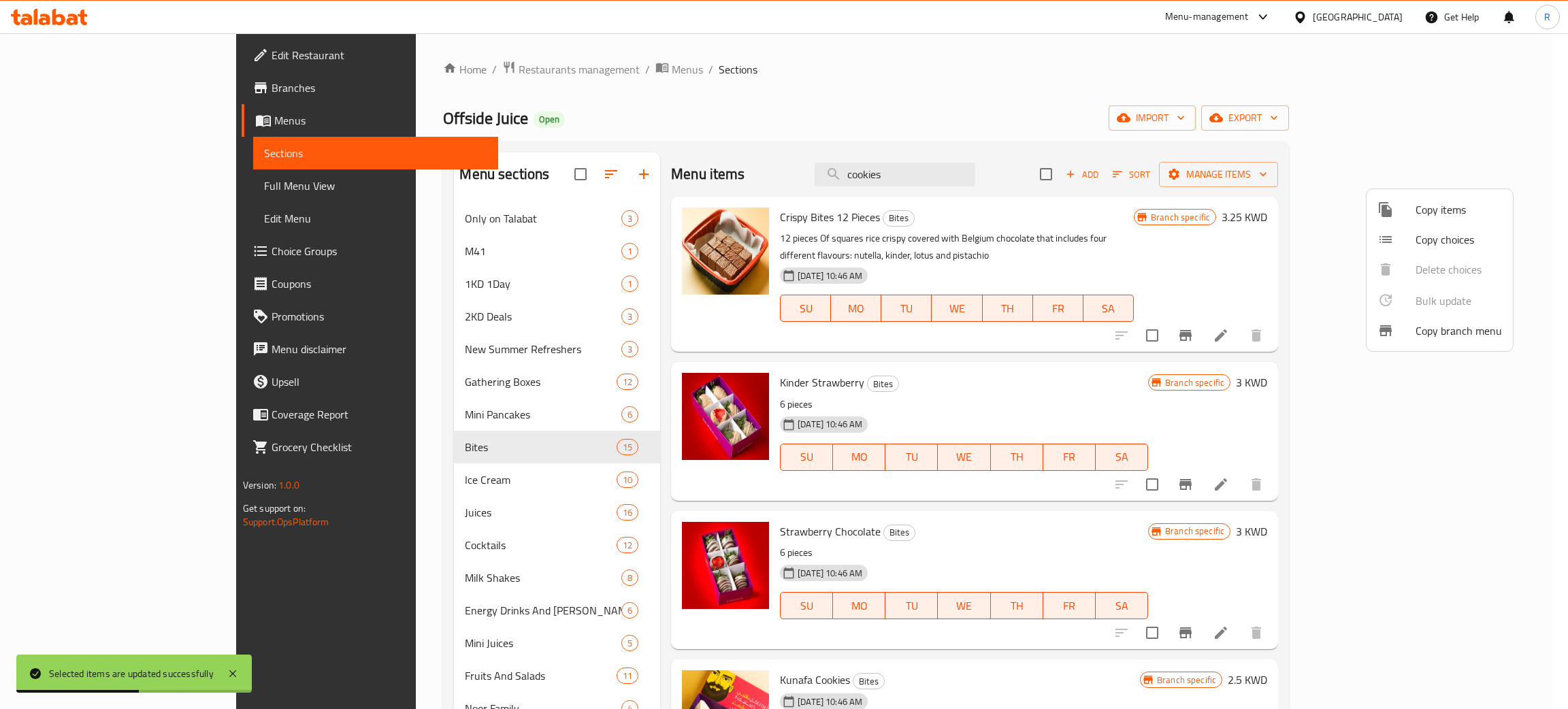
click at [1116, 128] on div at bounding box center [784, 354] width 1568 height 709
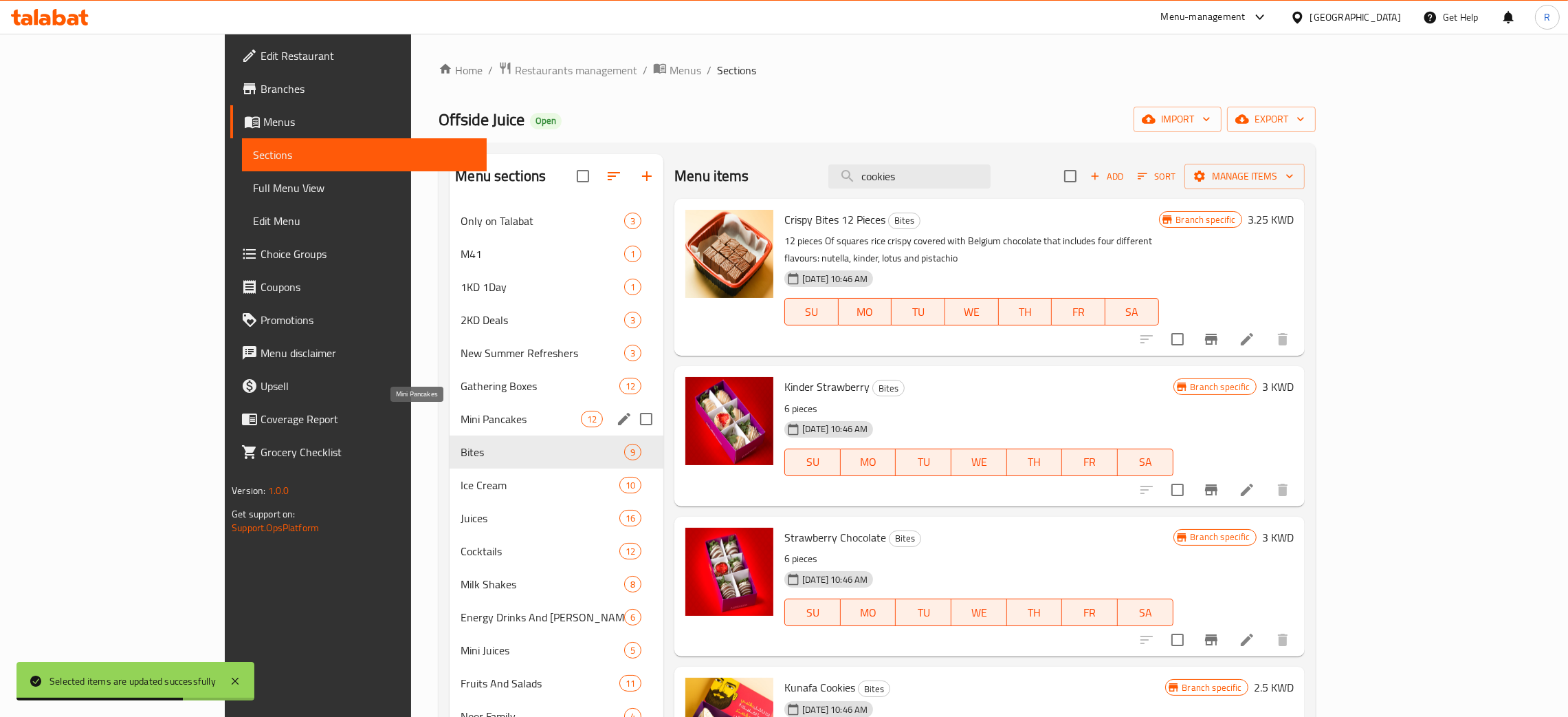
click at [486, 415] on span "Mini Pancakes" at bounding box center [521, 419] width 121 height 17
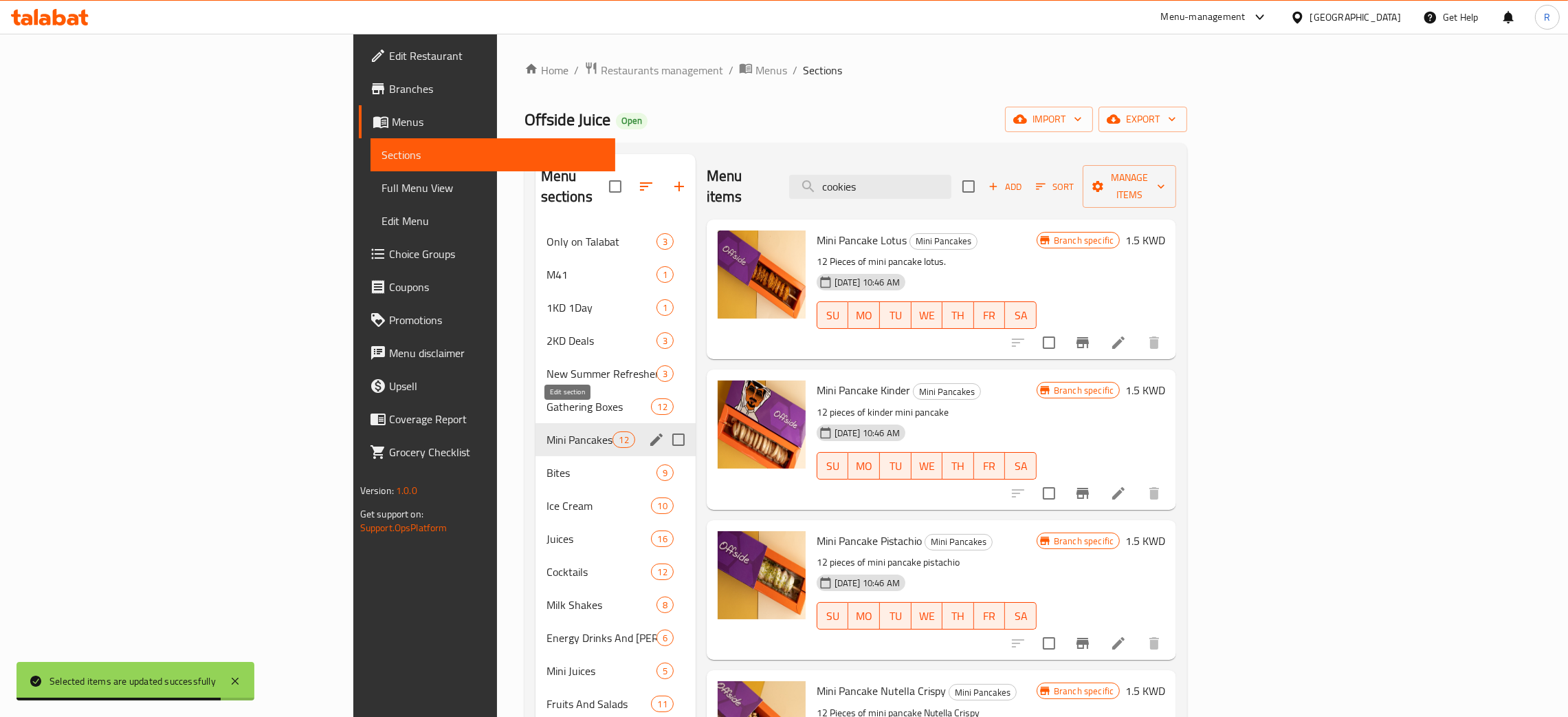
click at [649, 432] on icon "edit" at bounding box center [657, 440] width 17 height 17
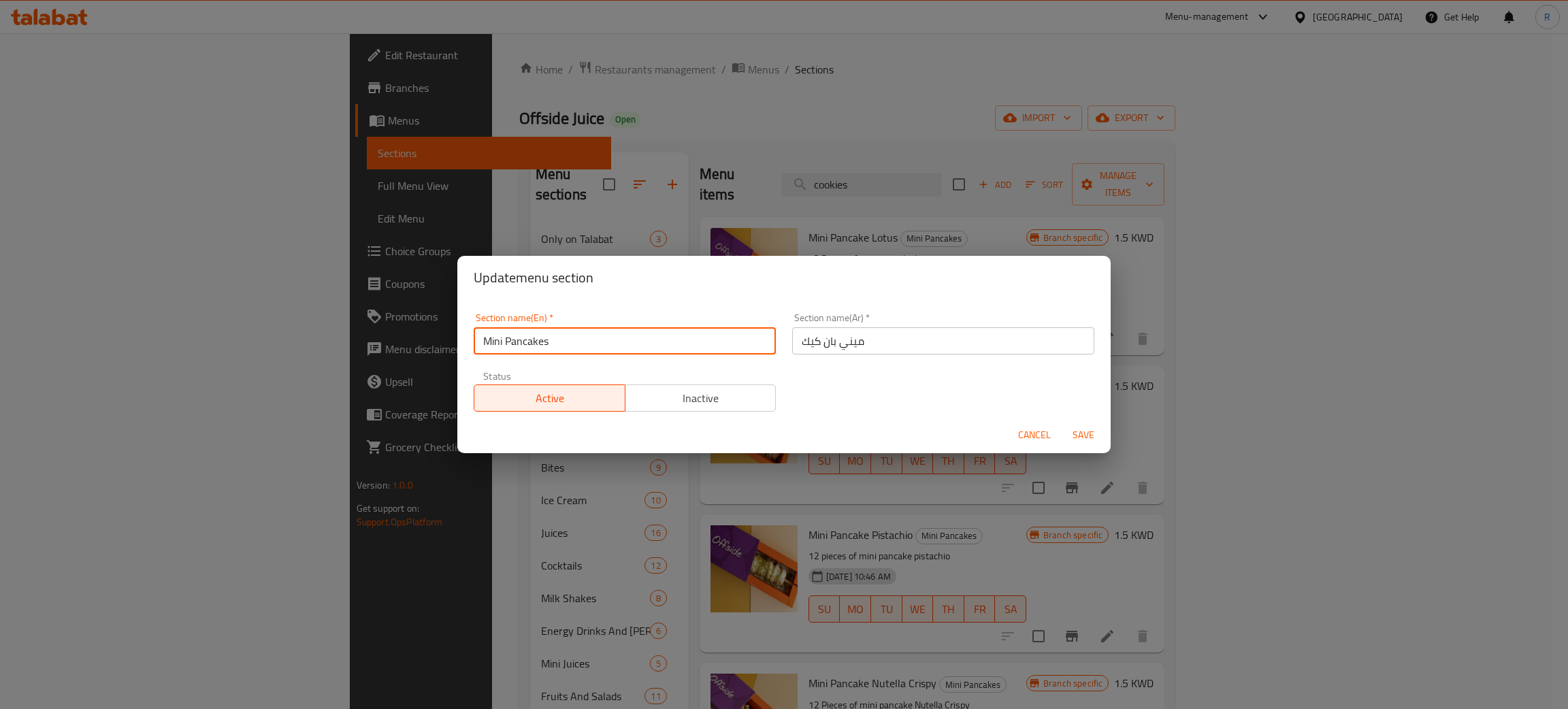
drag, startPoint x: 509, startPoint y: 340, endPoint x: 429, endPoint y: 360, distance: 82.5
click at [429, 360] on div "Update menu section Section name(En)   * Mini Pancakes Section name(En) * Secti…" at bounding box center [784, 354] width 1568 height 709
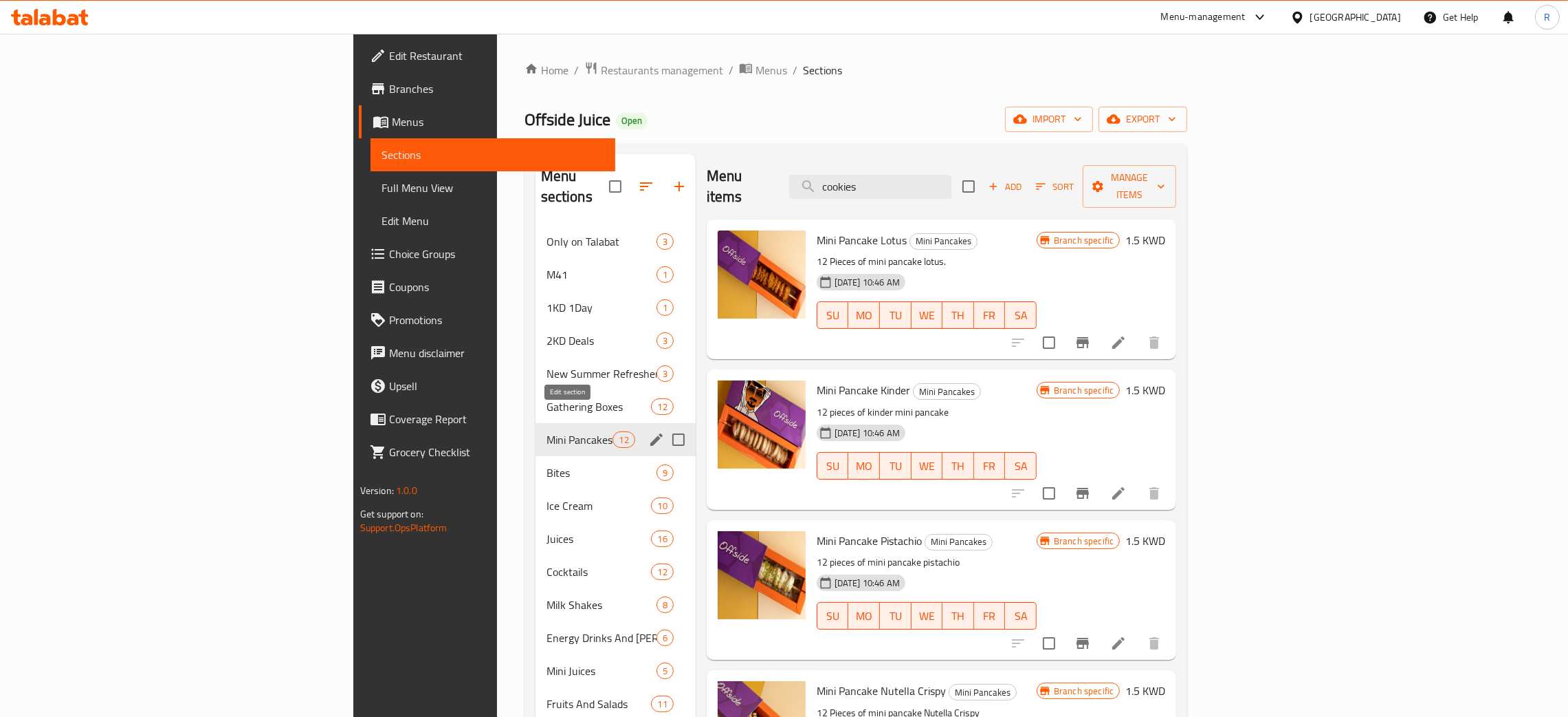
click at [649, 432] on icon "edit" at bounding box center [657, 440] width 17 height 17
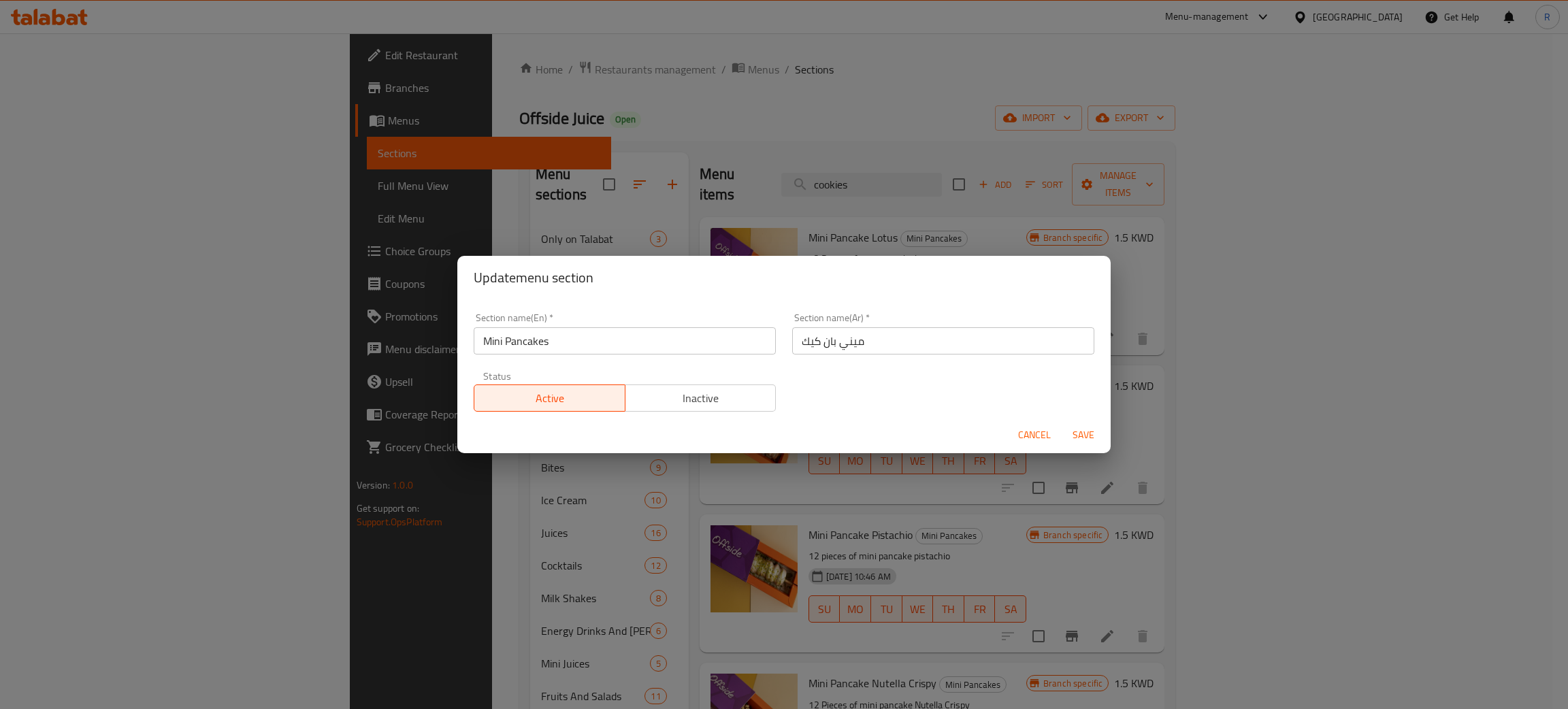
click at [520, 347] on input "Mini Pancakes" at bounding box center [625, 341] width 302 height 27
click at [521, 347] on input "Mini Pancakes" at bounding box center [625, 341] width 302 height 27
type input "Pancakes and Waffles"
click at [1062, 422] on button "Save" at bounding box center [1083, 435] width 43 height 25
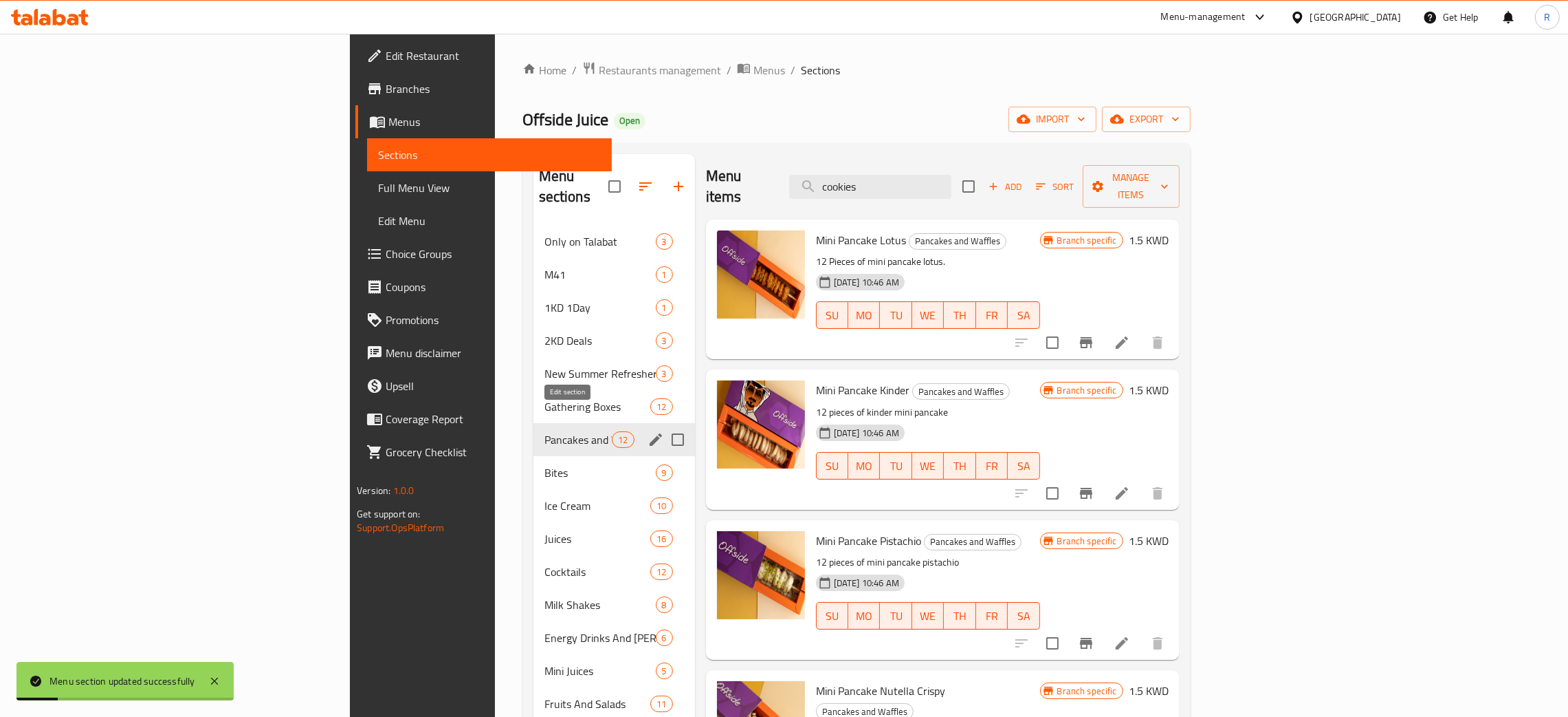
click at [648, 432] on icon "edit" at bounding box center [656, 440] width 17 height 17
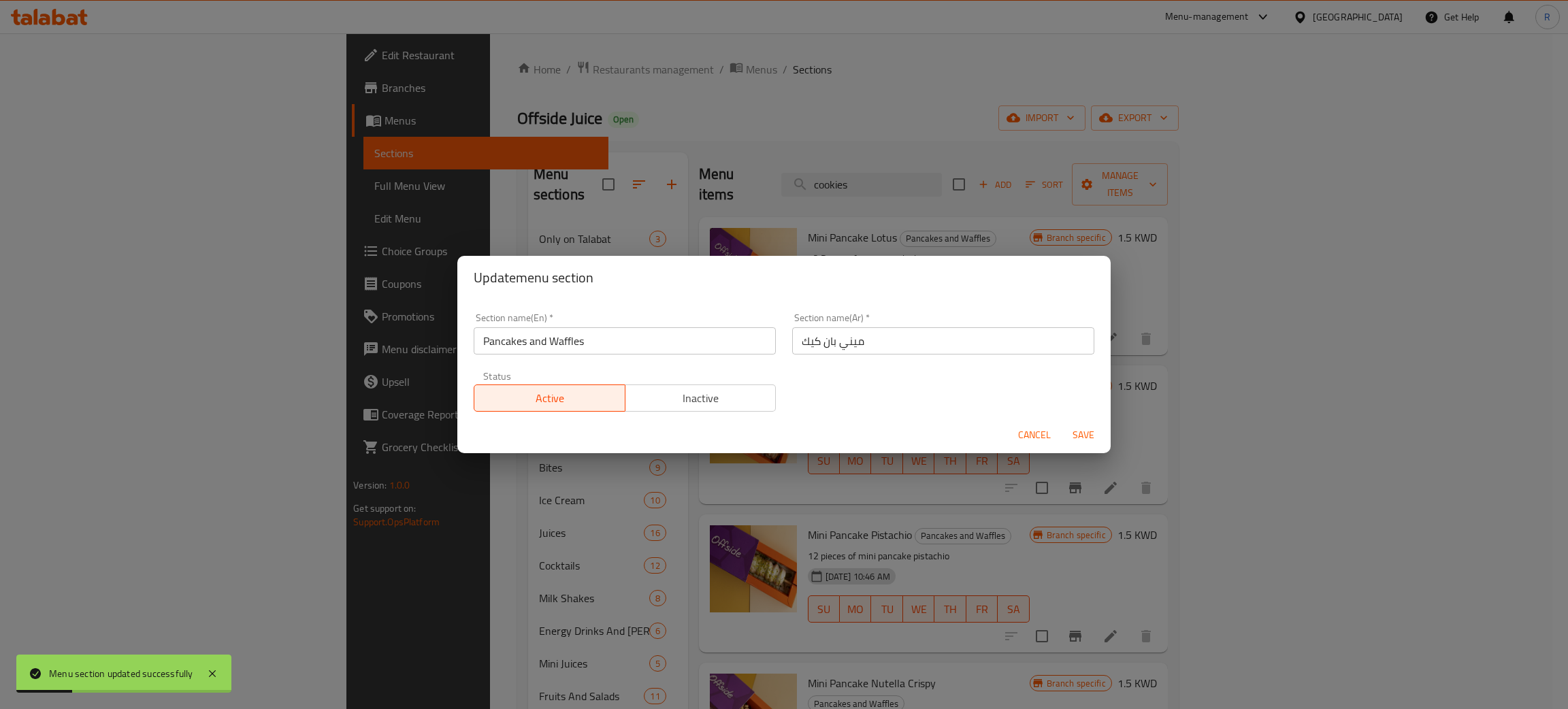
click at [869, 345] on input "ميني بان كيك" at bounding box center [943, 341] width 302 height 27
click at [847, 339] on input "[PERSON_NAME]" at bounding box center [943, 341] width 302 height 27
click at [842, 349] on input "ميني بان كيك" at bounding box center [943, 341] width 302 height 27
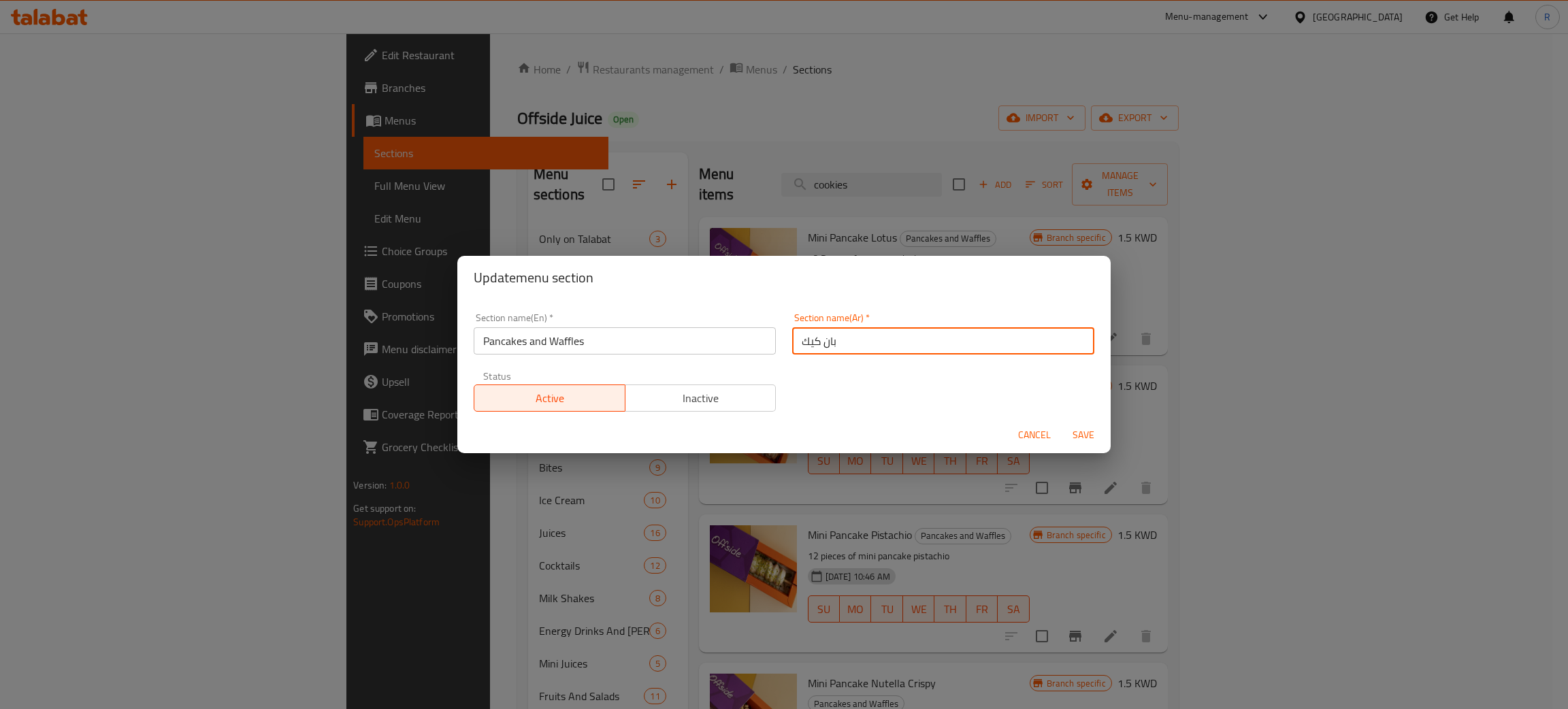
click at [842, 347] on input "بان كيك" at bounding box center [943, 341] width 302 height 27
paste input "والوافلز"
click at [816, 339] on input "[PERSON_NAME] ووالوافلز" at bounding box center [943, 341] width 302 height 27
click at [957, 342] on input "[PERSON_NAME] و وافلز" at bounding box center [943, 341] width 302 height 27
type input "[PERSON_NAME] و وافلز"
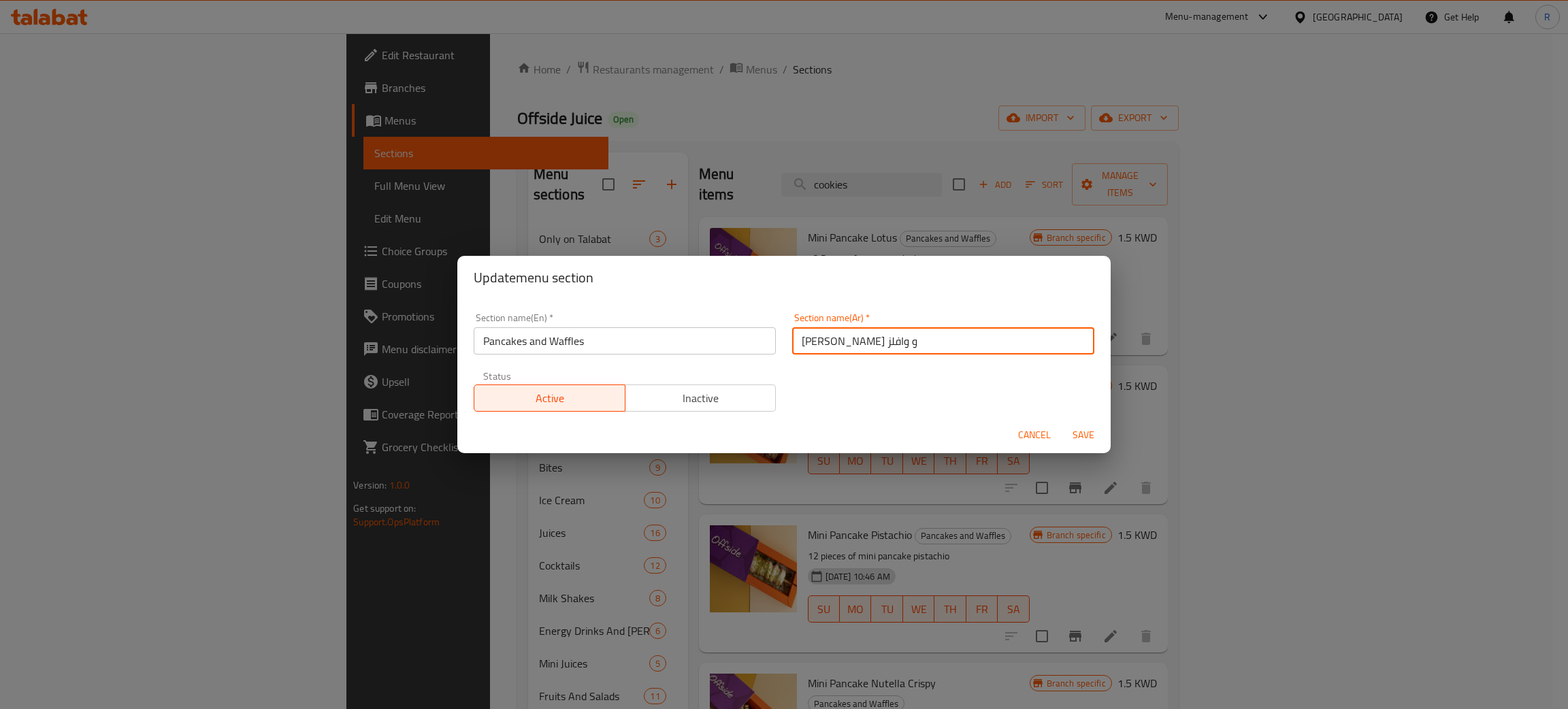
click at [1093, 441] on span "Save" at bounding box center [1082, 436] width 32 height 17
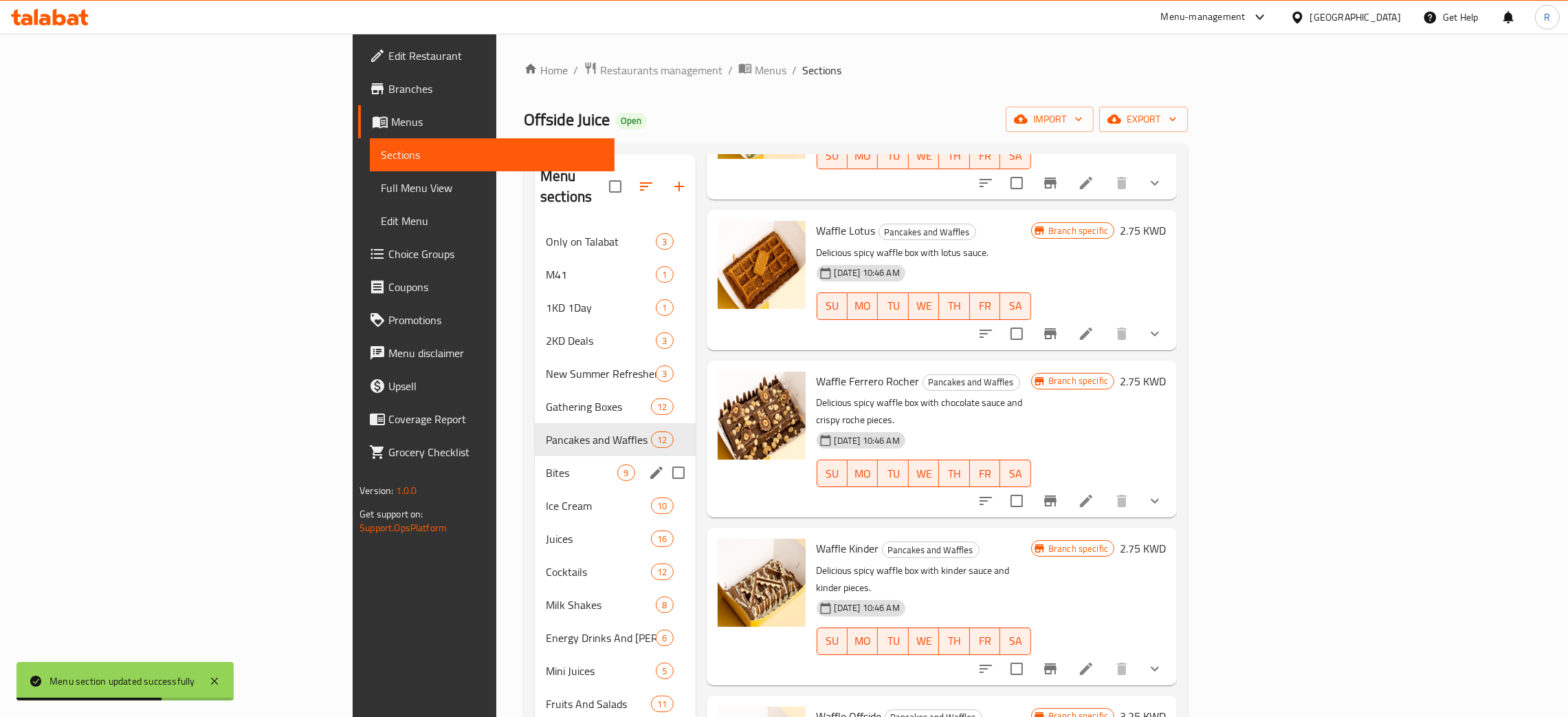
click at [546, 464] on span "Bites" at bounding box center [582, 472] width 72 height 17
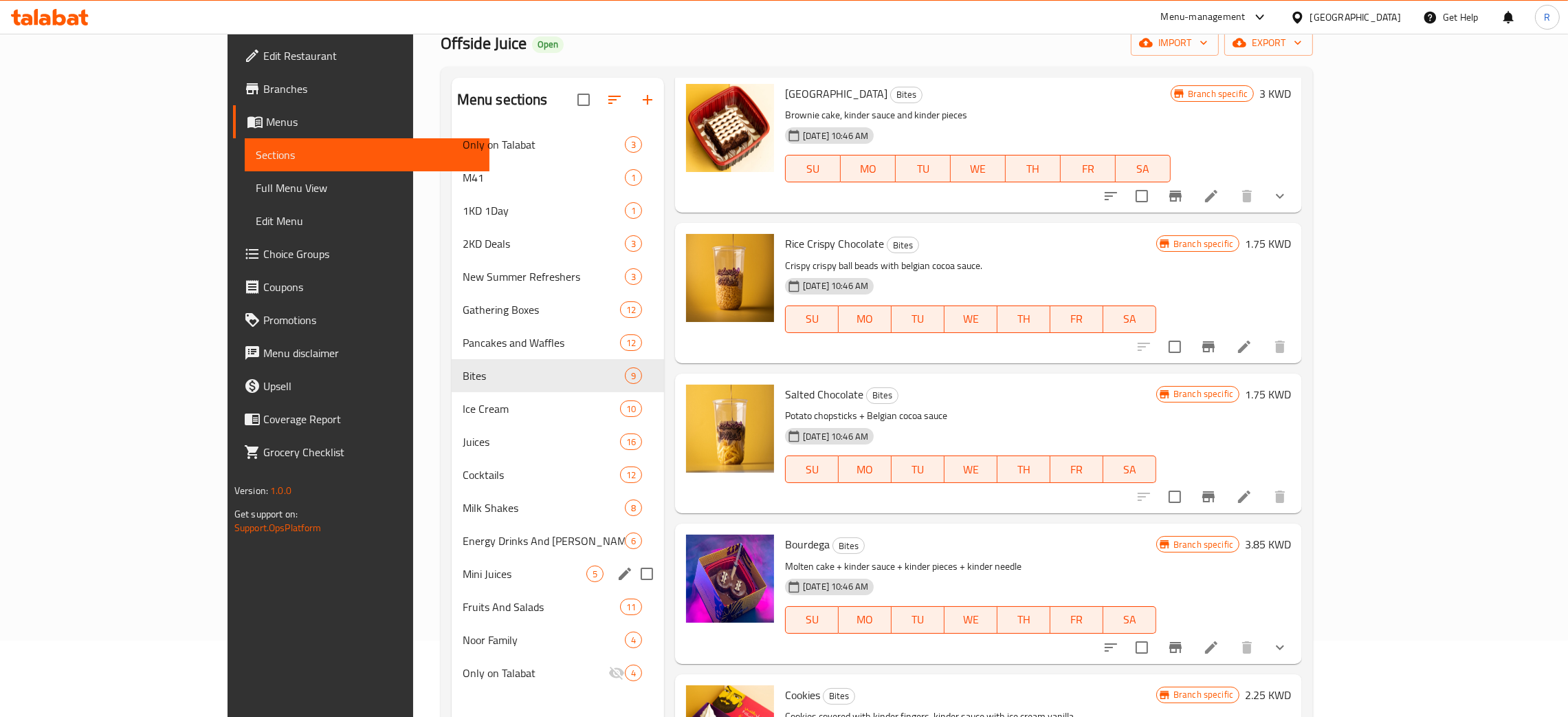
scroll to position [194, 0]
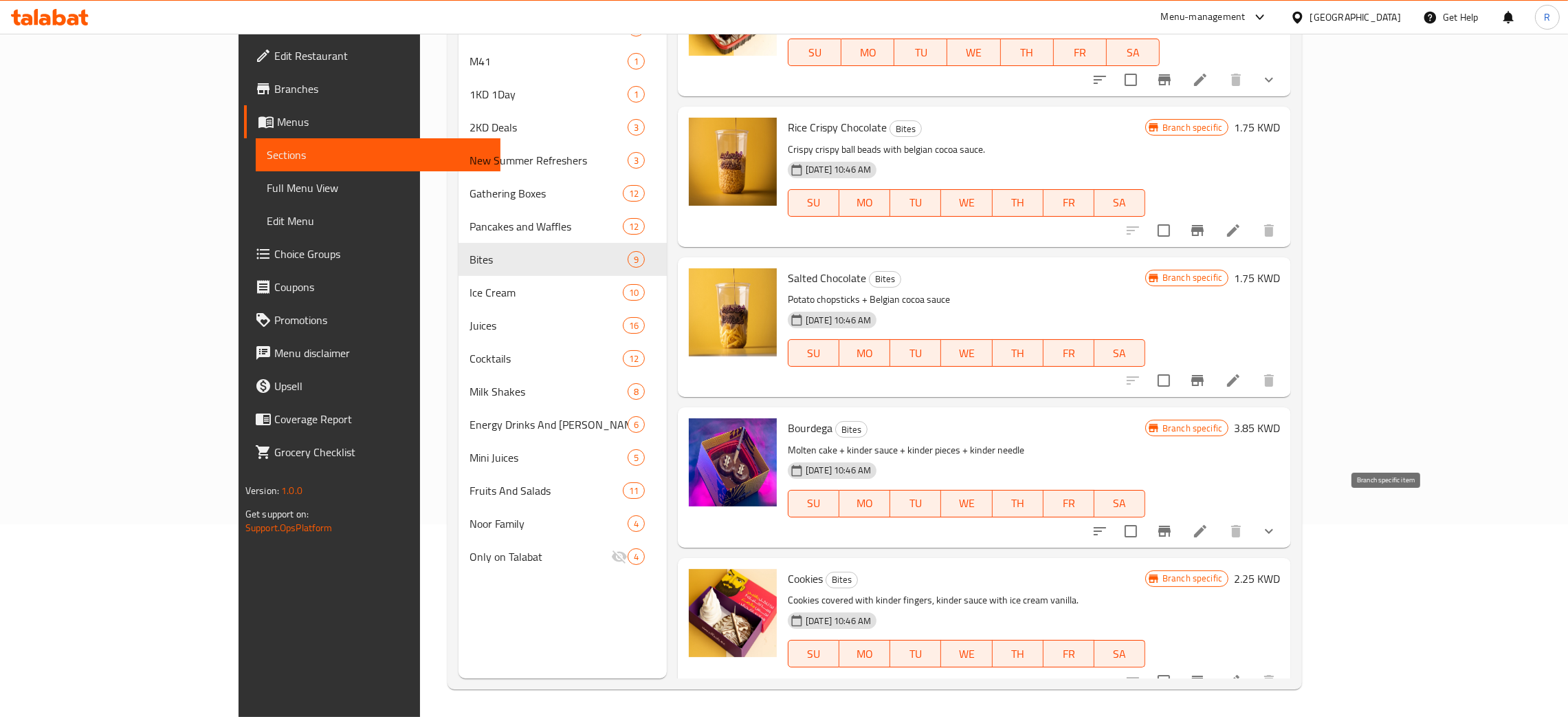
click at [1173, 523] on icon "Branch-specific-item" at bounding box center [1165, 531] width 17 height 17
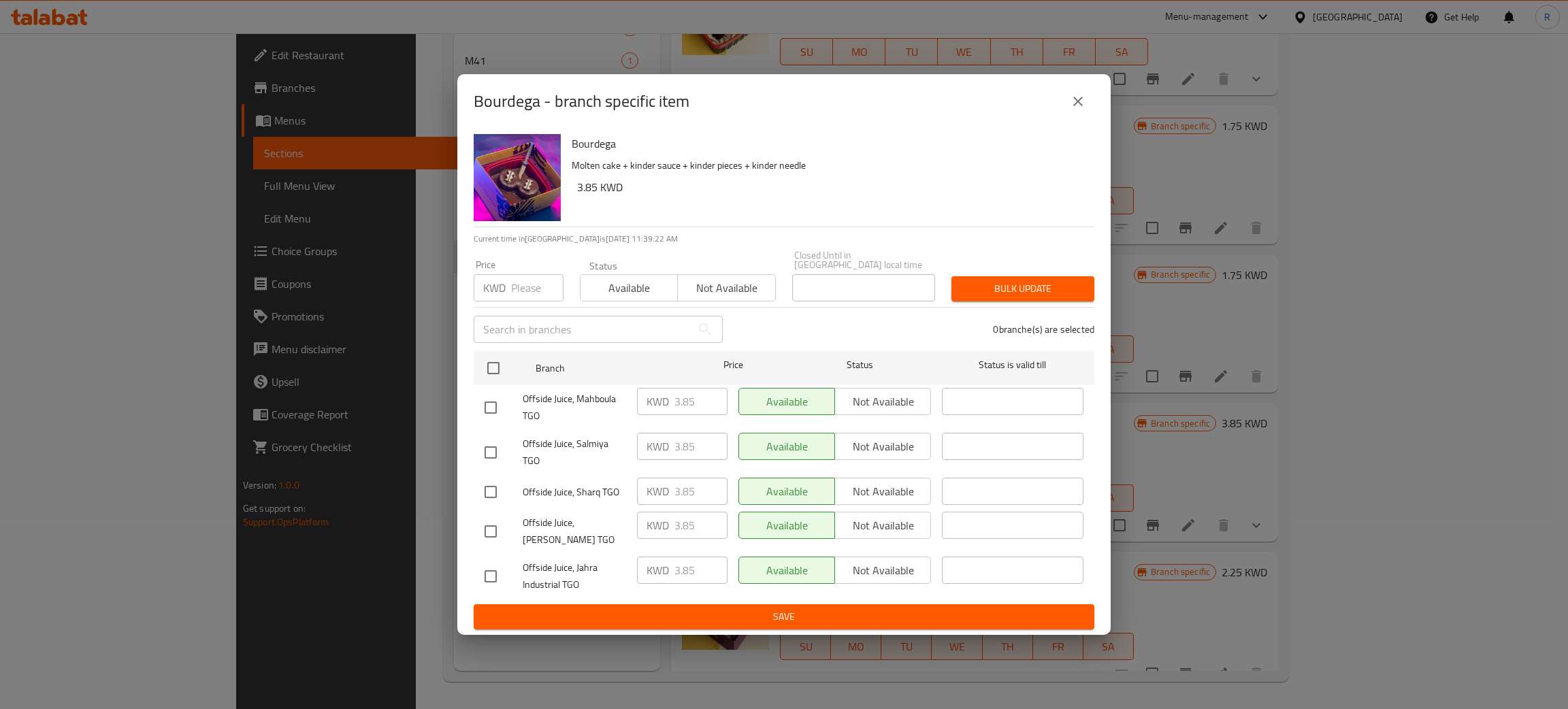
click at [1081, 106] on icon "close" at bounding box center [1078, 101] width 9 height 9
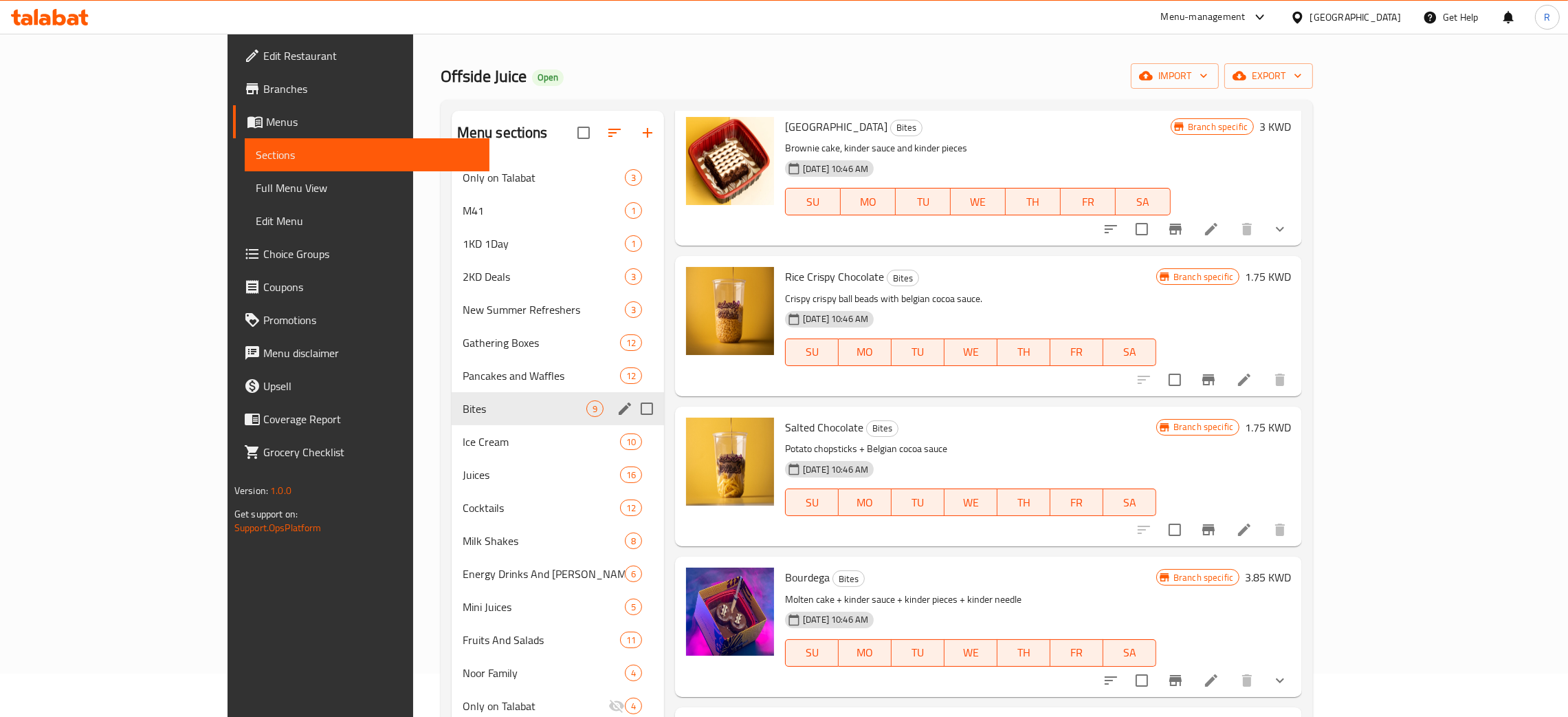
scroll to position [0, 0]
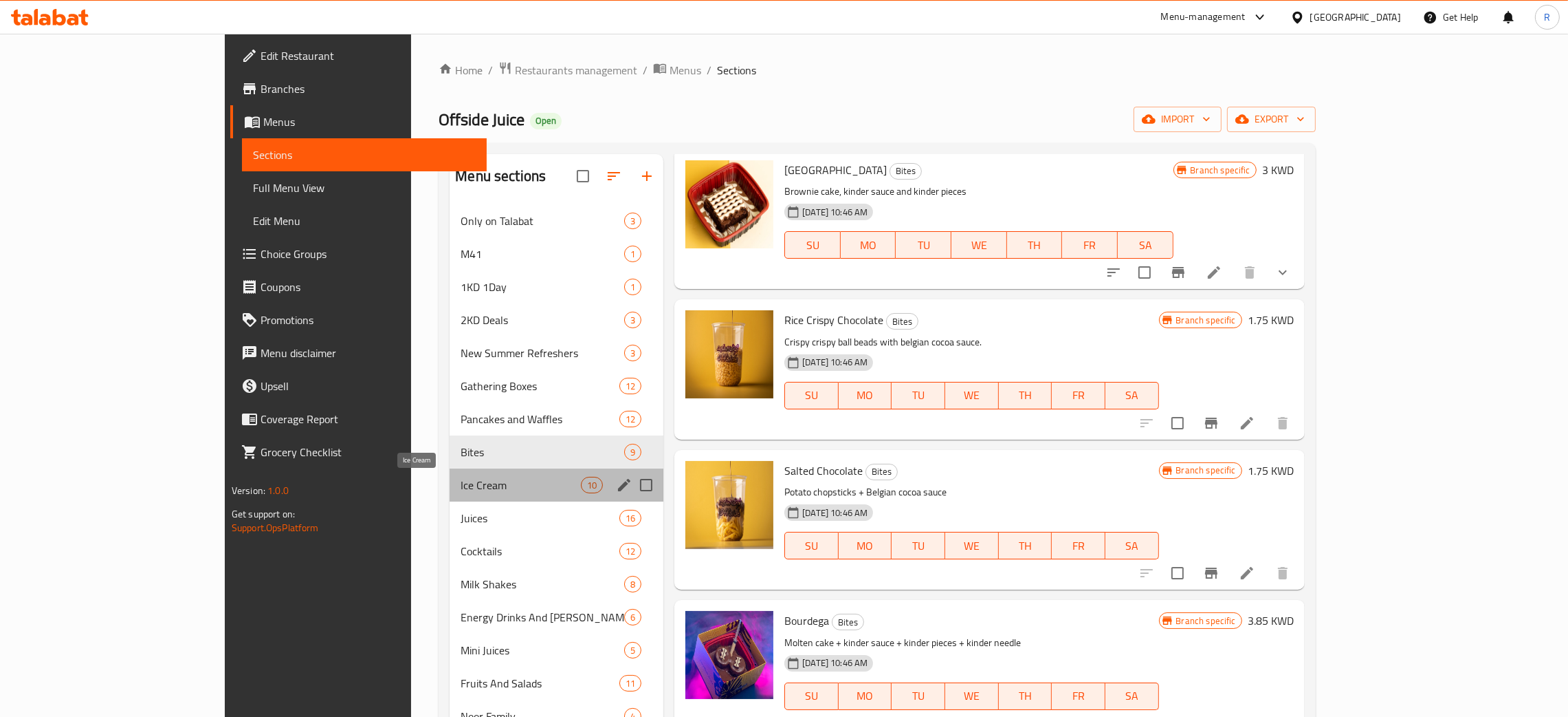
click at [461, 488] on span "Ice Cream" at bounding box center [521, 484] width 121 height 17
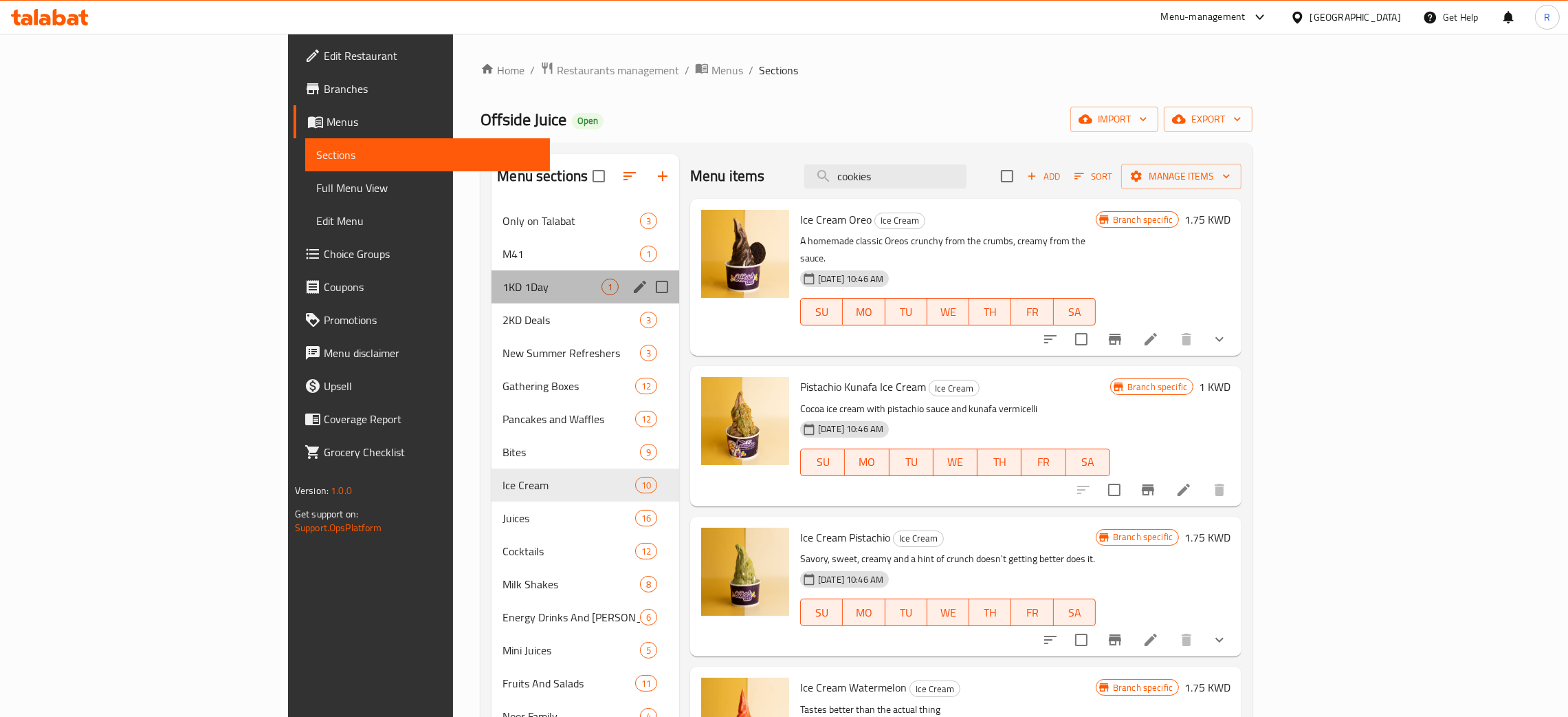
click at [491, 272] on div "1KD 1Day 1" at bounding box center [585, 286] width 188 height 33
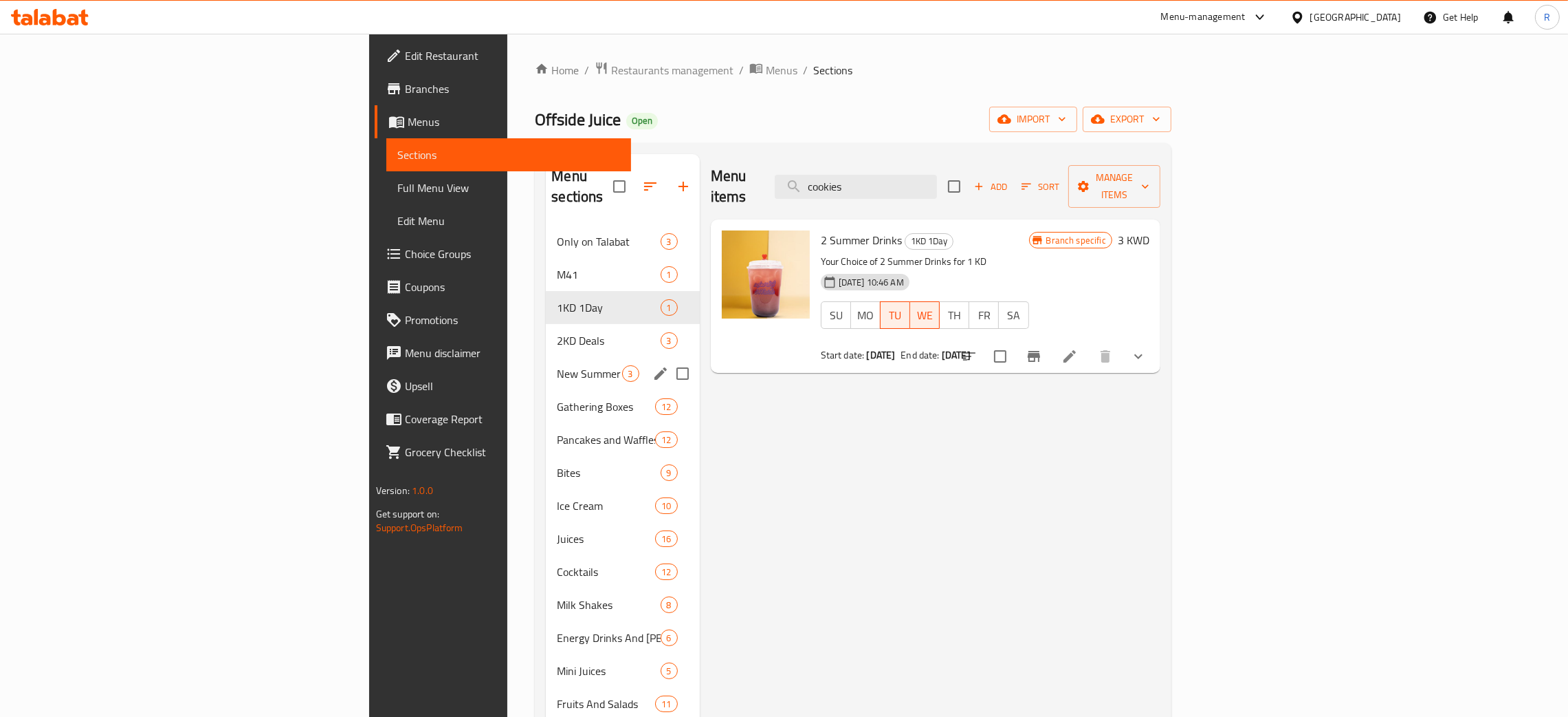
click at [546, 357] on div "New Summer Refreshers 3" at bounding box center [622, 373] width 153 height 33
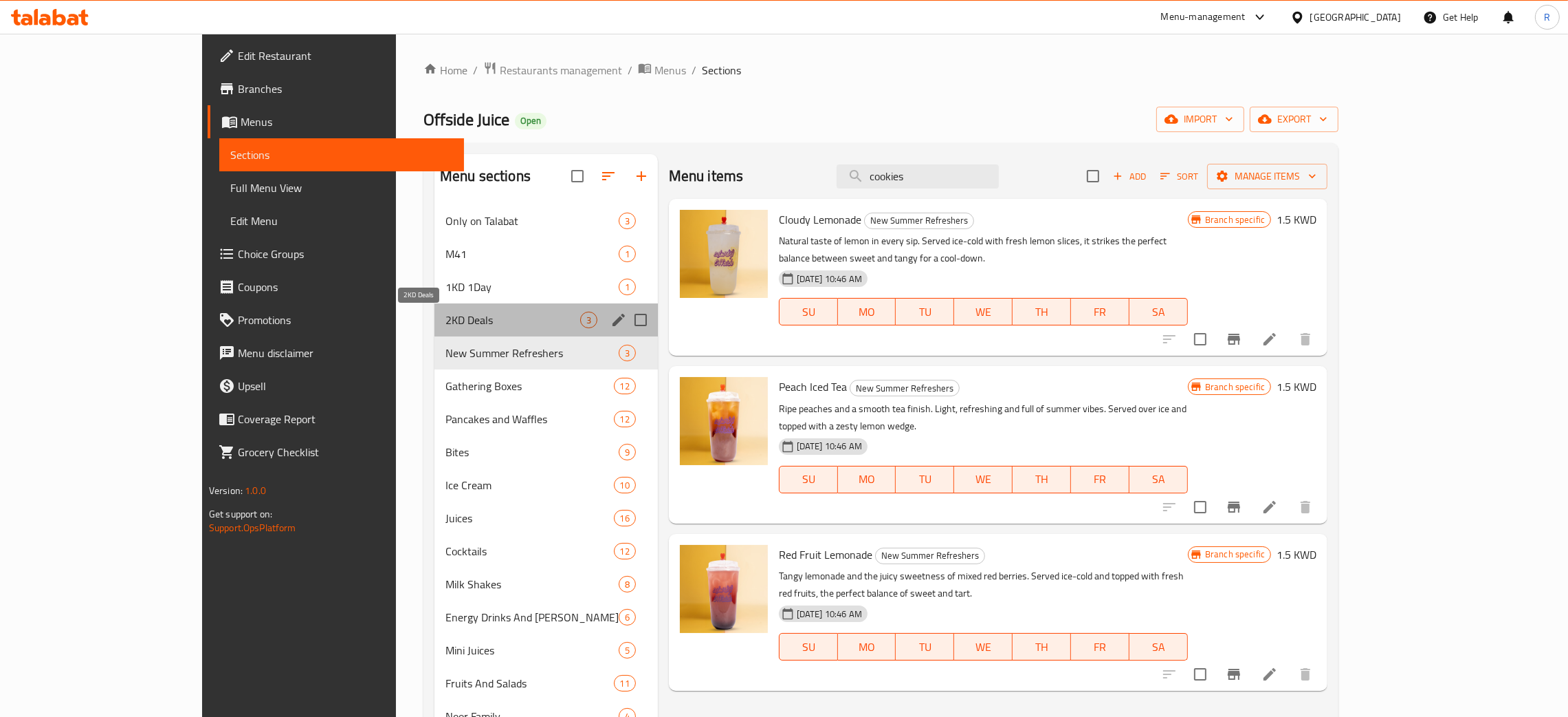
click at [435, 309] on div "2KD Deals 3" at bounding box center [546, 320] width 224 height 33
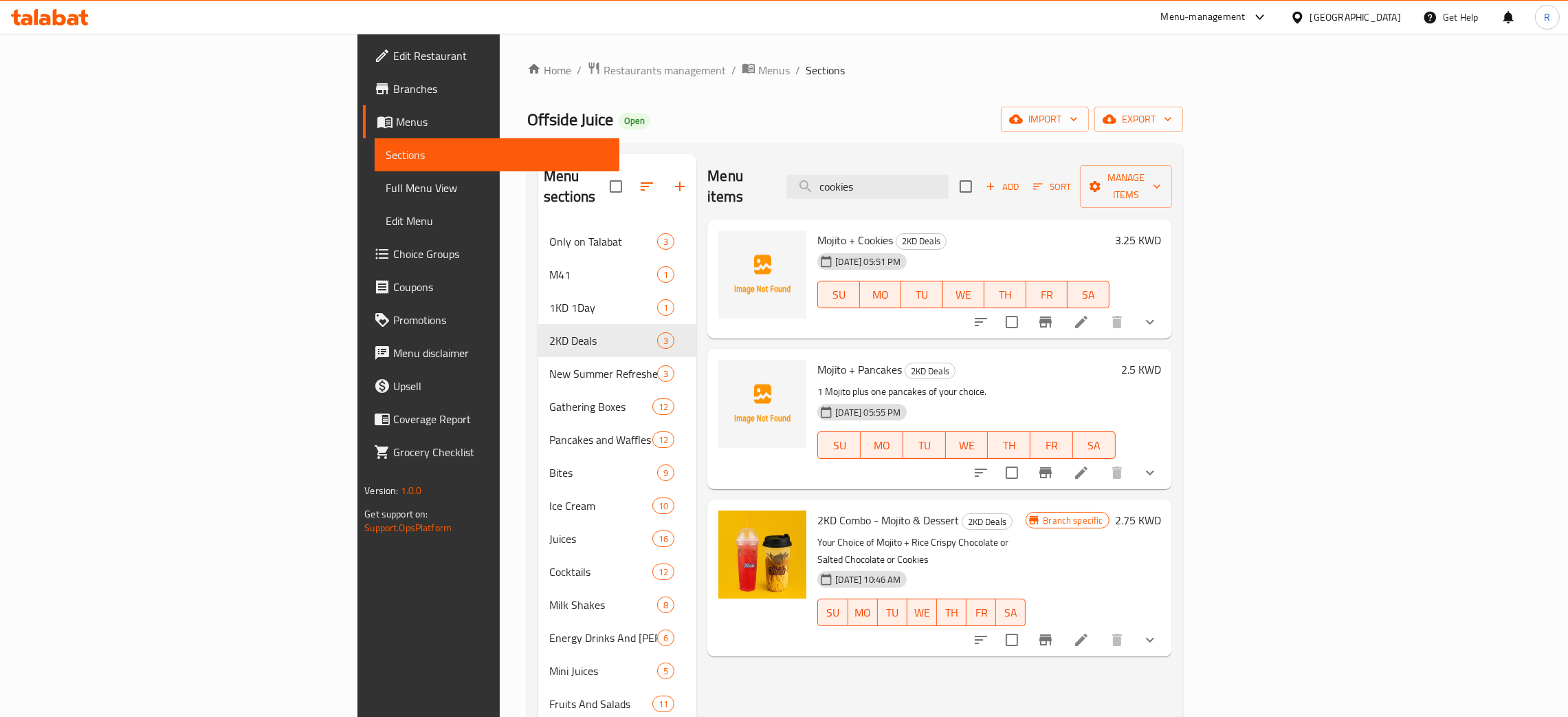
click at [1101, 309] on li at bounding box center [1082, 321] width 38 height 25
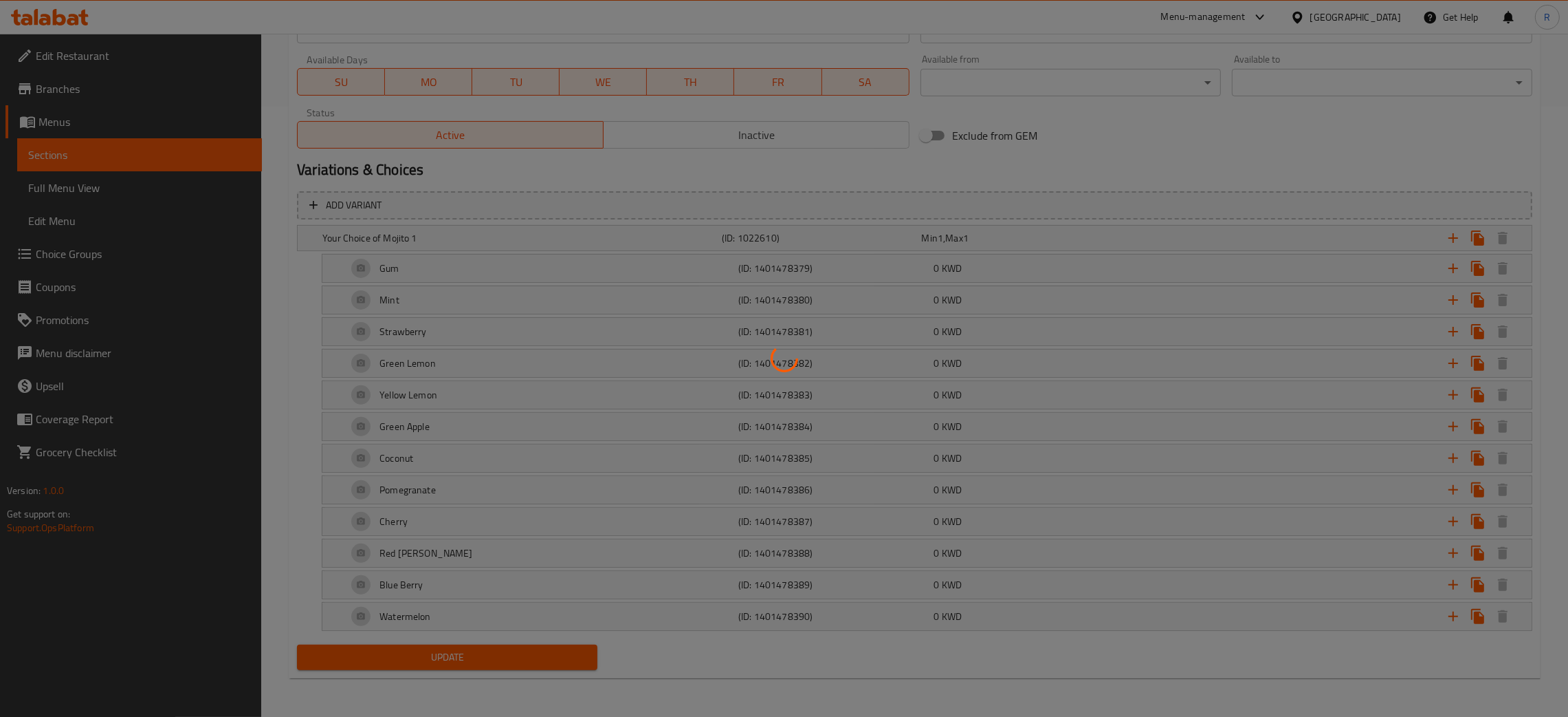
scroll to position [276, 0]
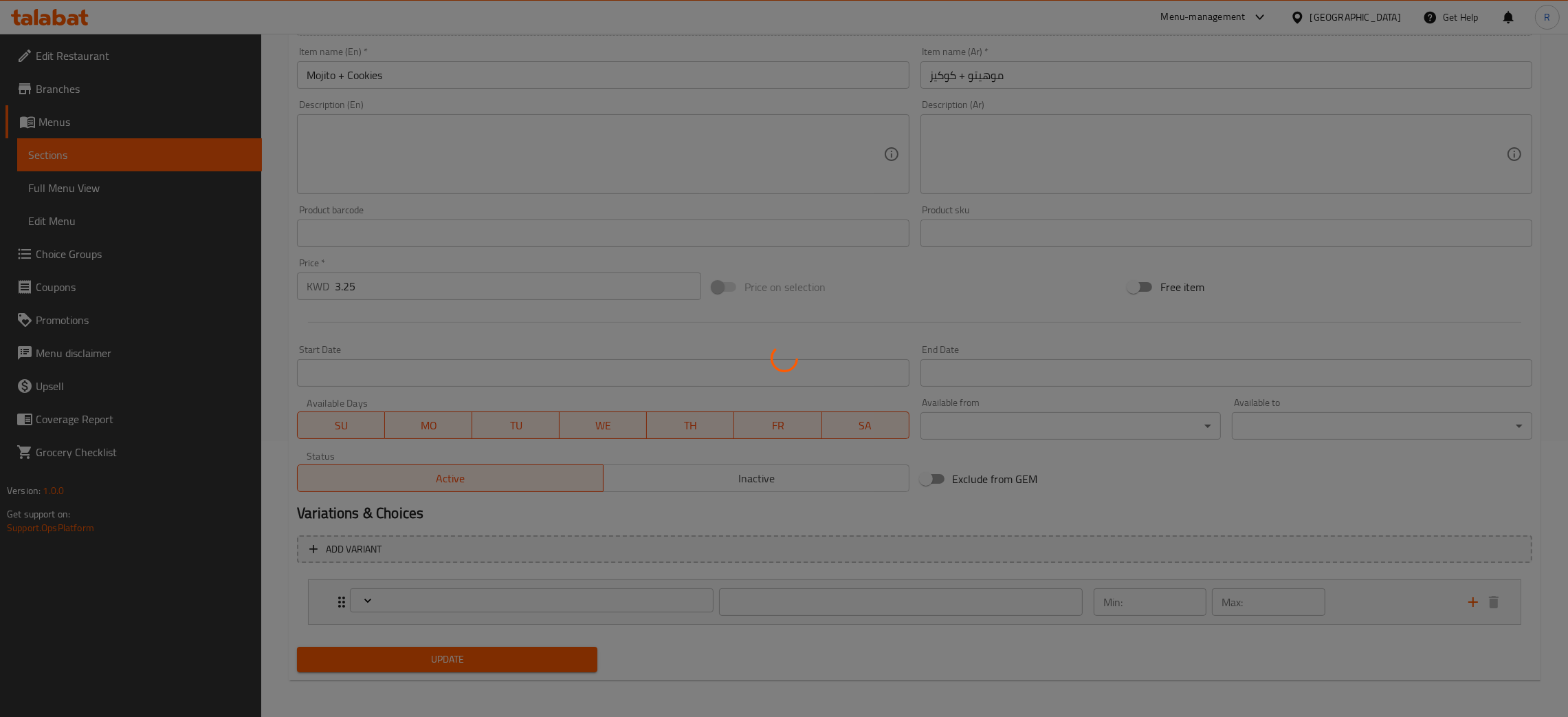
type input "اختيارك من الموهيتو 1"
type input "1"
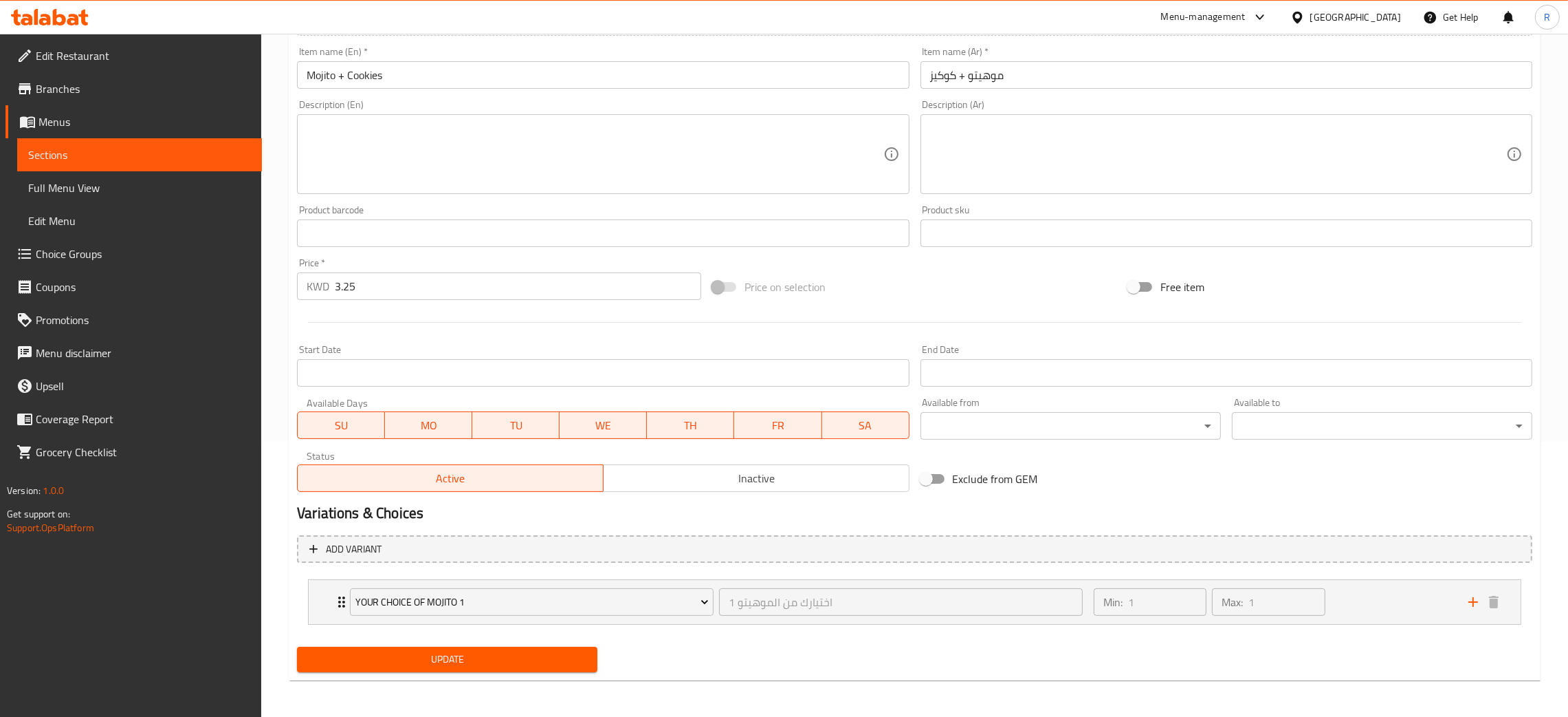
scroll to position [0, 0]
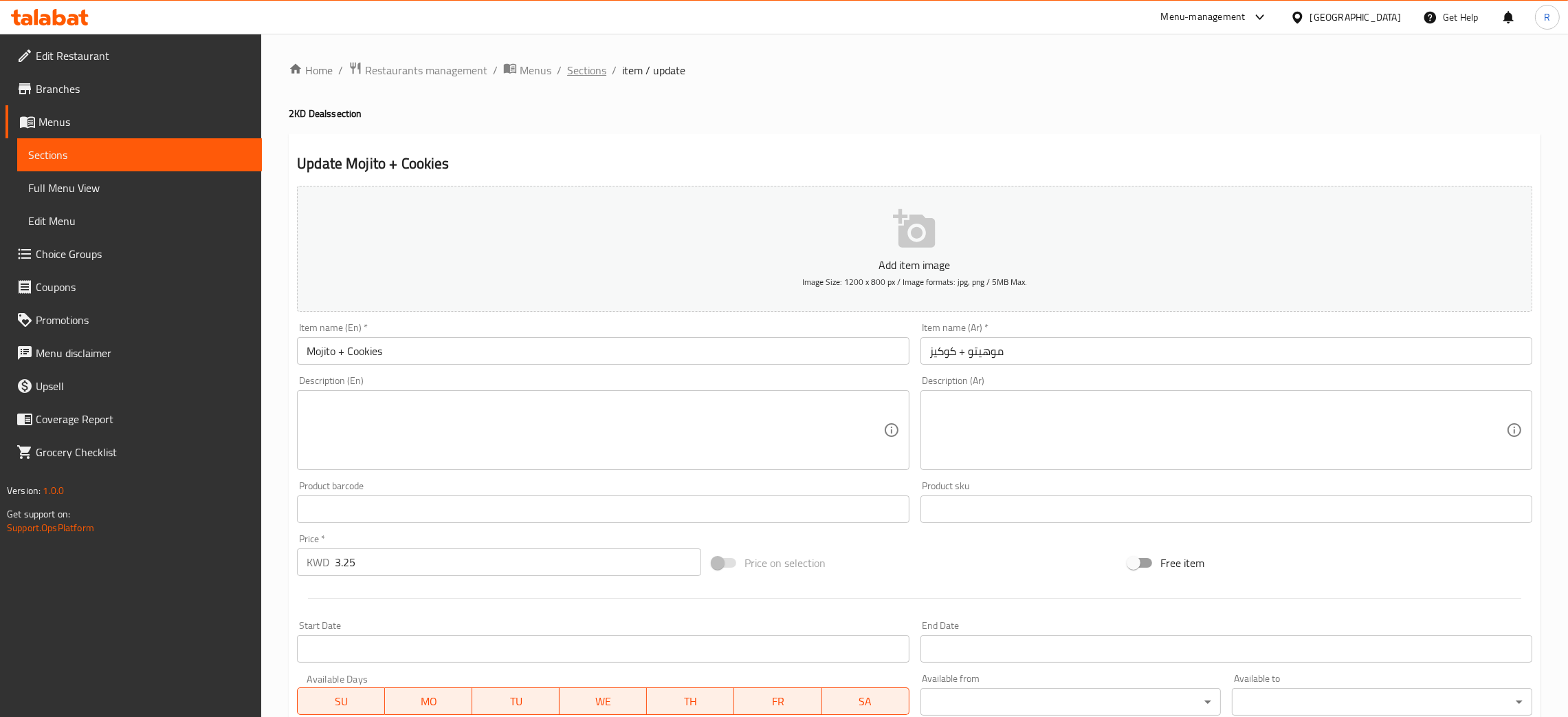
click at [599, 68] on span "Sections" at bounding box center [586, 70] width 39 height 17
